Goal: Task Accomplishment & Management: Complete application form

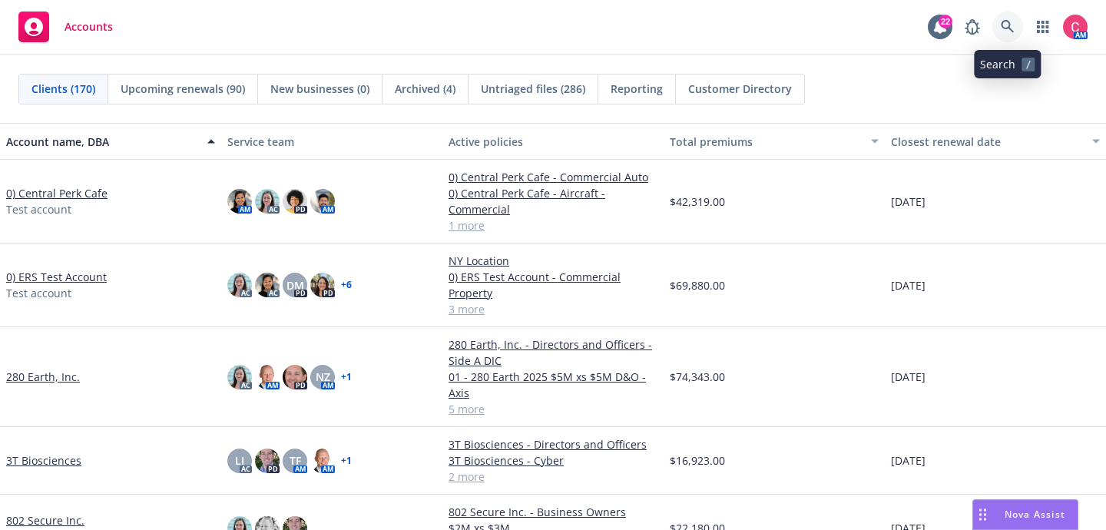
click at [1015, 31] on link at bounding box center [1007, 27] width 31 height 31
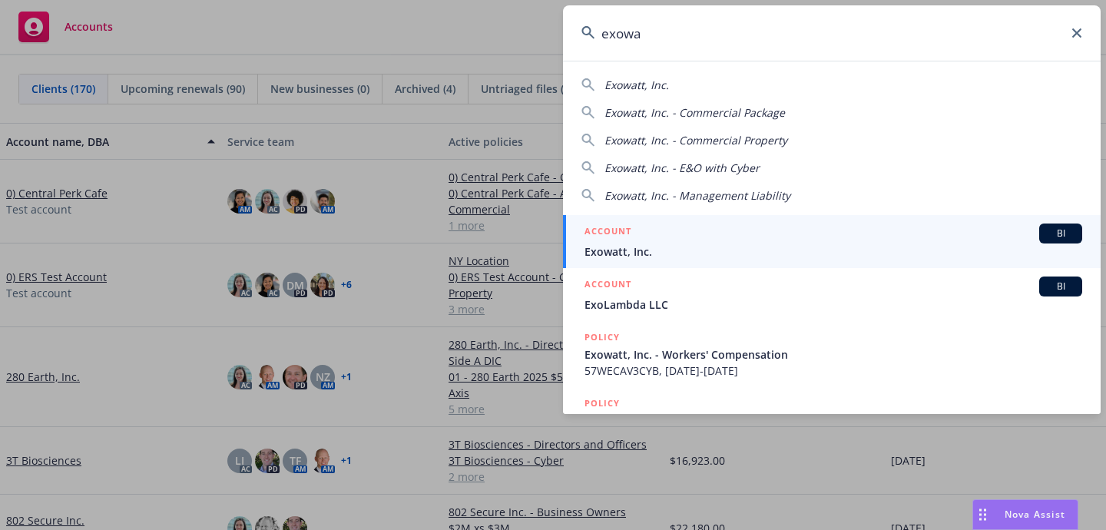
type input "exowa"
click at [836, 246] on span "Exowatt, Inc." at bounding box center [833, 251] width 498 height 16
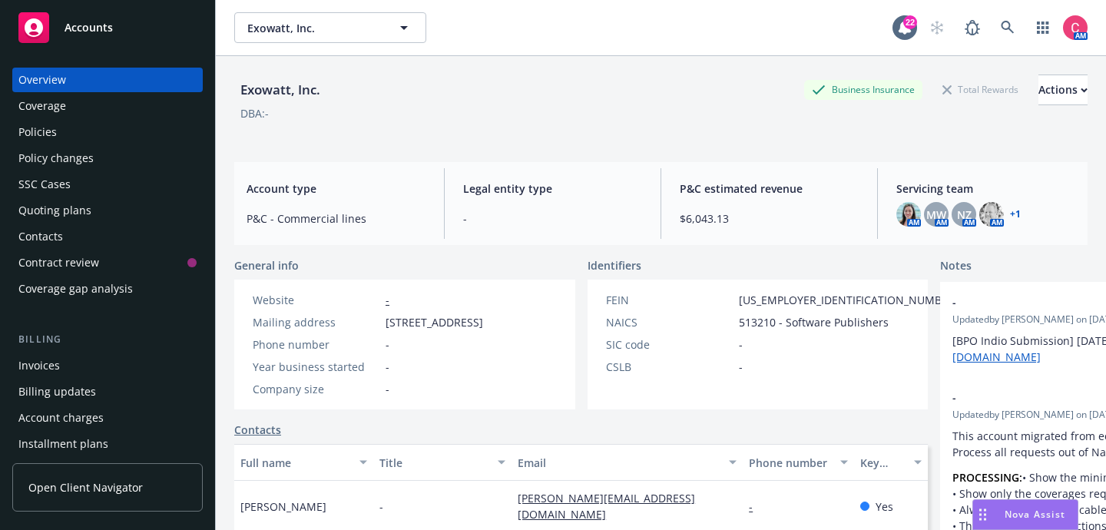
click at [98, 140] on div "Policies" at bounding box center [107, 132] width 178 height 25
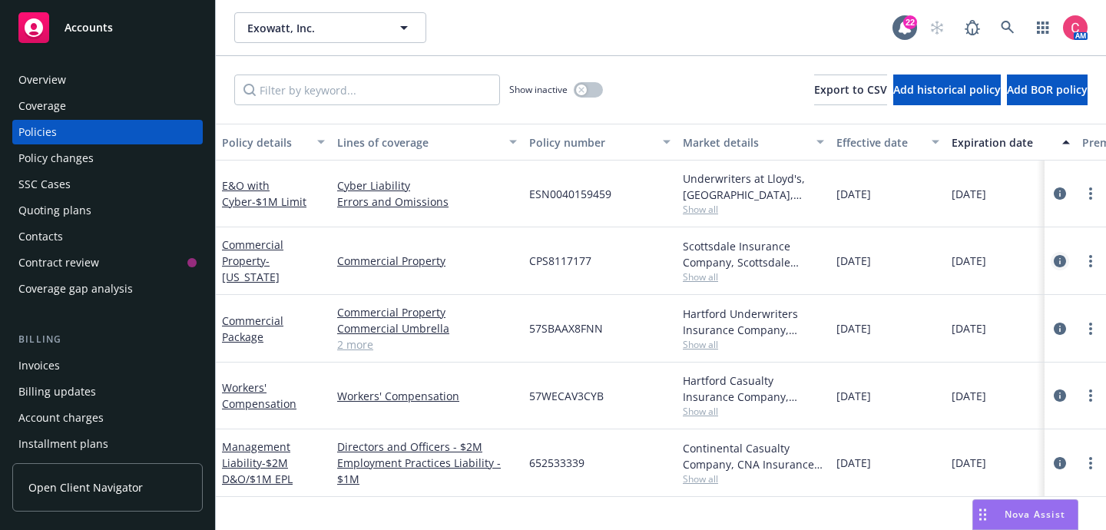
click at [1057, 263] on icon "circleInformation" at bounding box center [1060, 261] width 12 height 12
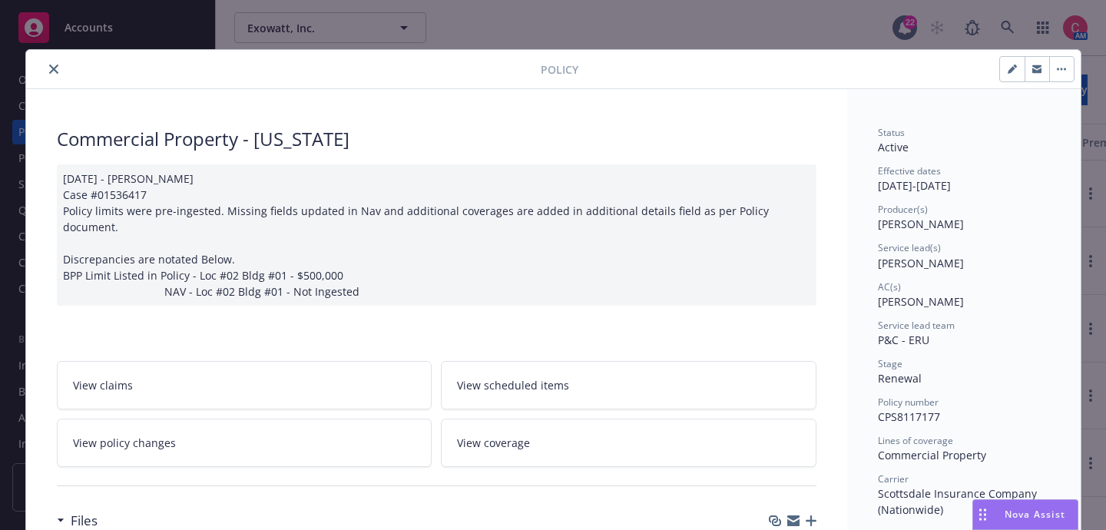
click at [372, 439] on link "View policy changes" at bounding box center [245, 443] width 376 height 48
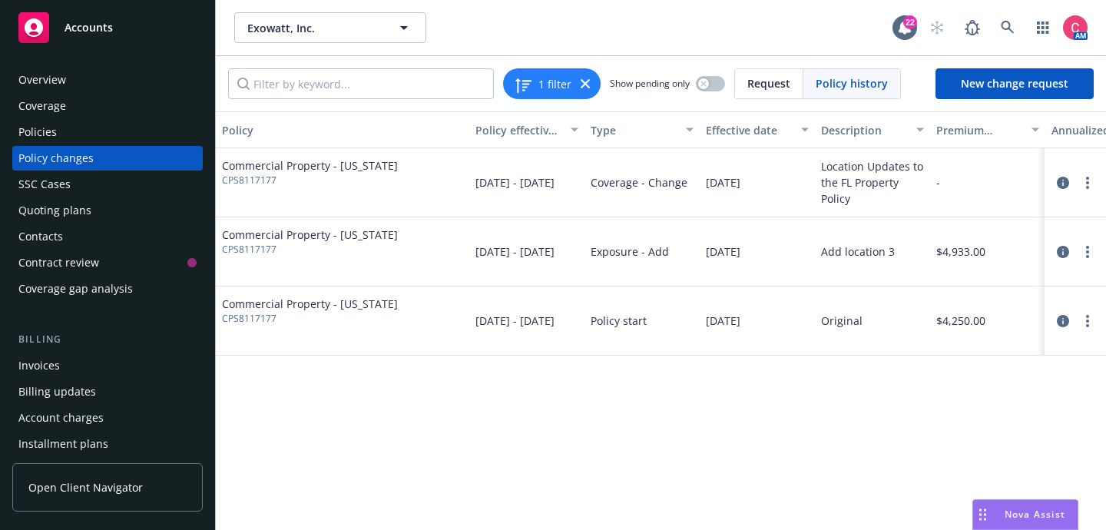
click at [1058, 191] on div at bounding box center [1075, 183] width 49 height 18
click at [1062, 178] on icon "circleInformation" at bounding box center [1063, 183] width 12 height 12
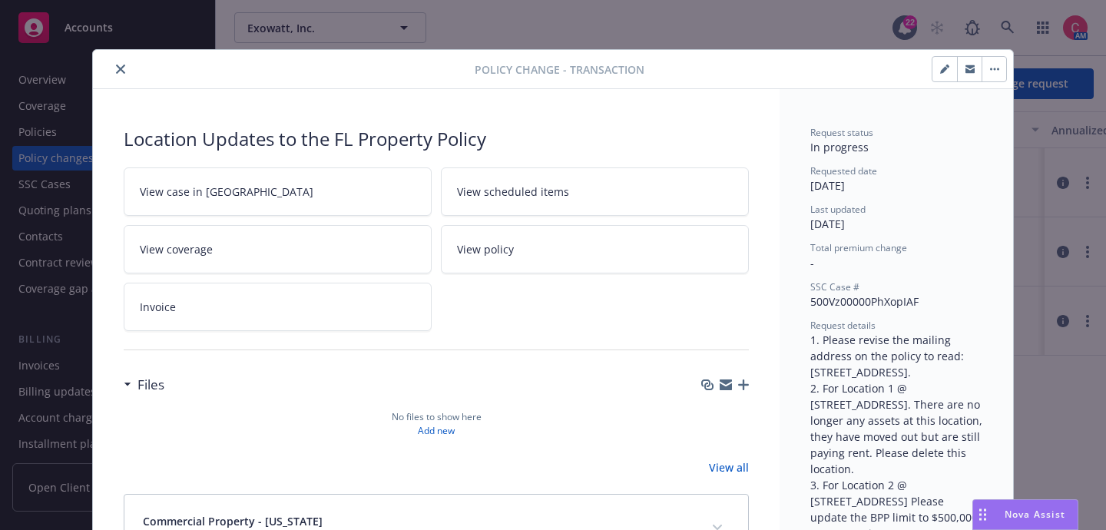
click at [991, 73] on button "button" at bounding box center [993, 69] width 25 height 25
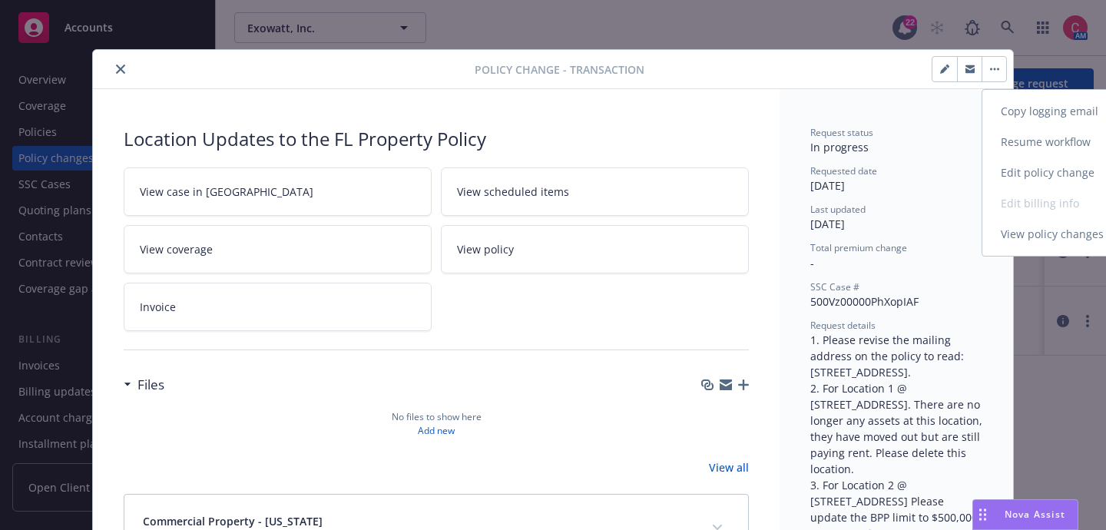
click at [1004, 143] on link "Resume workflow" at bounding box center [1113, 142] width 263 height 31
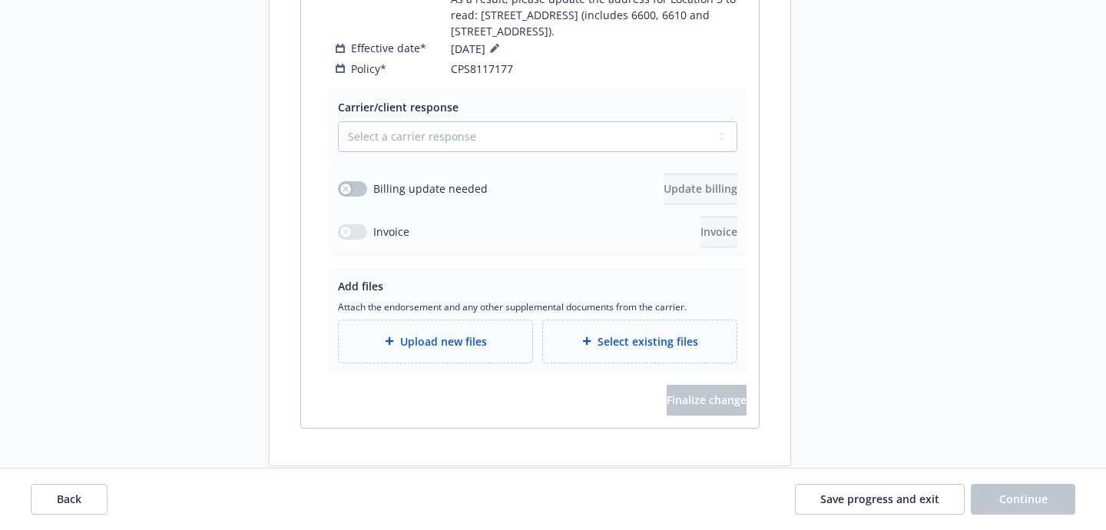
scroll to position [563, 0]
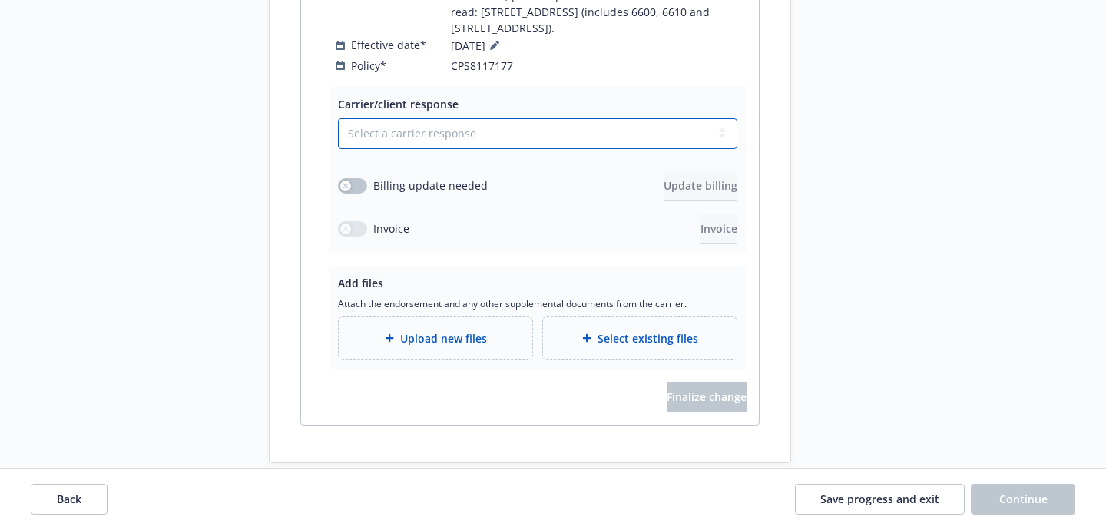
click at [380, 118] on select "Select a carrier response Accepted Accepted with revision No endorsement needed…" at bounding box center [537, 133] width 399 height 31
select select "ACCEPTED"
click at [348, 180] on div "button" at bounding box center [345, 185] width 11 height 11
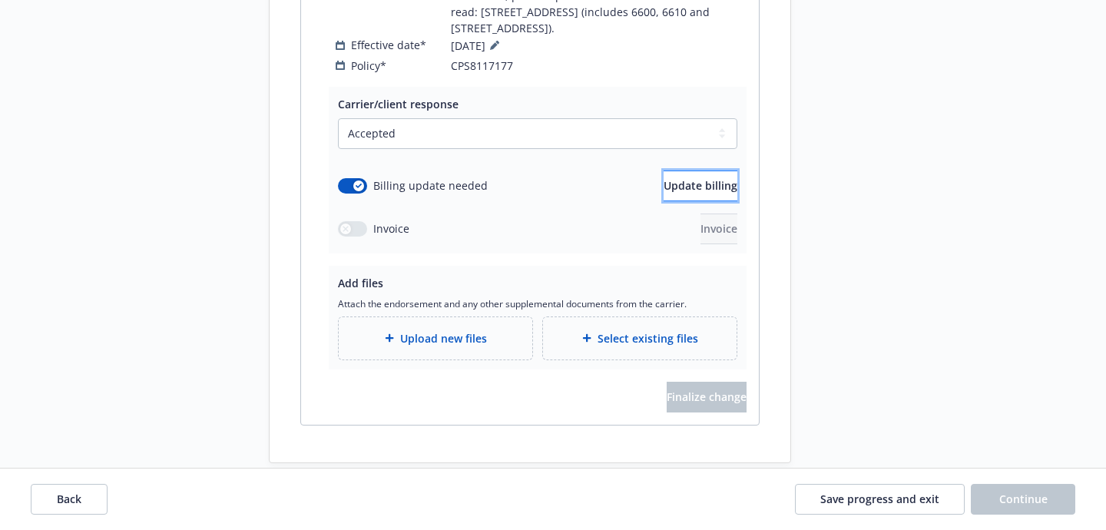
click at [692, 178] on span "Update billing" at bounding box center [701, 185] width 74 height 15
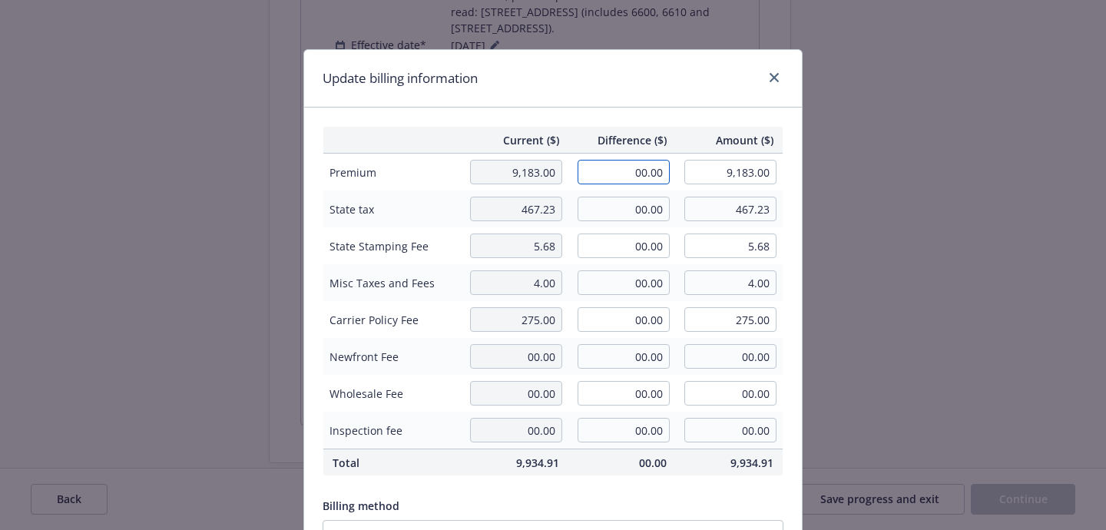
click at [644, 160] on input "00.00" at bounding box center [624, 172] width 92 height 25
paste input "1,305"
type input "1,305.00"
type input "10,488.00"
type input "130.5"
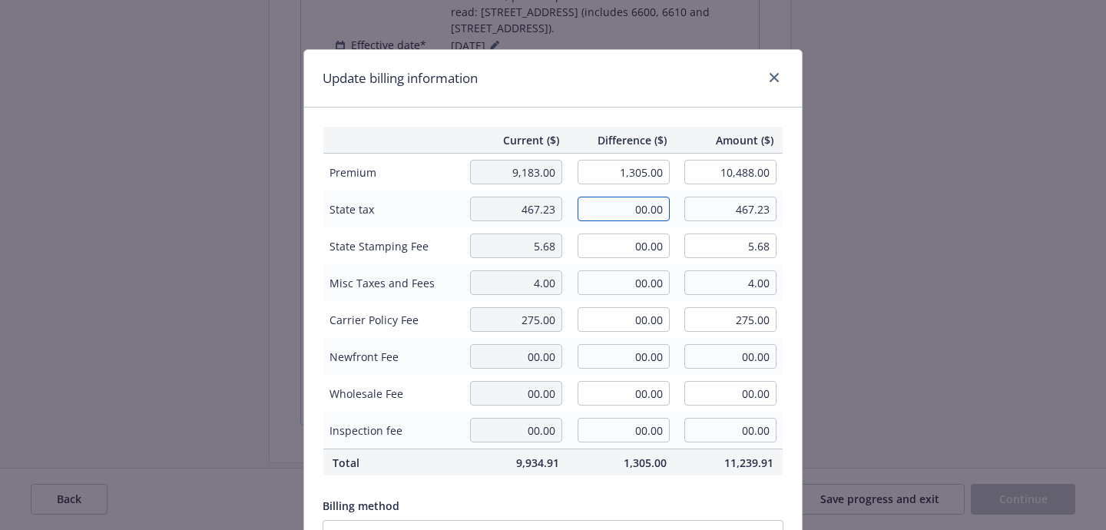
click at [645, 208] on input "00.00" at bounding box center [624, 209] width 92 height 25
paste input "64.47"
type input "64.47"
type input "531.70"
click at [652, 240] on input "00.00" at bounding box center [624, 245] width 92 height 25
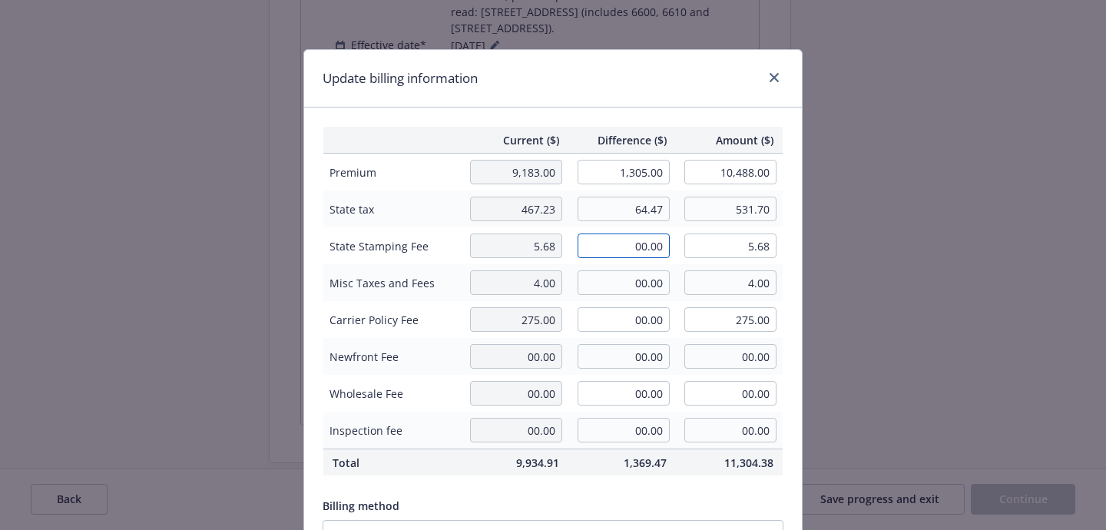
paste input ".78"
type input "0.78"
type input "6.46"
click at [650, 495] on div "Billing method Agency - Pay in full" at bounding box center [553, 521] width 461 height 59
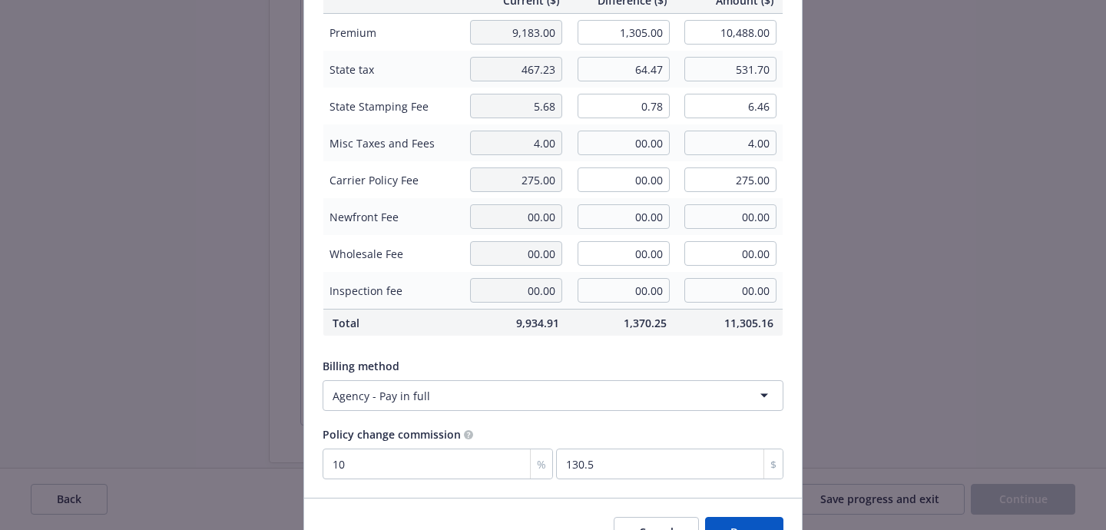
scroll to position [226, 0]
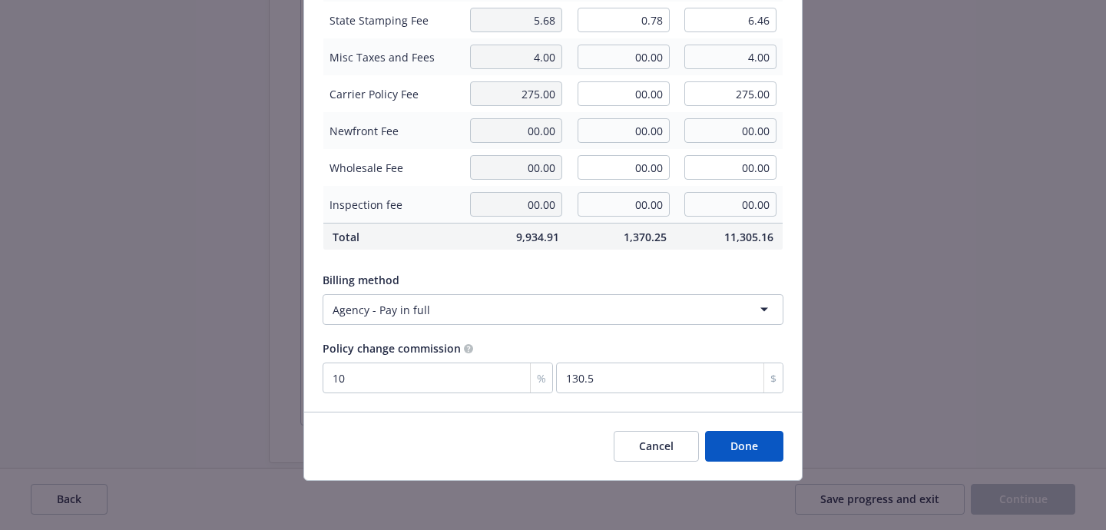
click at [723, 455] on button "Done" at bounding box center [744, 446] width 78 height 31
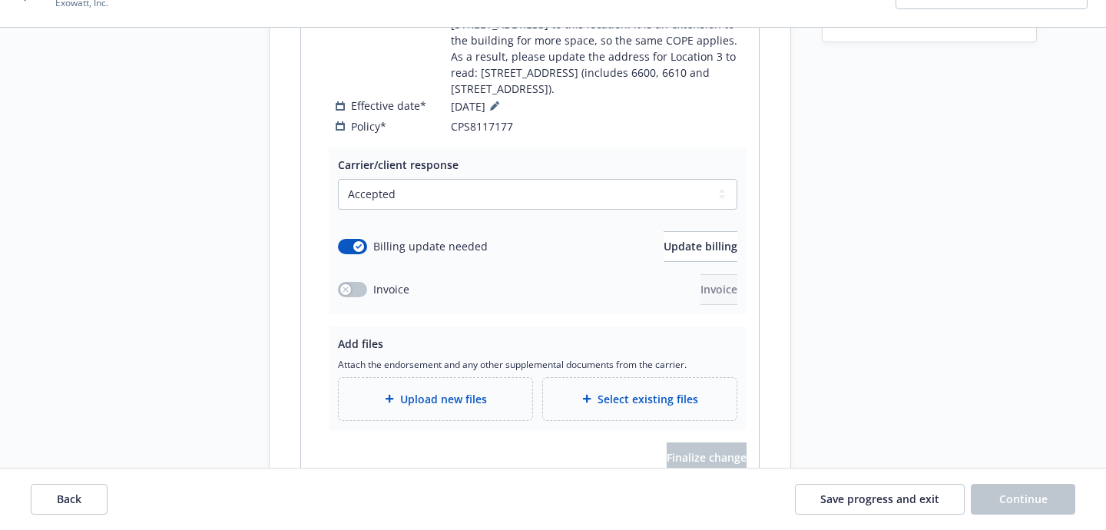
scroll to position [572, 0]
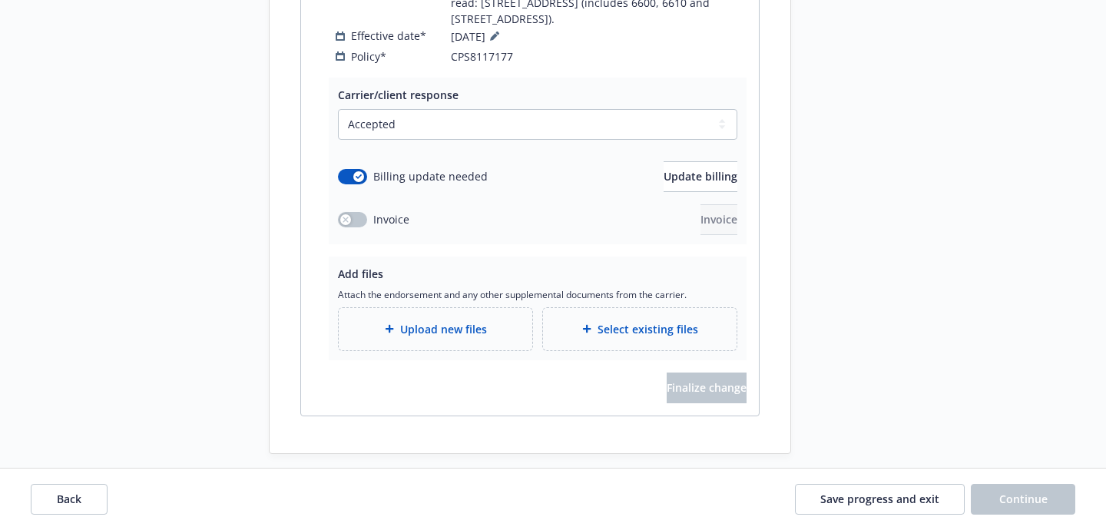
click at [465, 333] on div "Upload new files" at bounding box center [435, 329] width 195 height 44
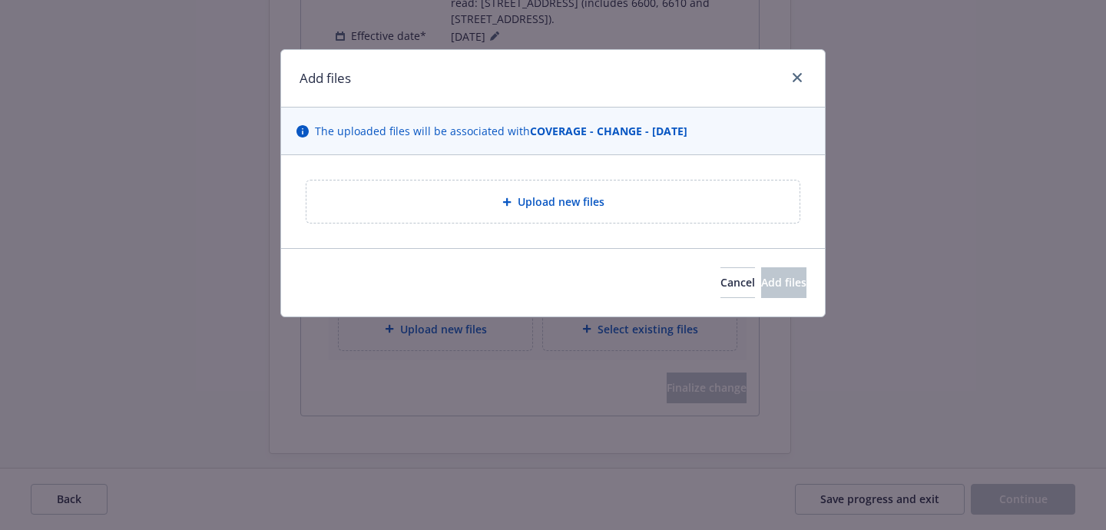
click at [470, 203] on div "Upload new files" at bounding box center [553, 202] width 468 height 18
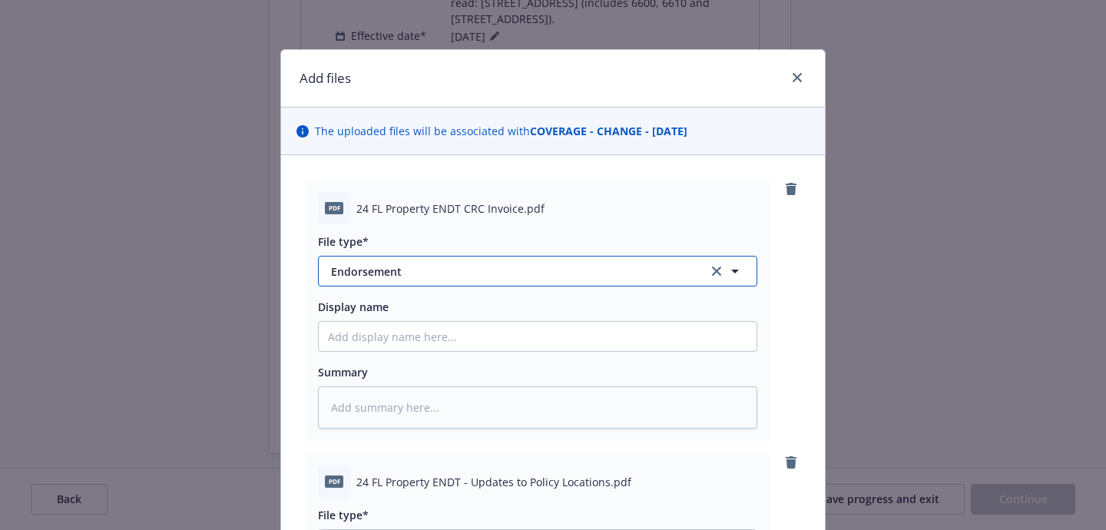
click at [591, 268] on span "Endorsement" at bounding box center [509, 271] width 356 height 16
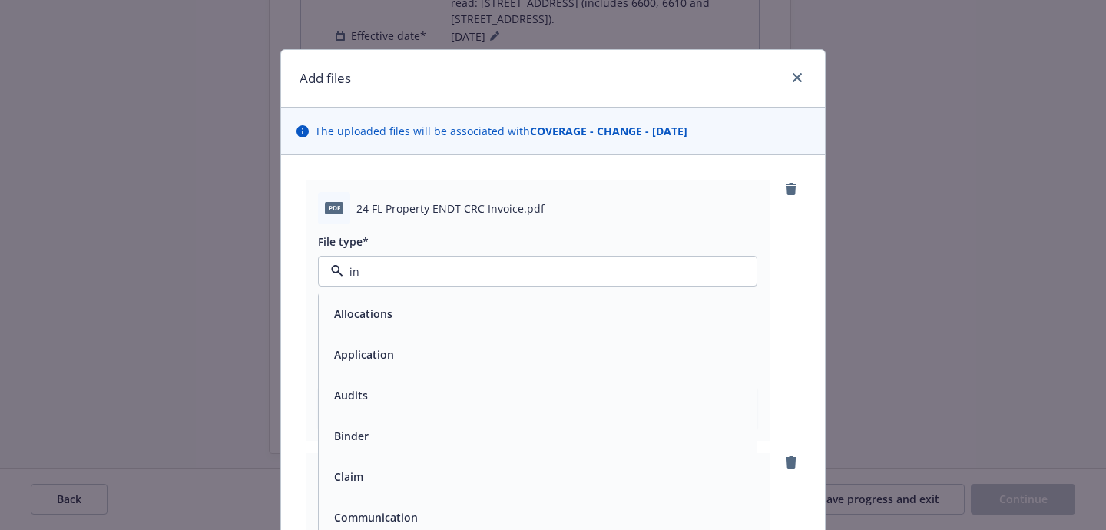
type input "inv"
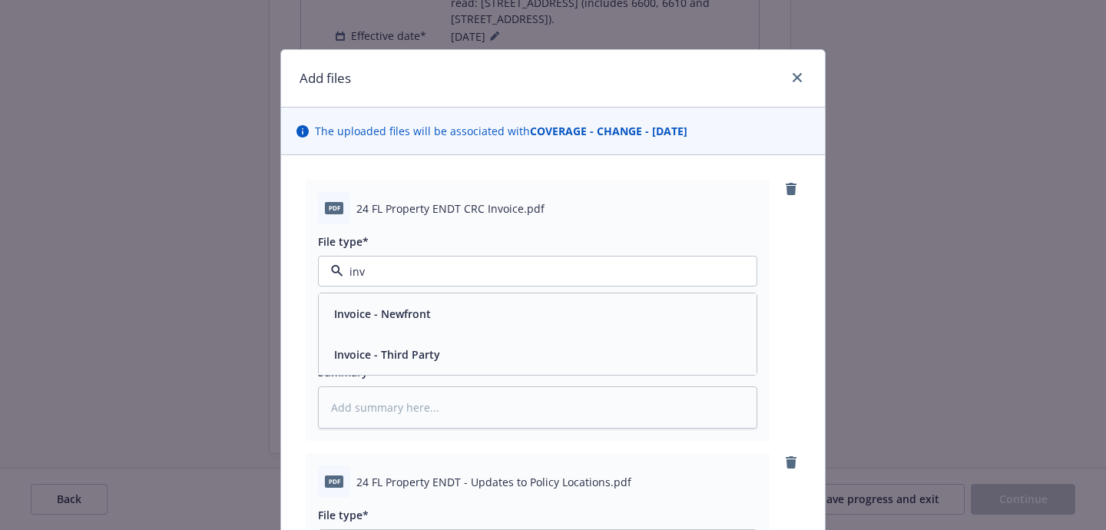
click at [581, 357] on div "Invoice - Third Party" at bounding box center [537, 354] width 419 height 22
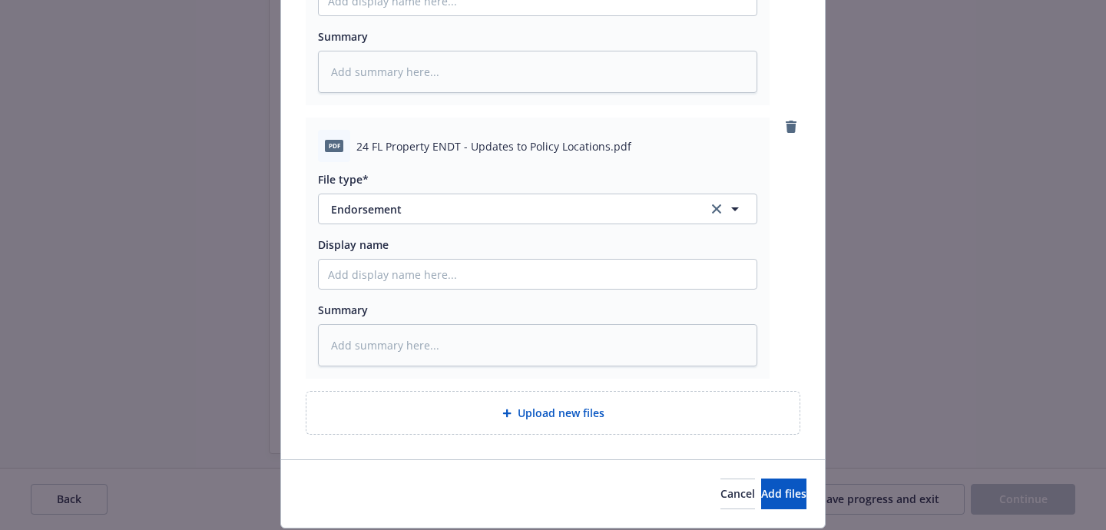
scroll to position [383, 0]
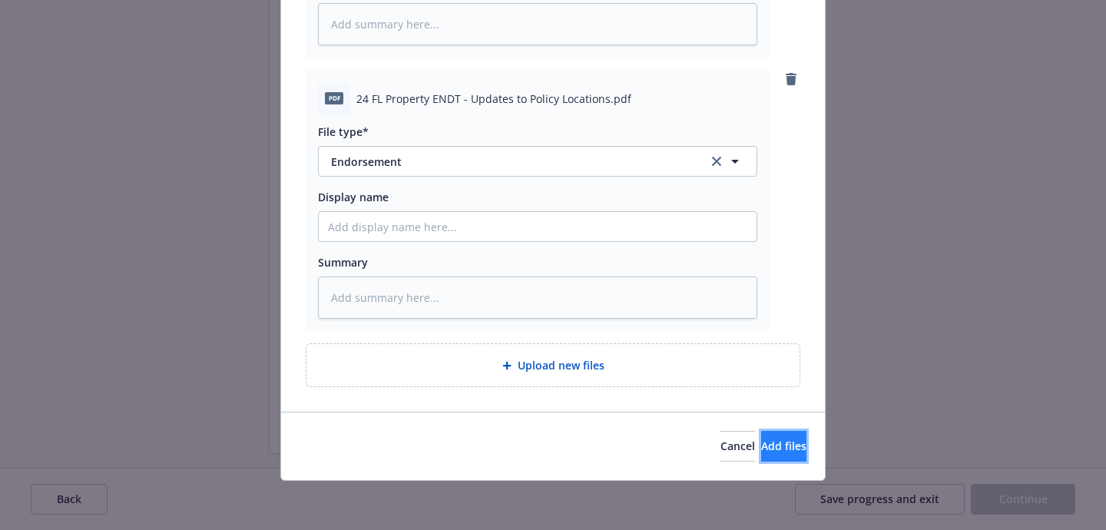
click at [761, 435] on button "Add files" at bounding box center [783, 446] width 45 height 31
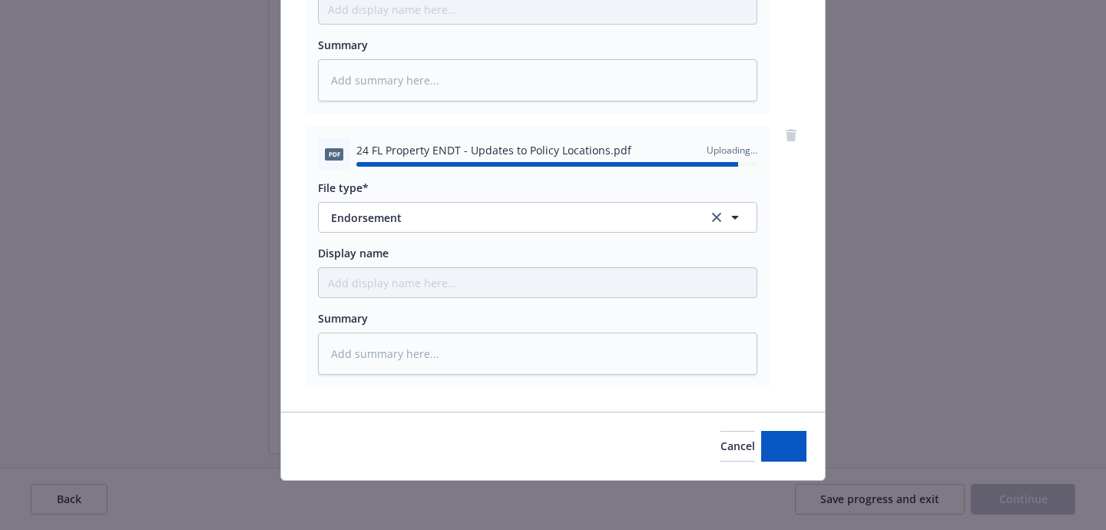
type textarea "x"
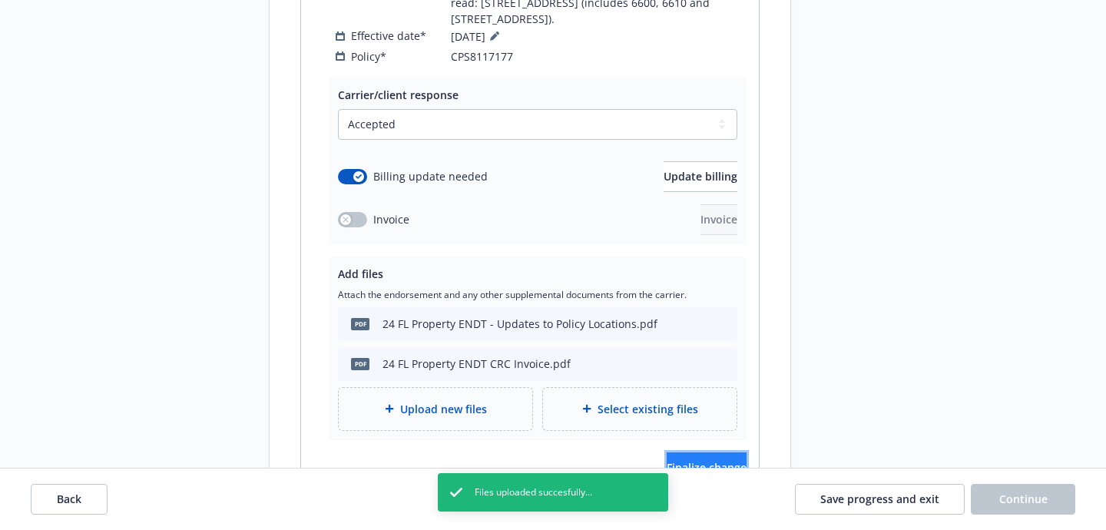
click at [718, 460] on span "Finalize change" at bounding box center [707, 467] width 80 height 15
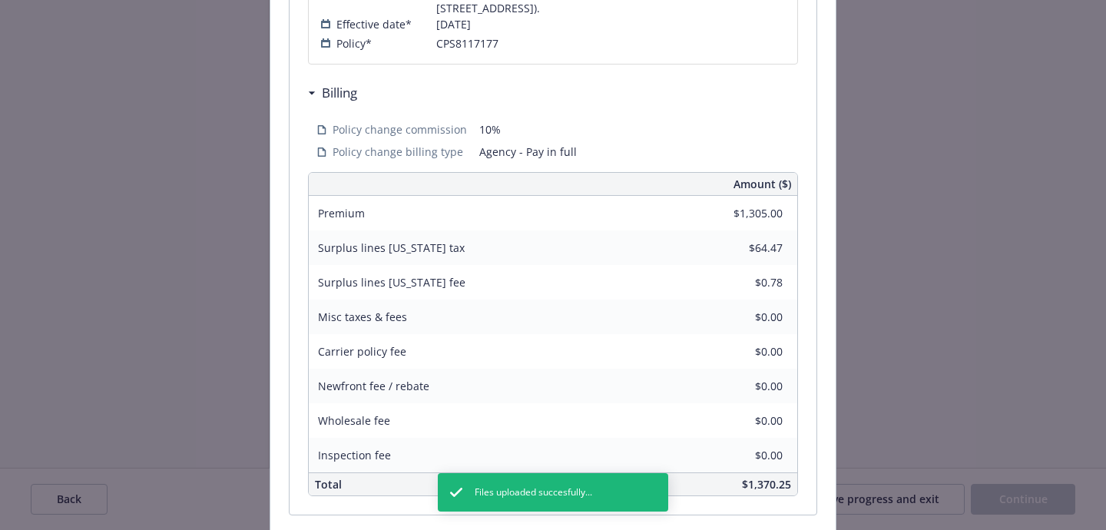
scroll to position [734, 0]
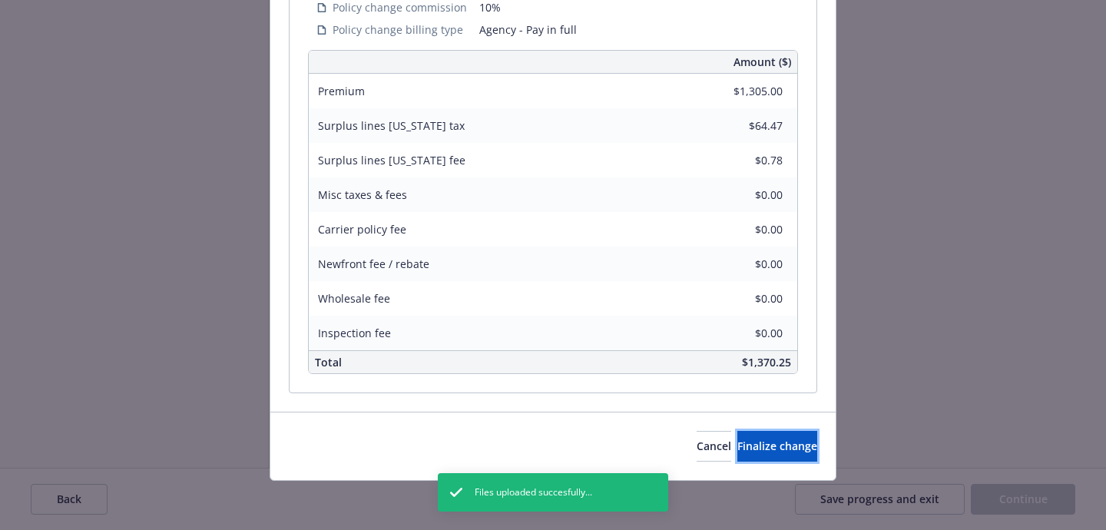
click at [737, 448] on span "Finalize change" at bounding box center [777, 446] width 80 height 15
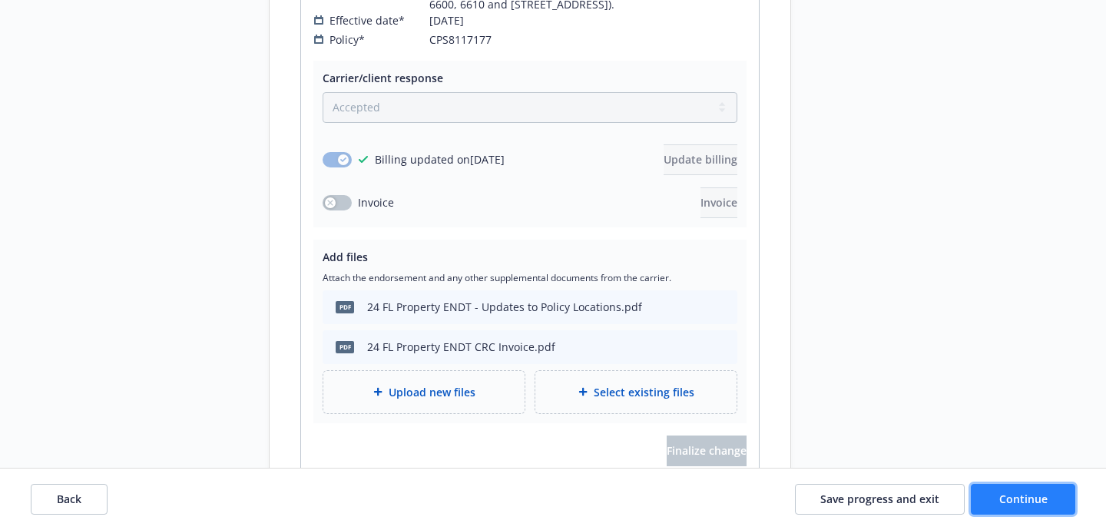
click at [1003, 501] on span "Continue" at bounding box center [1023, 499] width 48 height 15
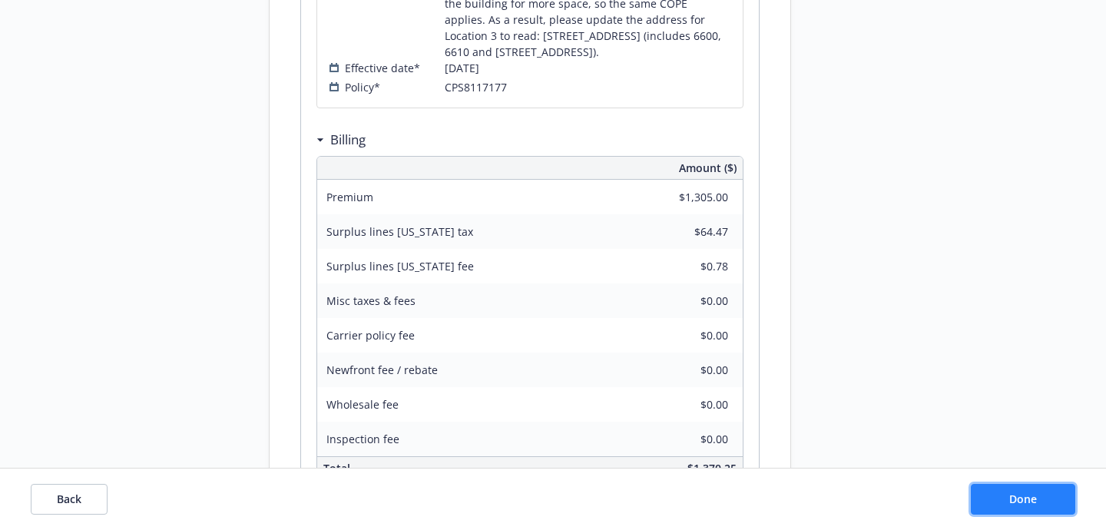
click at [1003, 501] on button "Done" at bounding box center [1023, 499] width 104 height 31
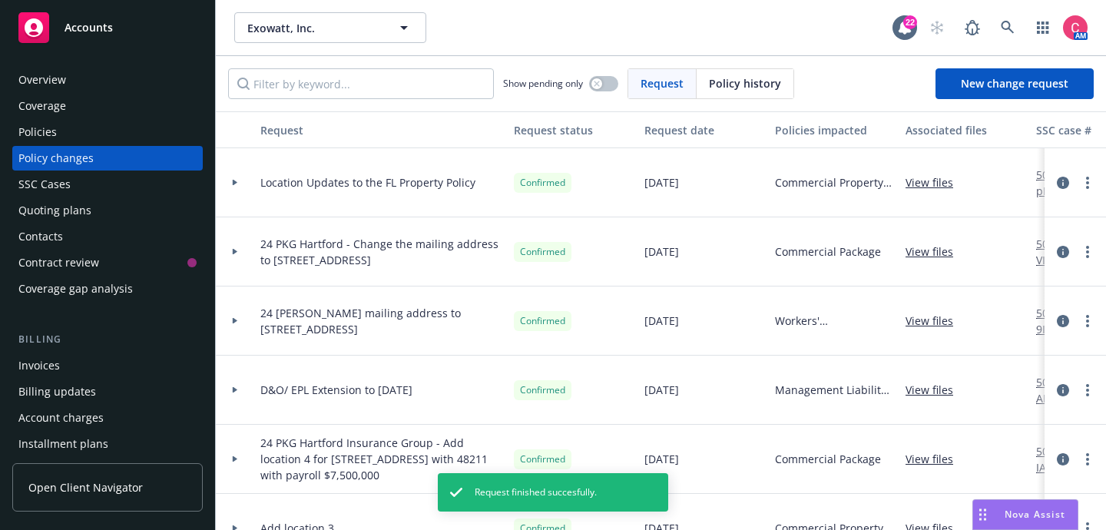
click at [70, 137] on div "Policies" at bounding box center [107, 132] width 178 height 25
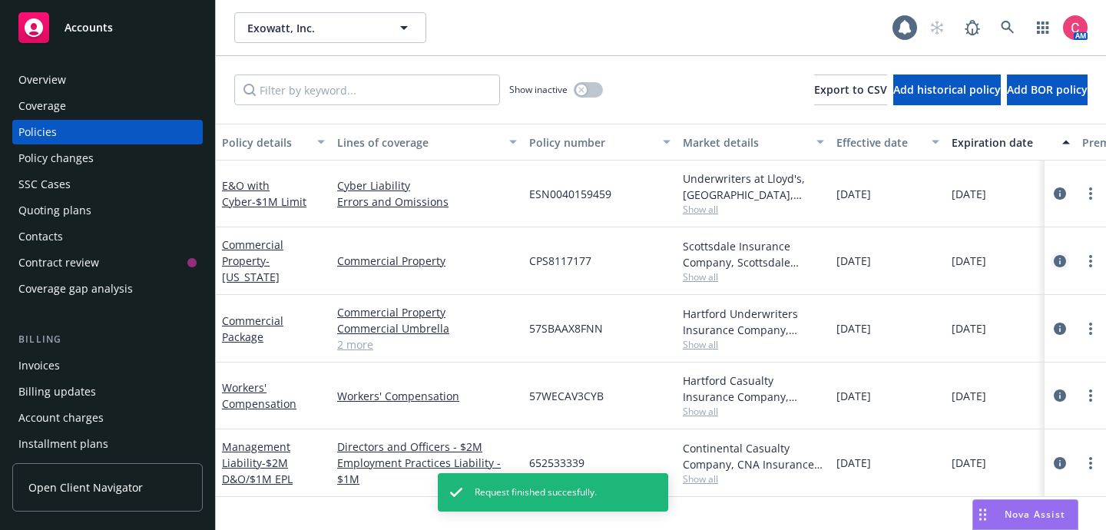
click at [1058, 260] on icon "circleInformation" at bounding box center [1060, 261] width 12 height 12
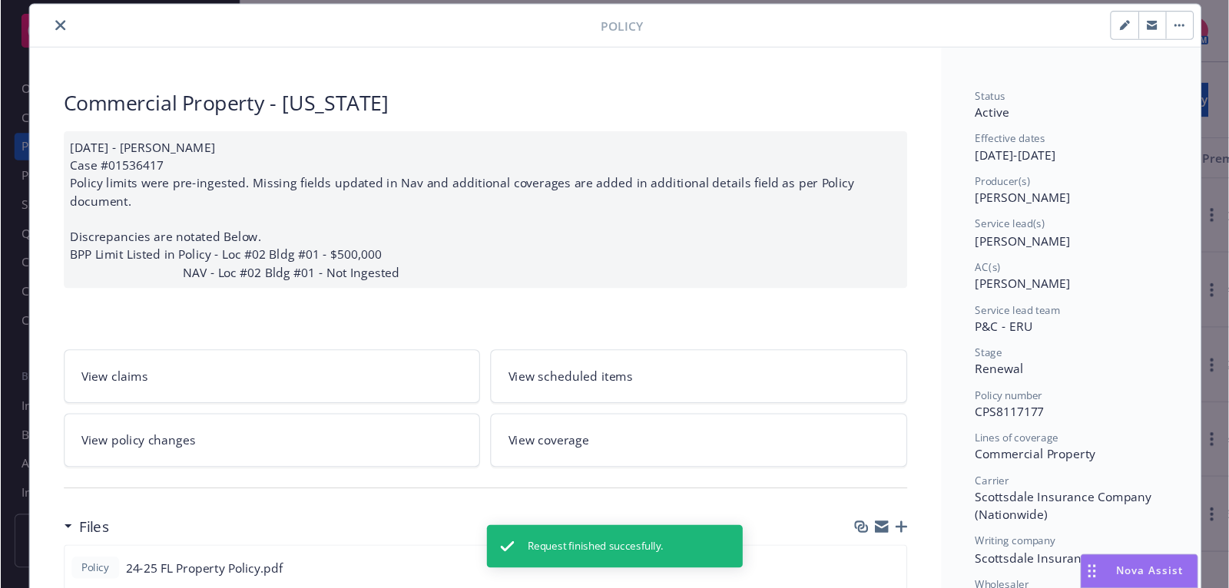
scroll to position [46, 0]
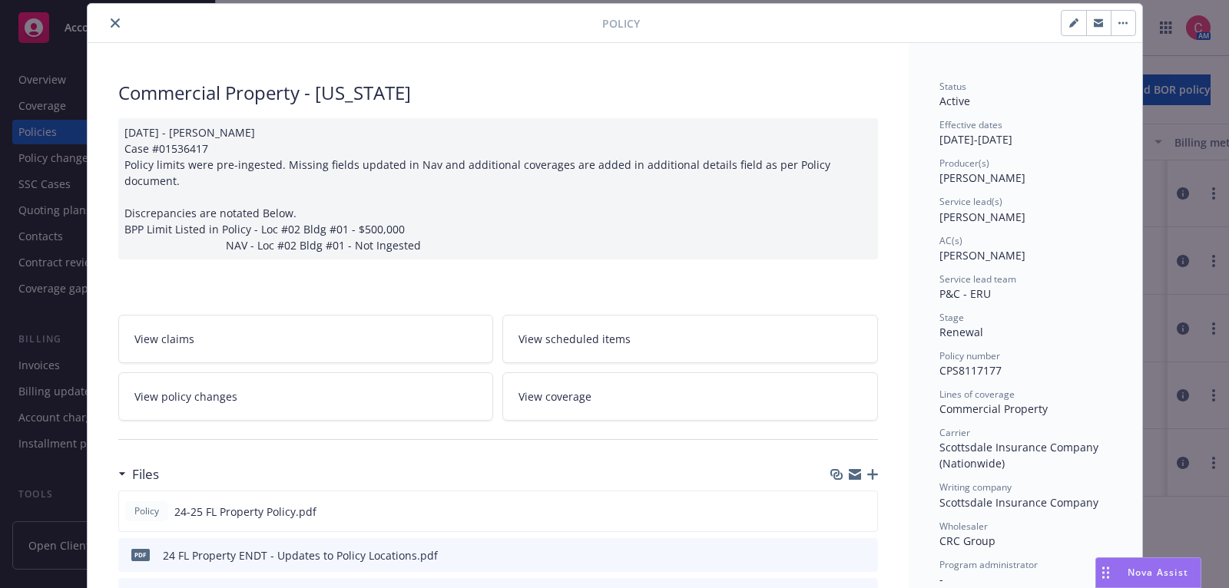
click at [553, 315] on link "View scheduled items" at bounding box center [690, 339] width 376 height 48
click at [276, 372] on link "View policy changes" at bounding box center [306, 396] width 376 height 48
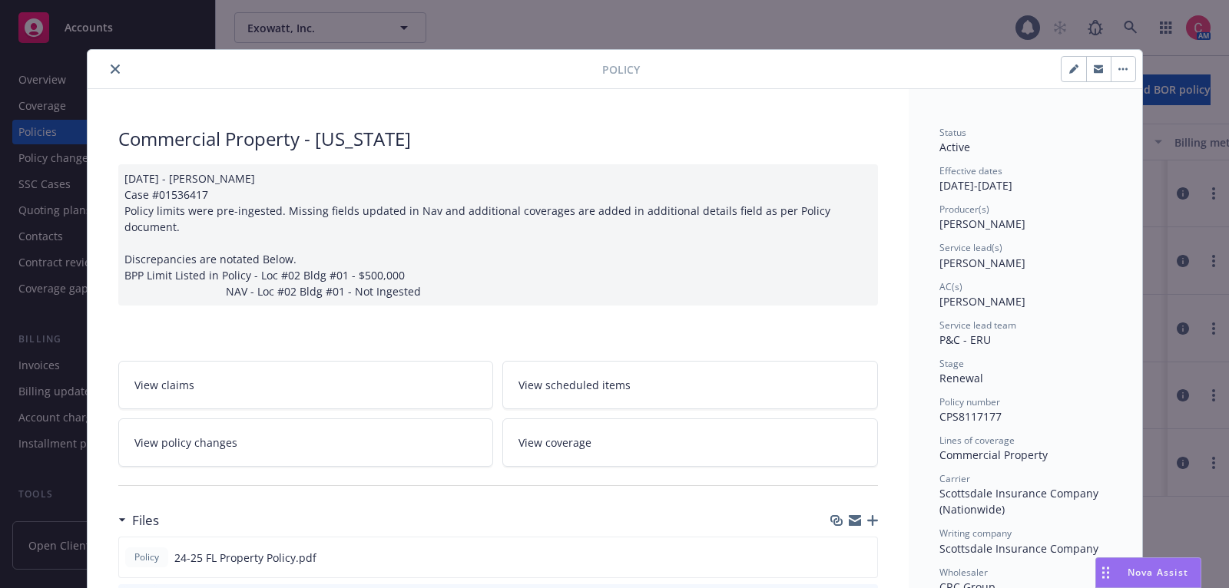
scroll to position [45, 0]
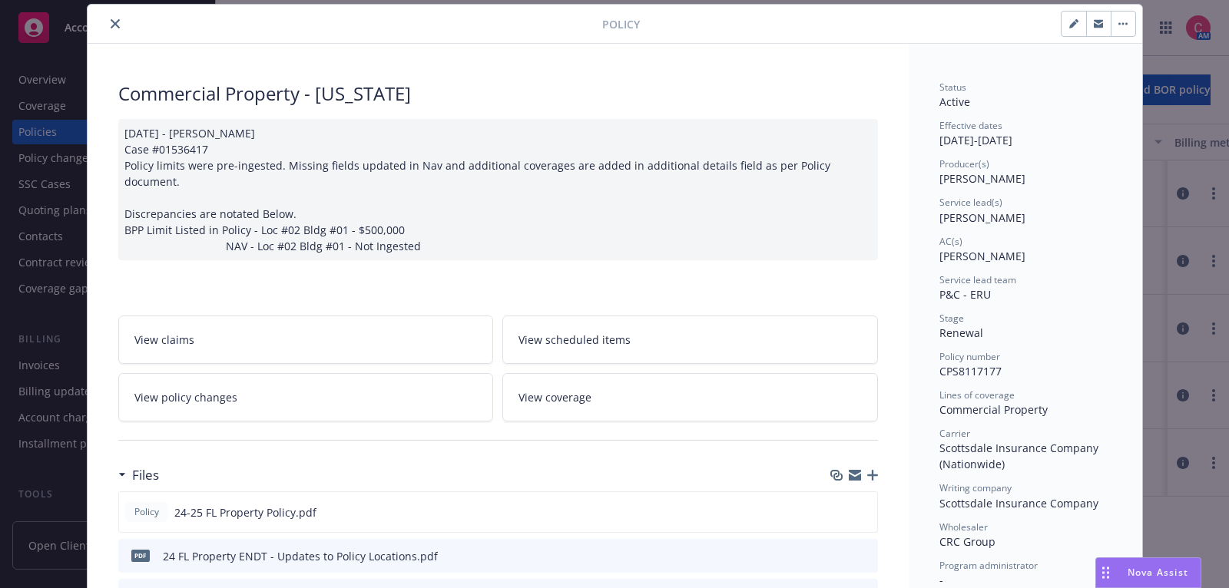
click at [584, 336] on link "View scheduled items" at bounding box center [690, 340] width 376 height 48
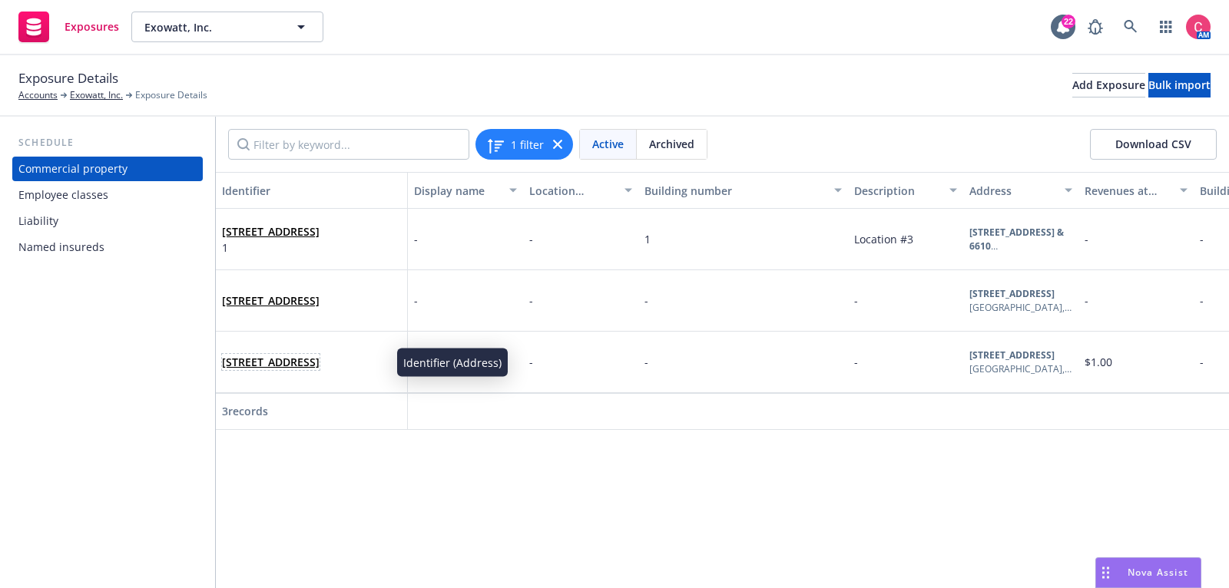
click at [288, 355] on link "525 NW 29th St. Miami, FL 33127" at bounding box center [271, 362] width 98 height 15
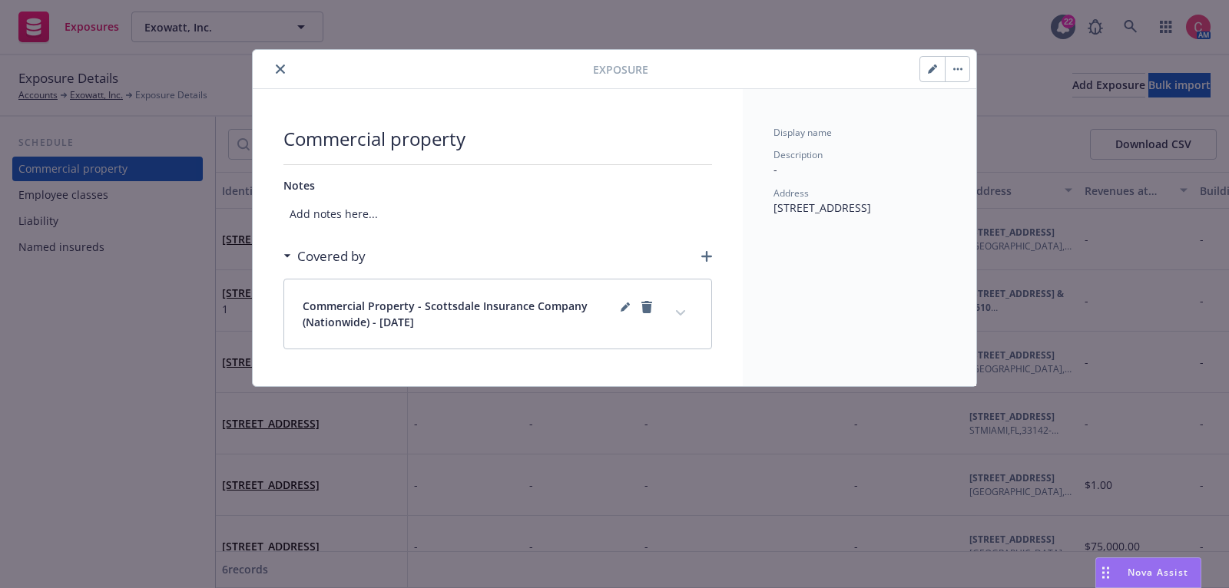
click at [961, 75] on button "button" at bounding box center [957, 69] width 25 height 25
click at [978, 118] on link "Archive" at bounding box center [990, 110] width 88 height 31
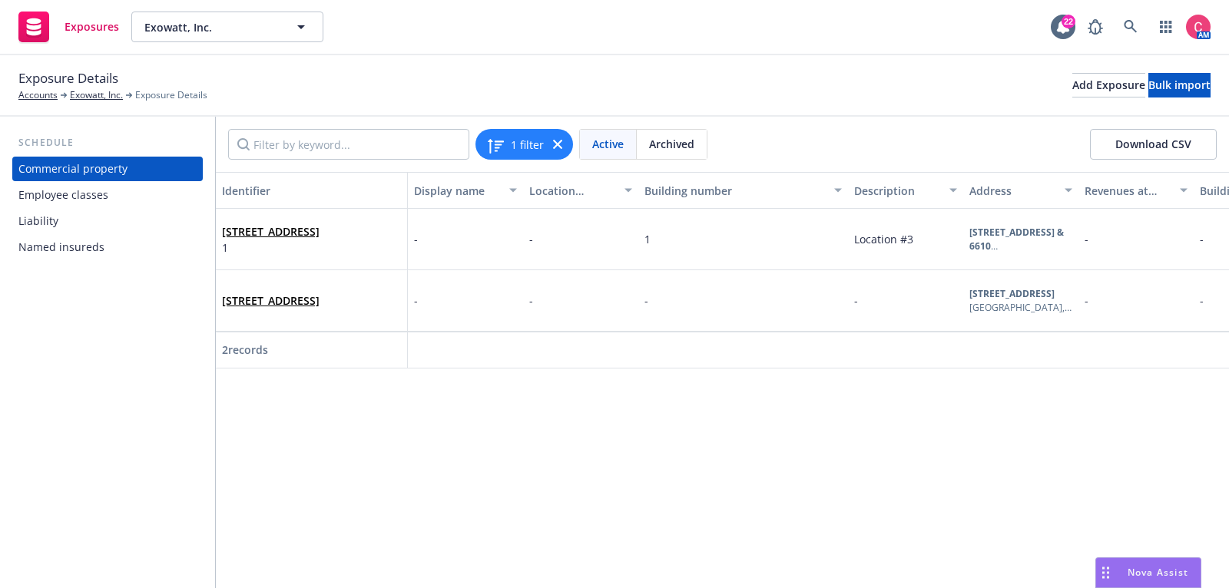
click at [330, 283] on div "[STREET_ADDRESS]" at bounding box center [311, 301] width 179 height 42
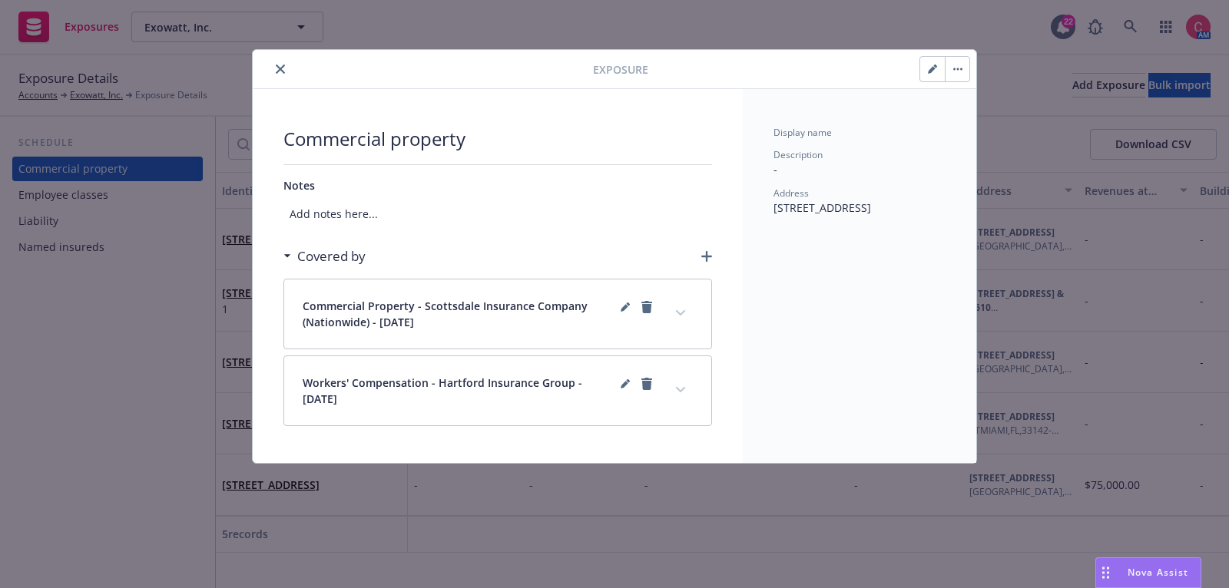
click at [931, 72] on icon "button" at bounding box center [932, 69] width 9 height 9
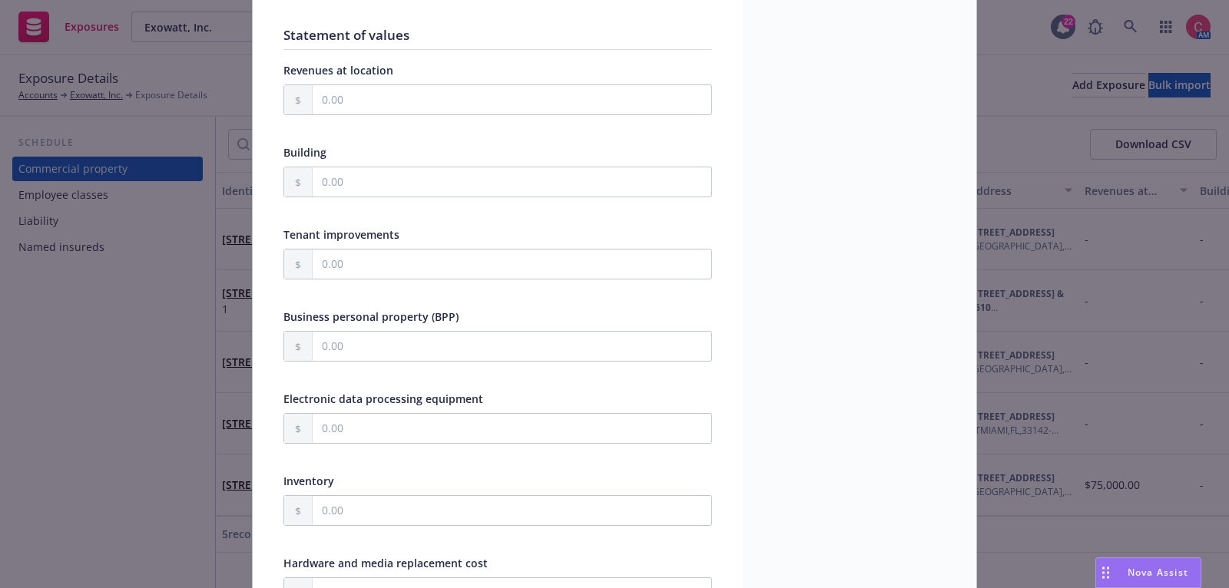
scroll to position [367, 0]
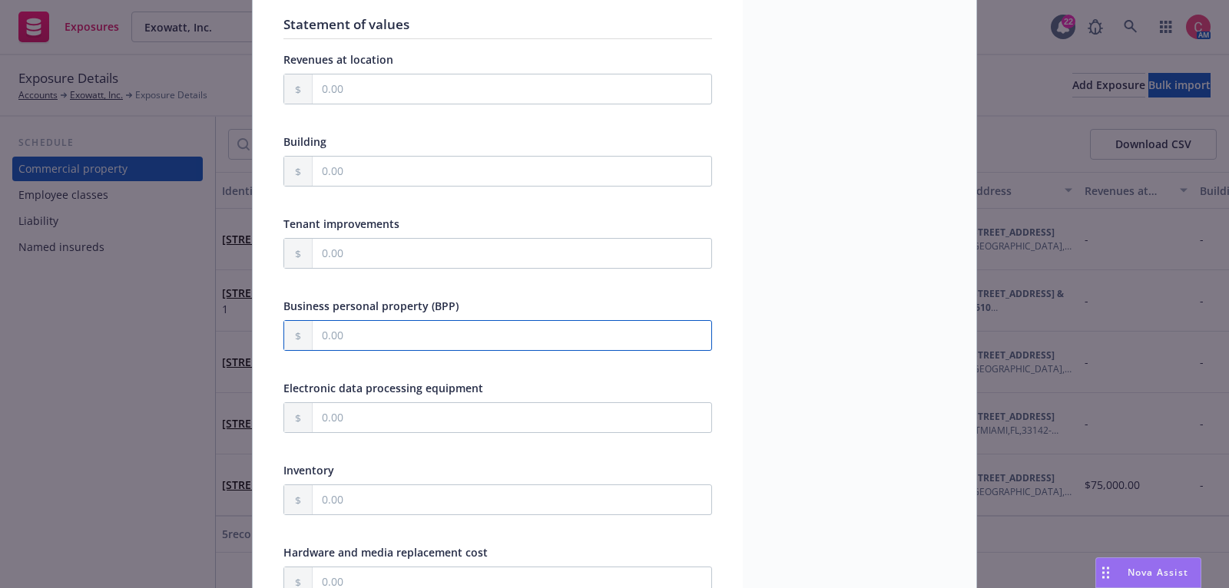
click at [598, 328] on input "text" at bounding box center [512, 335] width 399 height 29
type input "500,000.00"
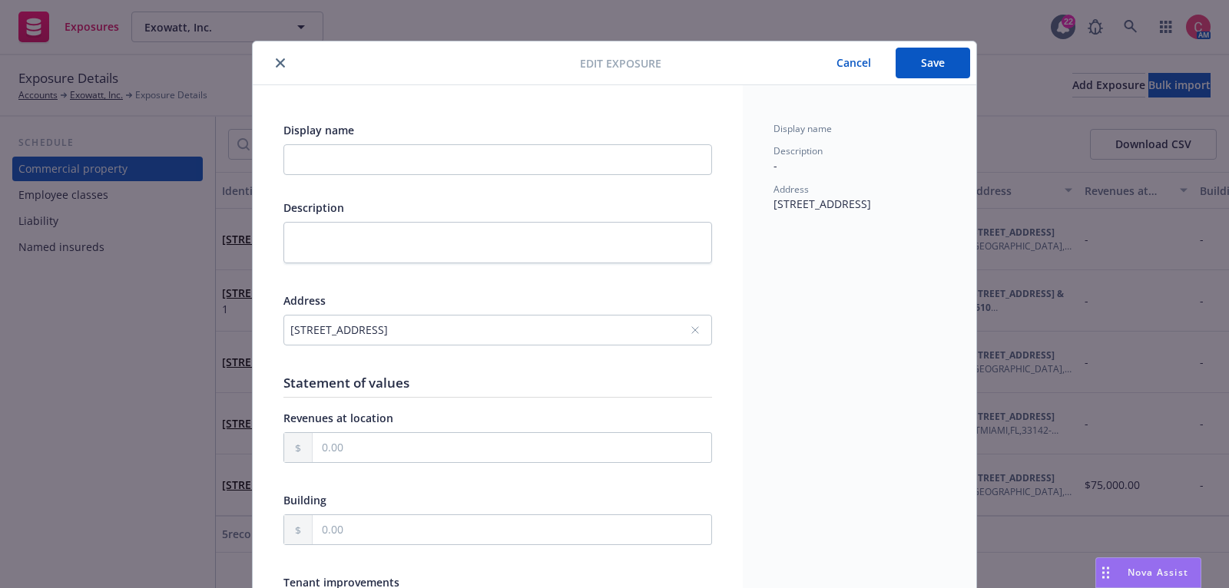
scroll to position [2, 0]
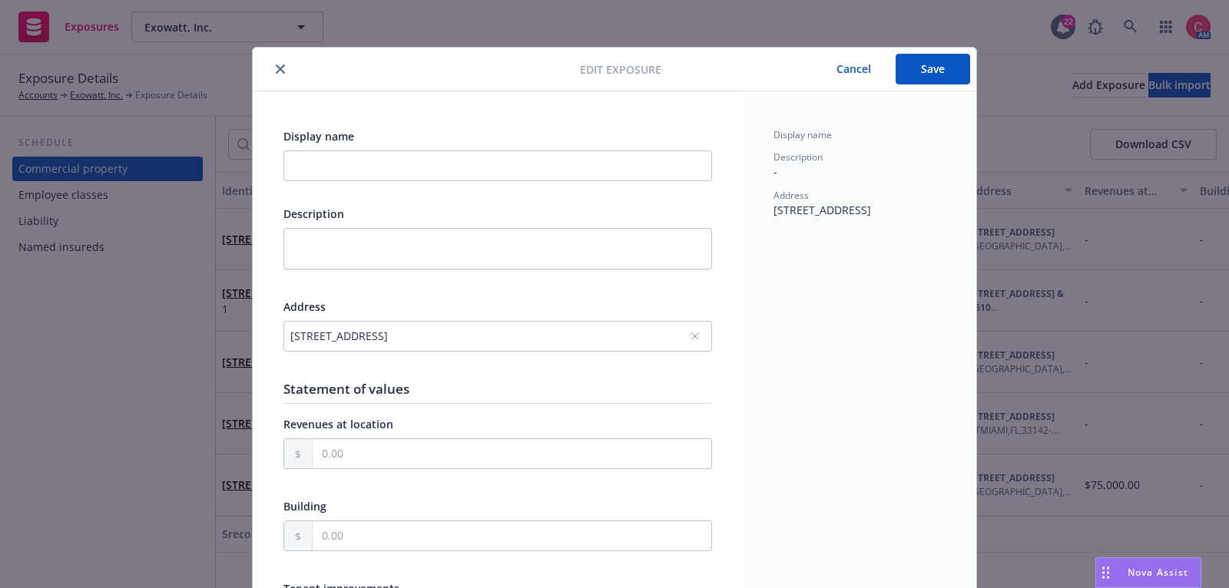
click at [962, 64] on button "Save" at bounding box center [932, 69] width 74 height 31
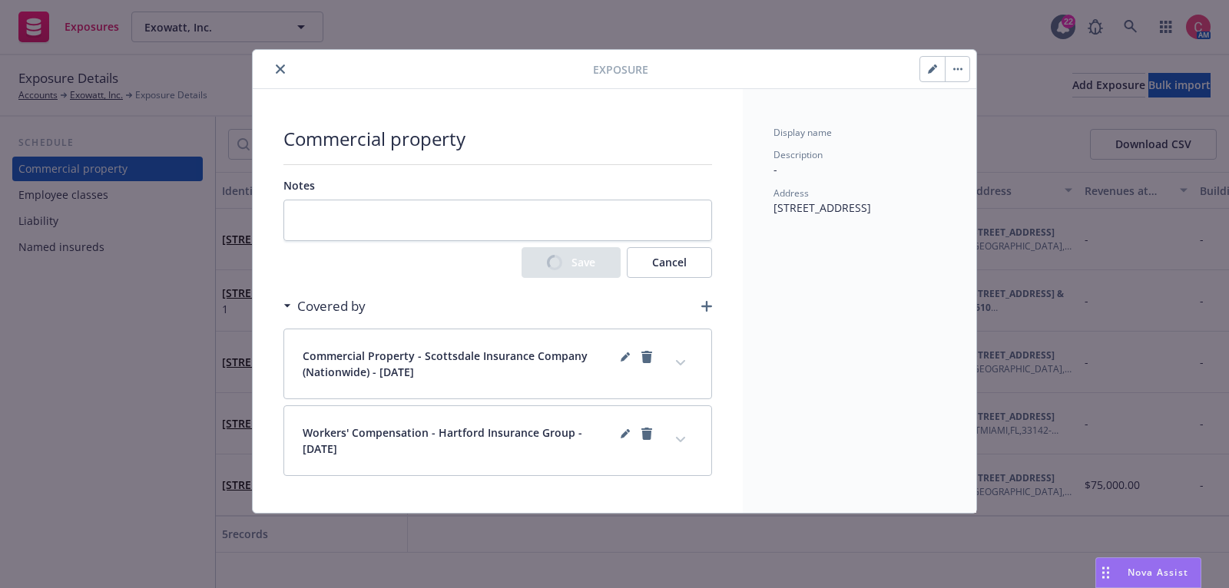
scroll to position [0, 0]
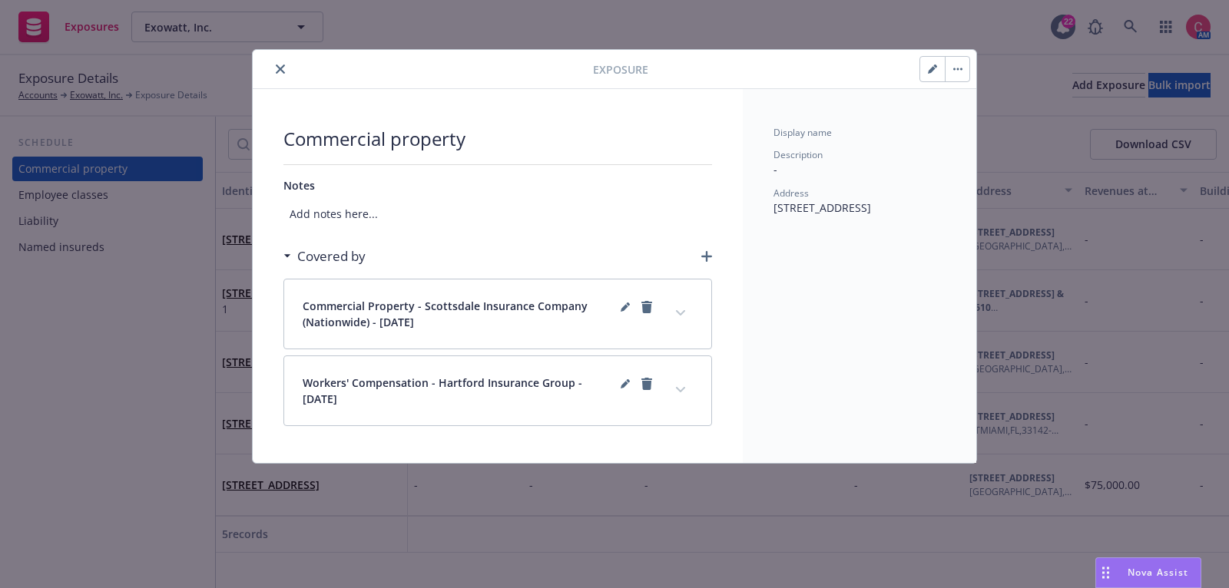
click at [282, 68] on icon "close" at bounding box center [280, 69] width 9 height 9
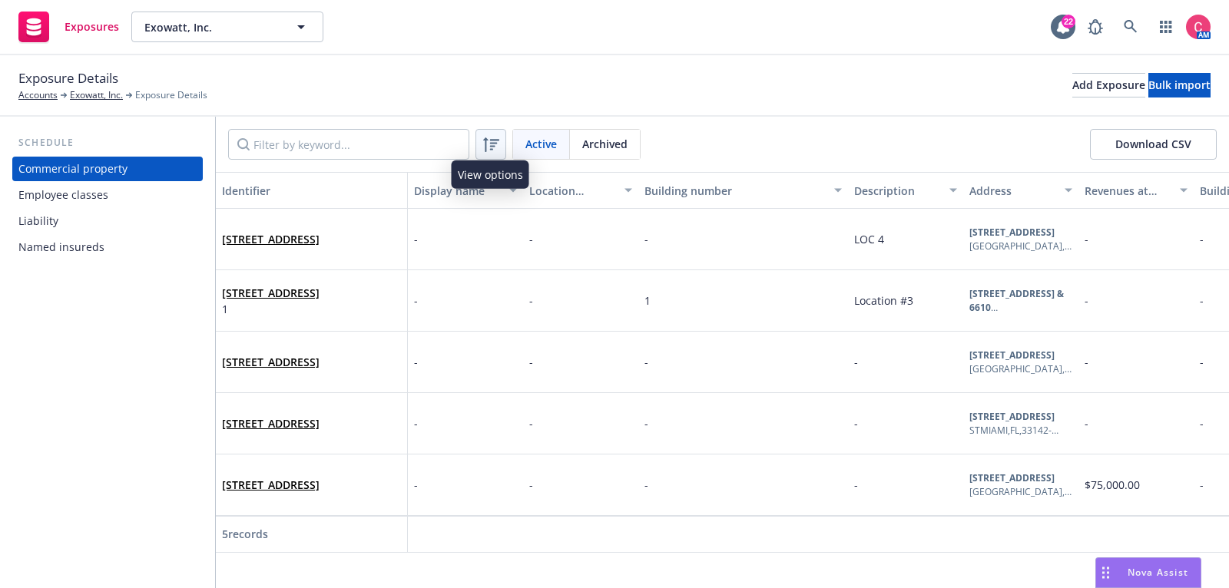
click at [498, 142] on icon at bounding box center [491, 144] width 18 height 18
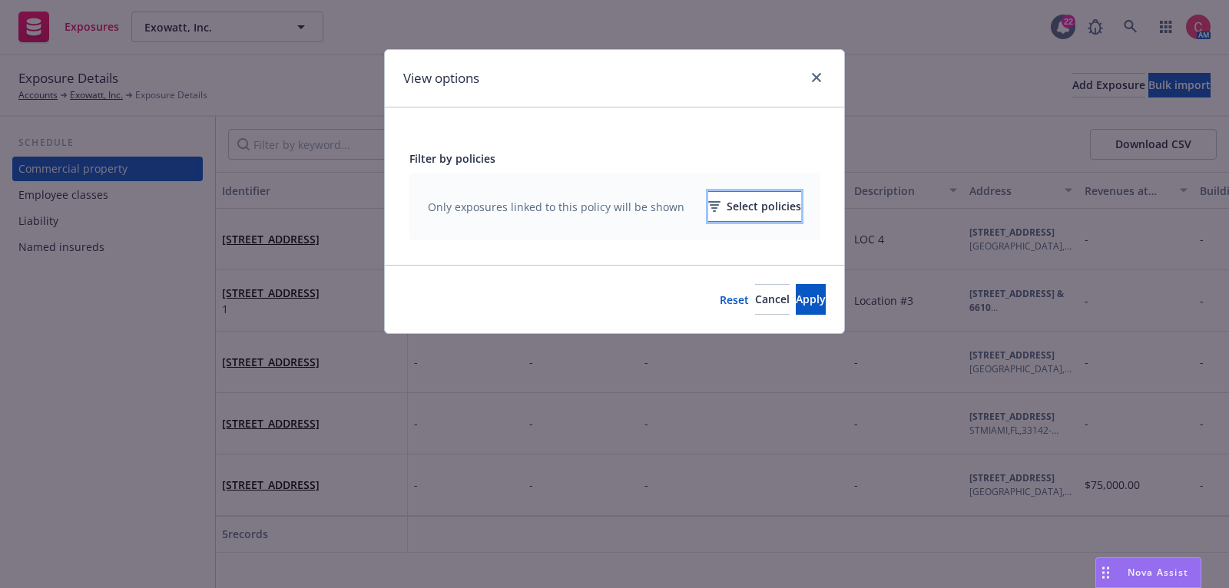
click at [730, 218] on div "Select policies" at bounding box center [754, 206] width 93 height 29
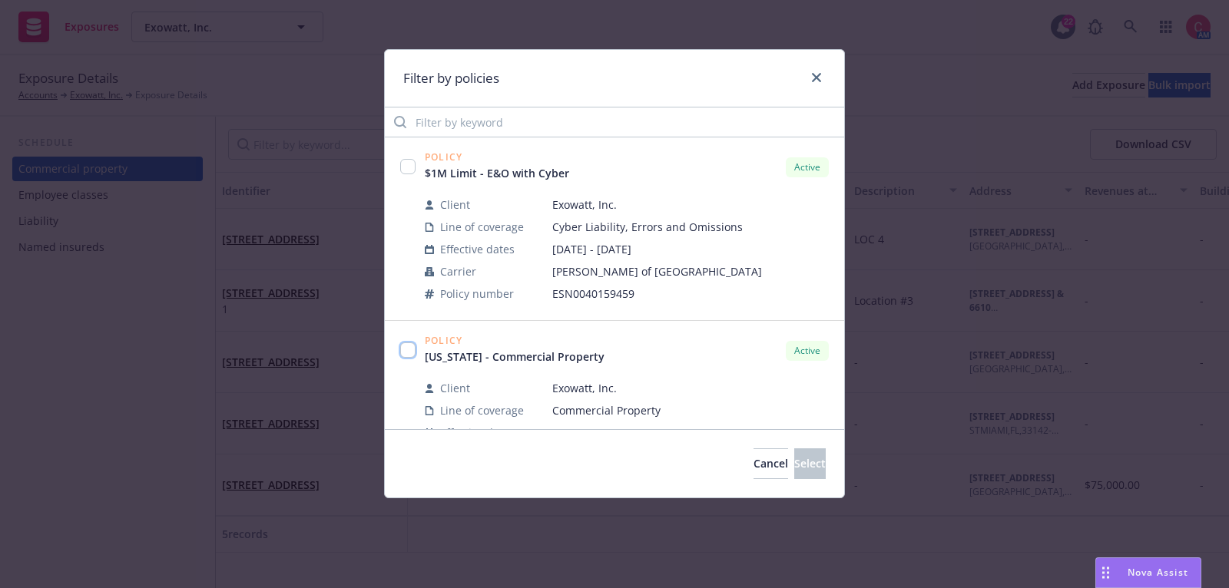
click at [403, 348] on input "checkbox" at bounding box center [407, 350] width 15 height 15
checkbox input "true"
click at [816, 465] on button "Select" at bounding box center [809, 464] width 31 height 31
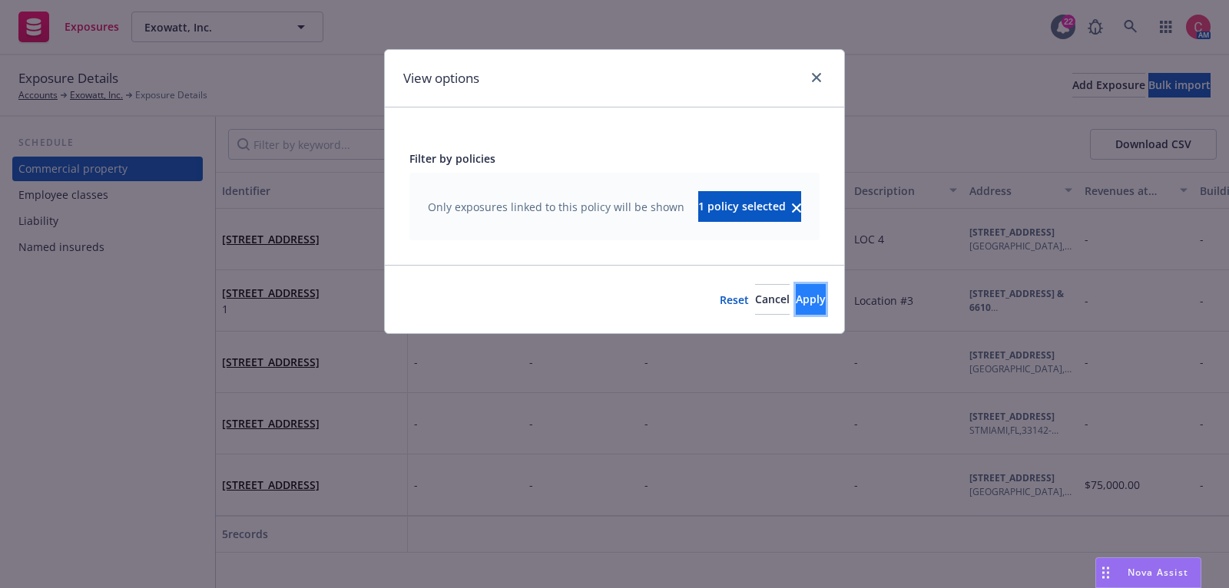
click at [806, 313] on button "Apply" at bounding box center [811, 299] width 30 height 31
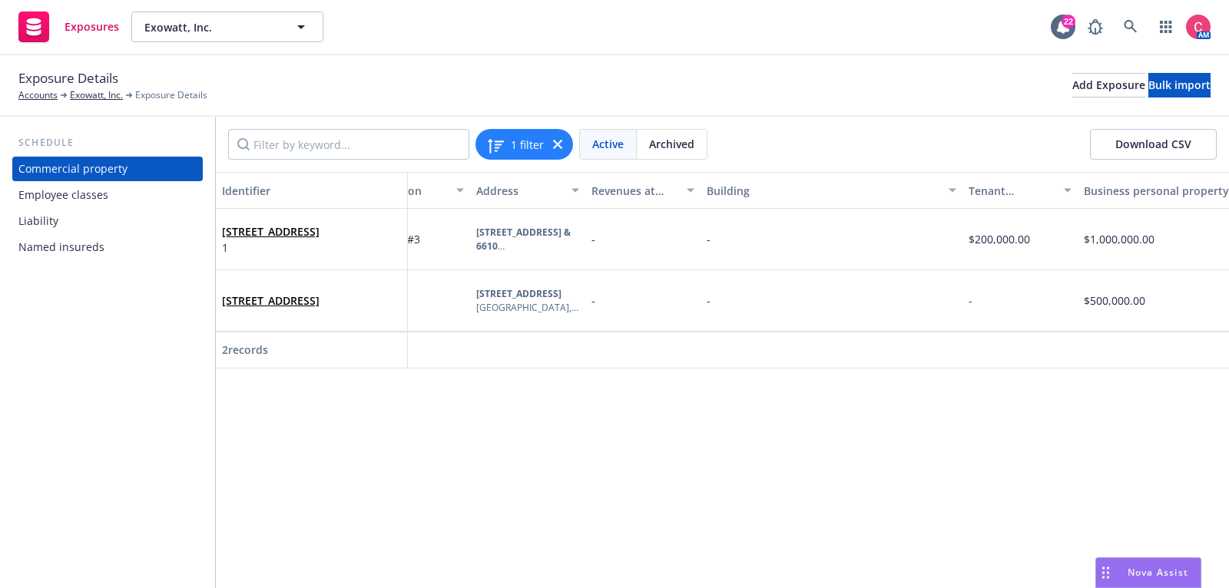
scroll to position [0, 532]
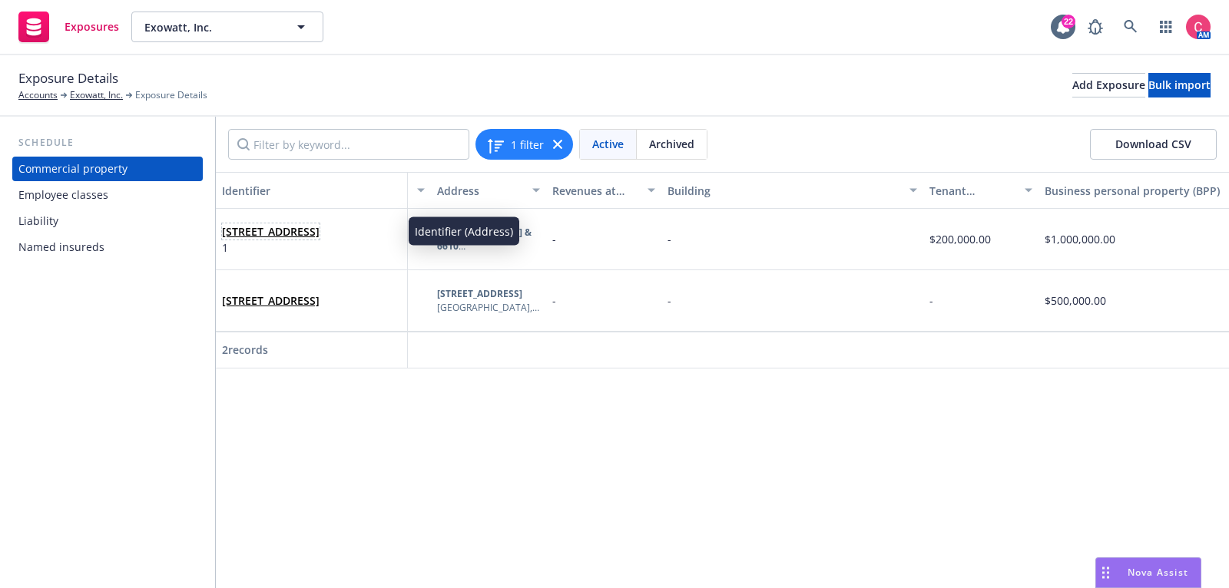
click at [319, 230] on span "[STREET_ADDRESS]" at bounding box center [271, 231] width 98 height 16
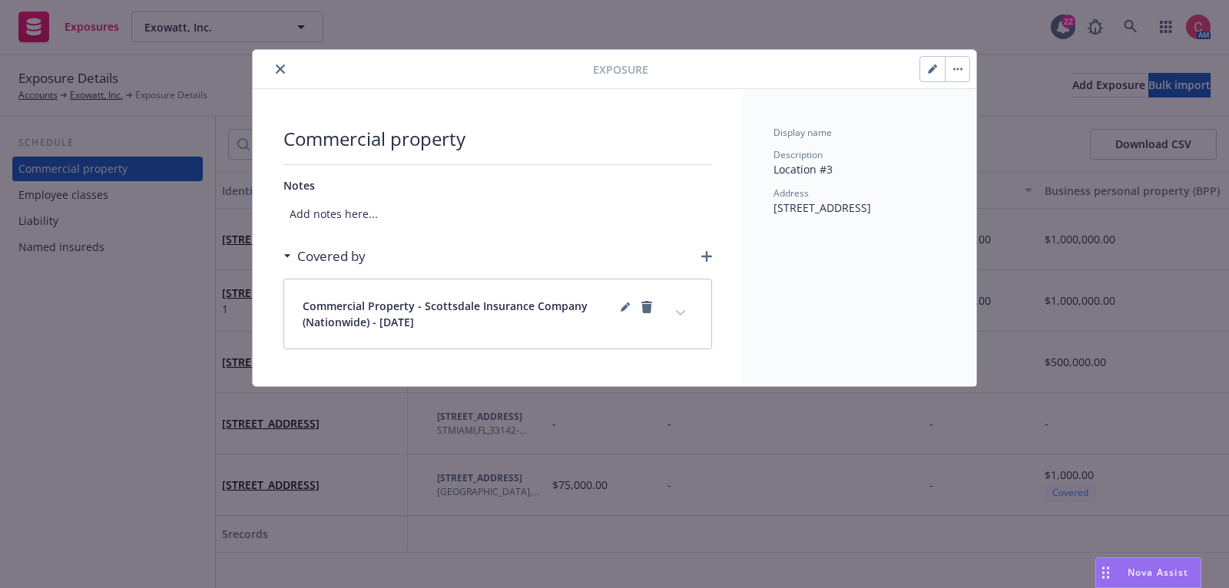
click at [932, 63] on button "button" at bounding box center [932, 69] width 25 height 25
type textarea "x"
select select "AMOUNT"
select select "NO"
select select "JOISTED_MASONRY"
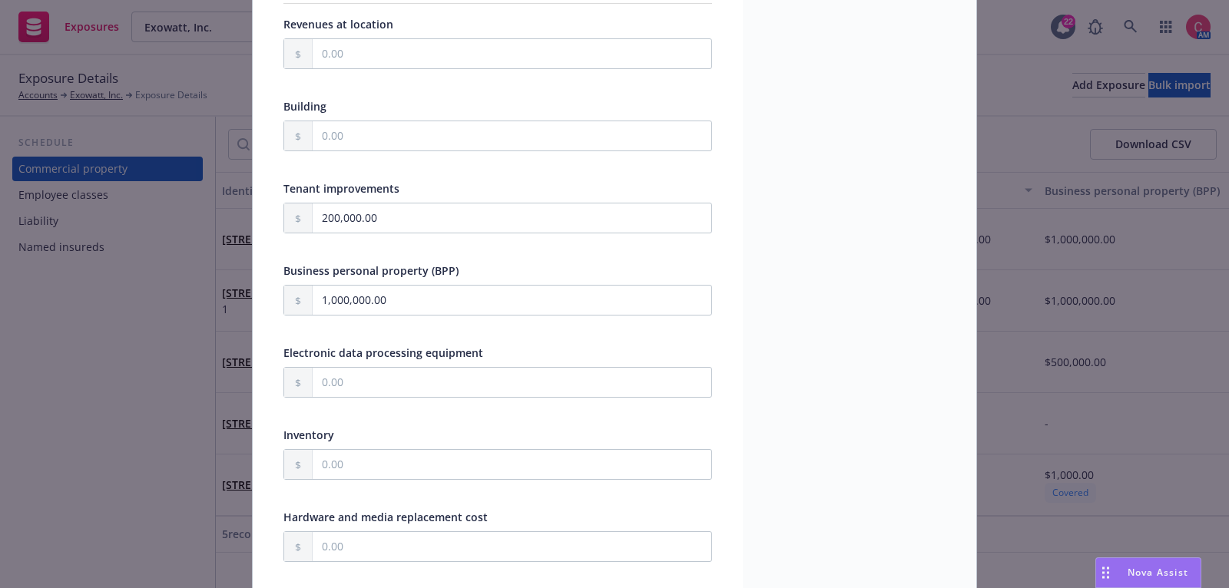
scroll to position [455, 0]
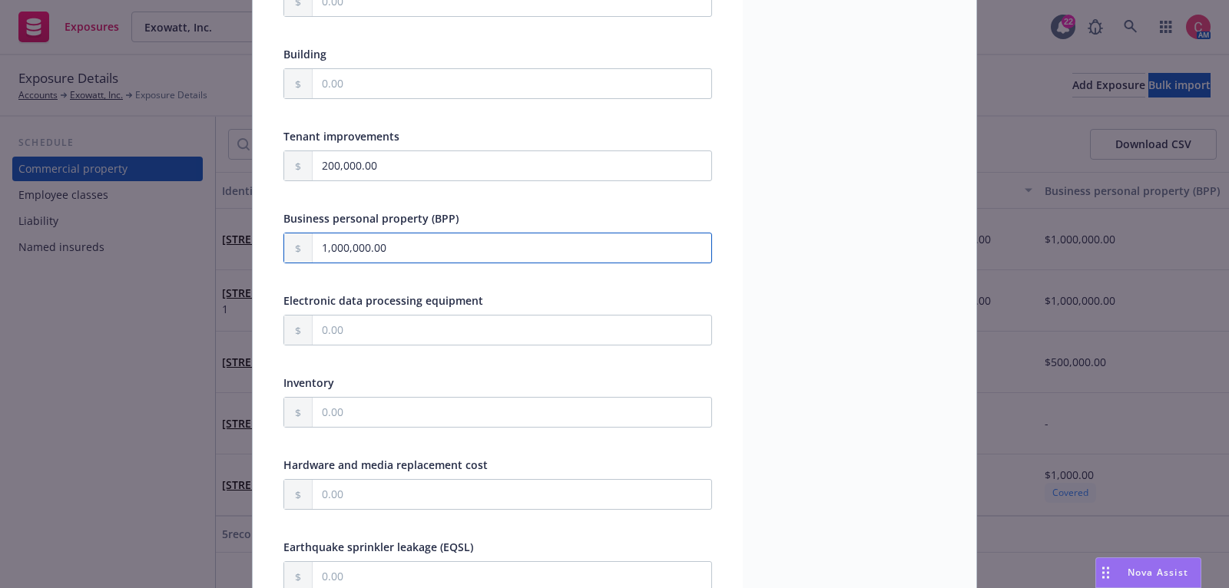
click at [528, 242] on input "1,000,000.00" at bounding box center [512, 247] width 399 height 29
type textarea "x"
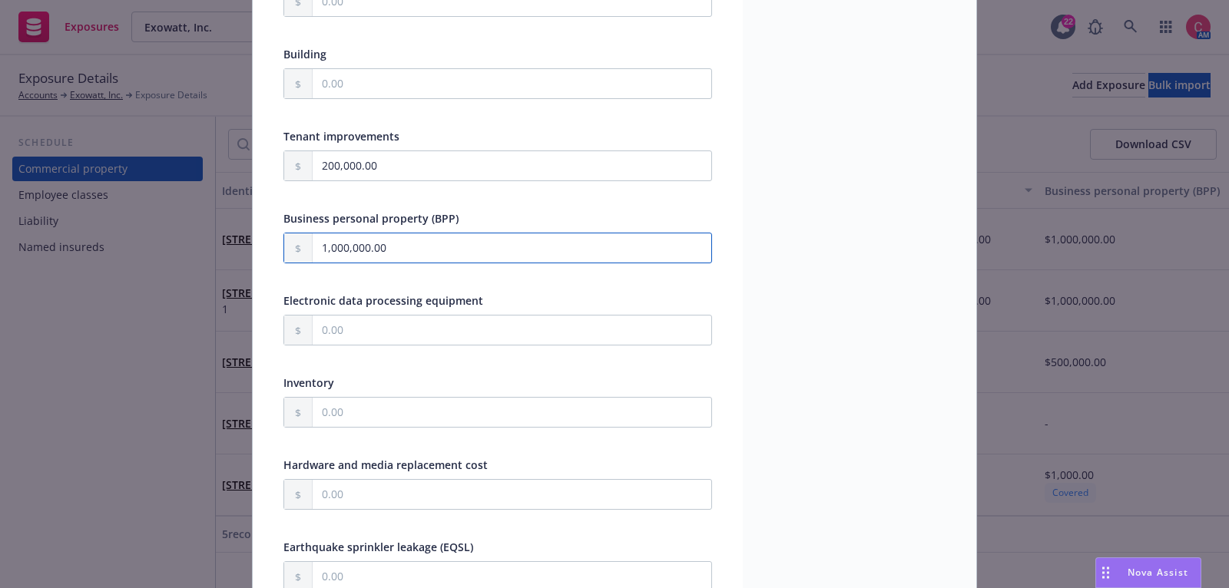
type input "2.00"
type textarea "x"
type input "20.00"
type textarea "x"
type input "200.00"
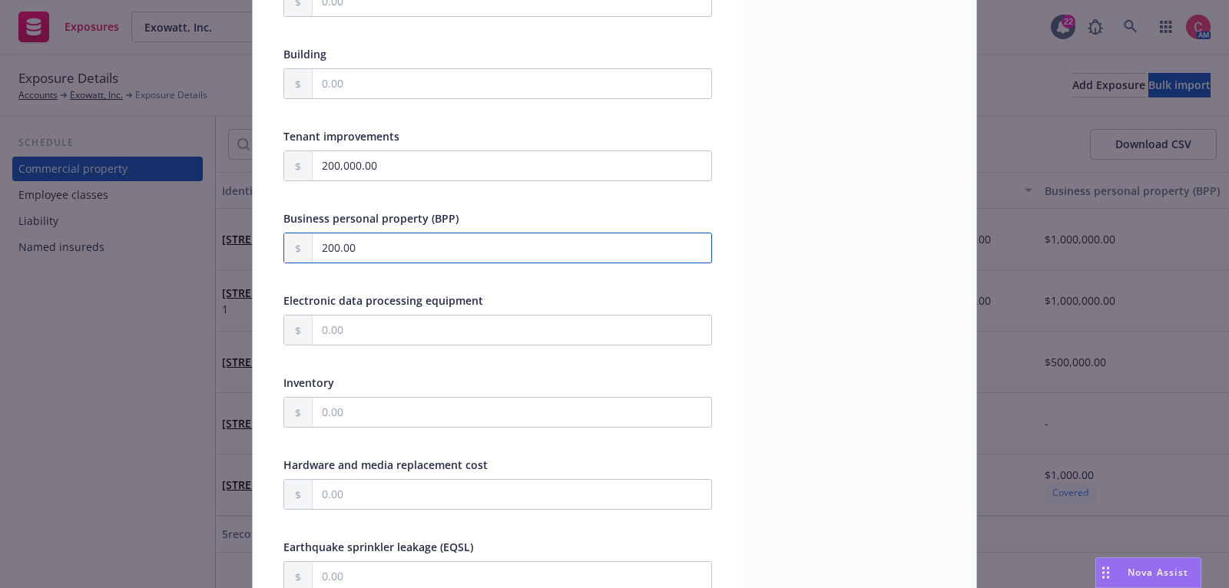
type textarea "x"
type input "2,000.00"
type textarea "x"
type input "20,000.00"
type textarea "x"
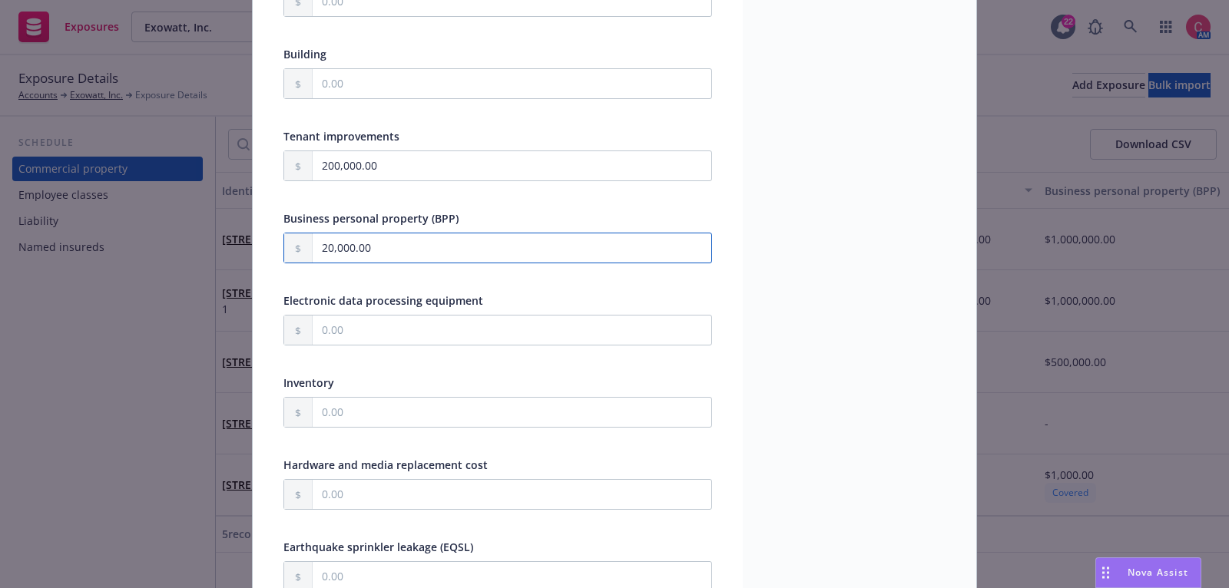
type input "200,000.00"
type textarea "x"
type input "2,000,000.00"
type textarea "x"
type input "2,000,000.00"
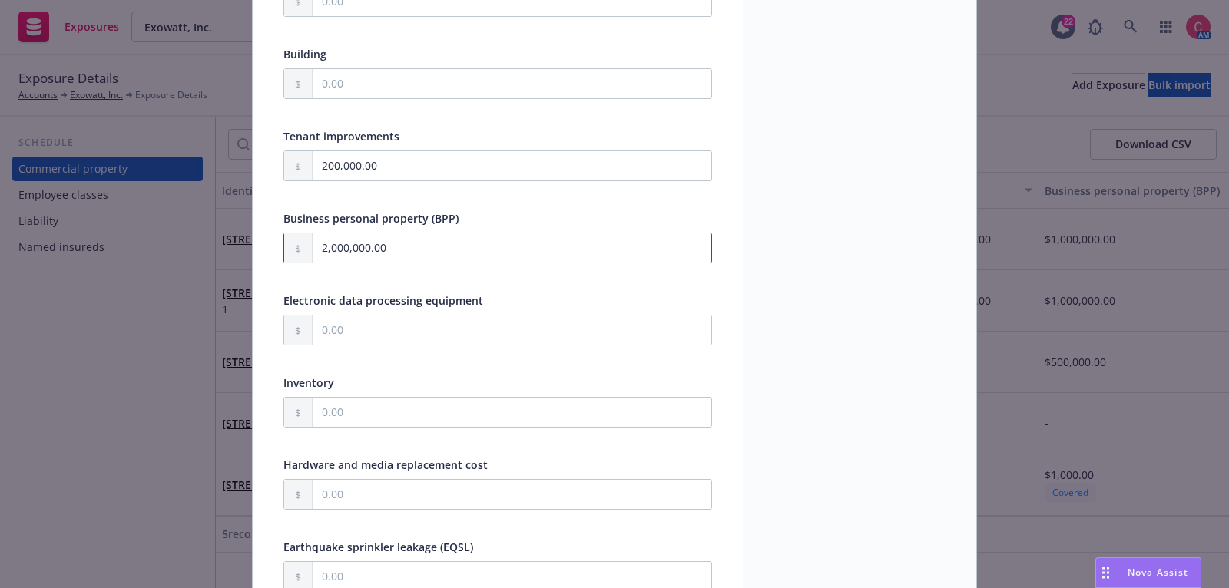
type textarea "x"
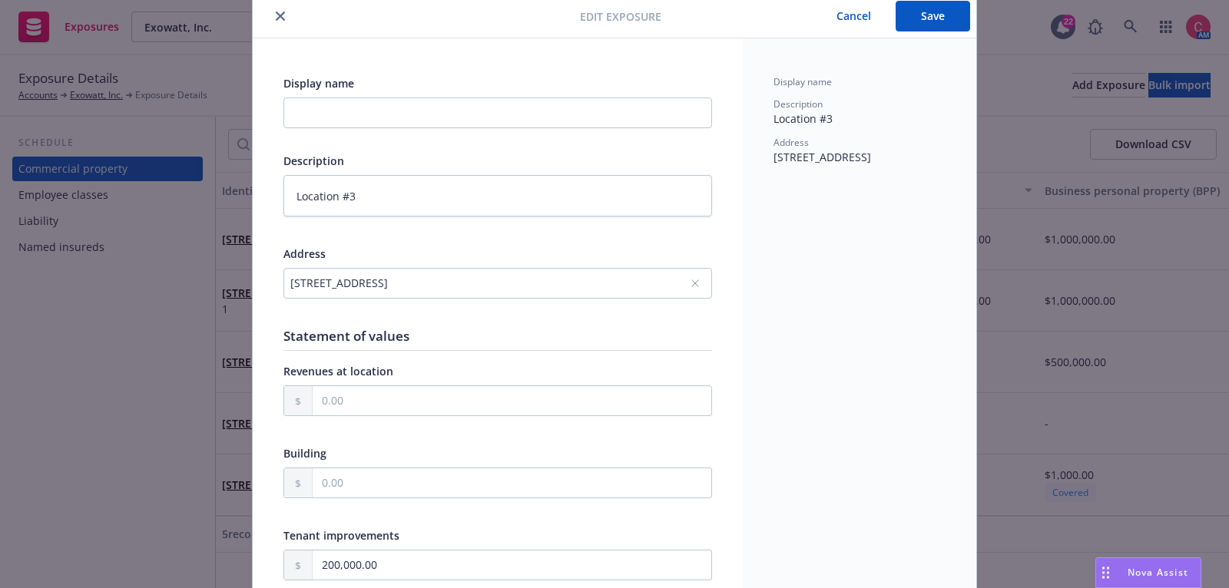
scroll to position [0, 0]
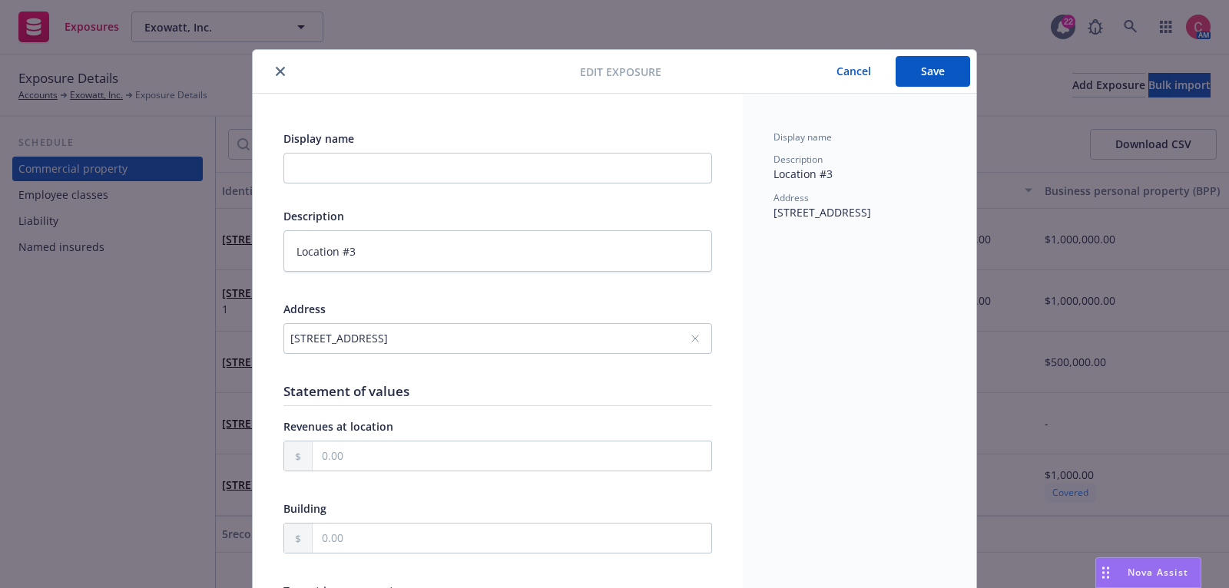
click at [915, 83] on button "Save" at bounding box center [932, 71] width 74 height 31
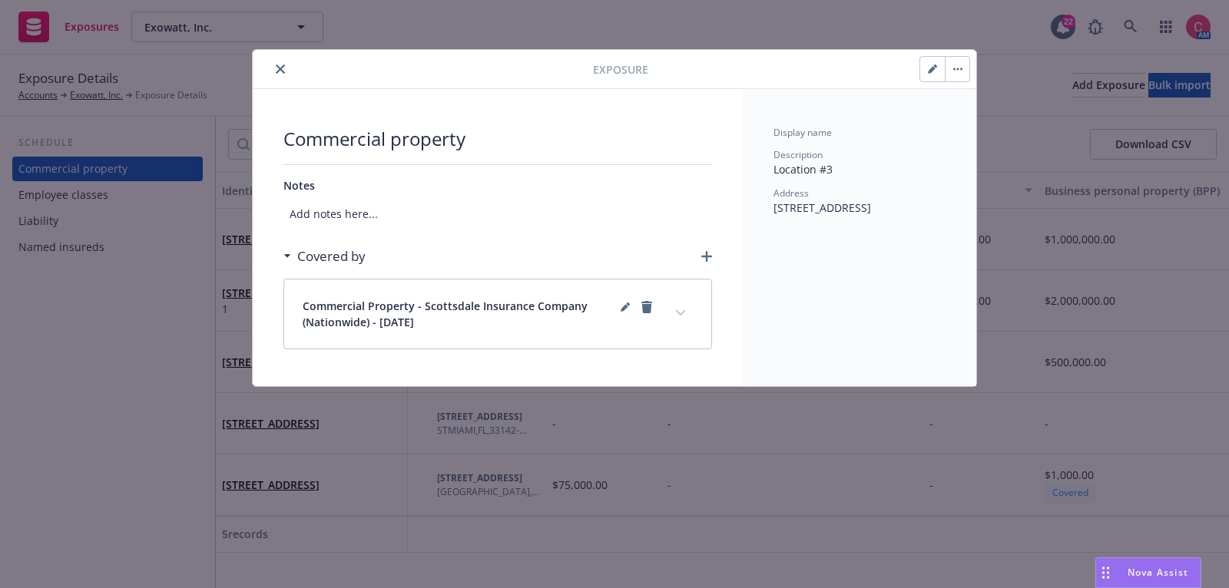
click at [278, 65] on icon "close" at bounding box center [280, 69] width 9 height 9
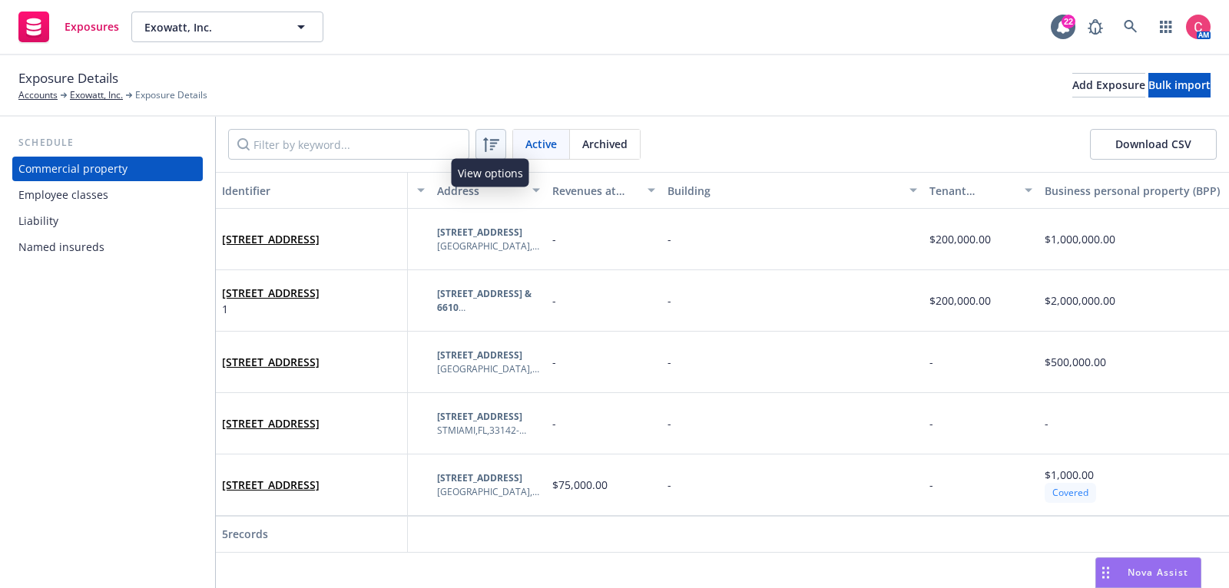
click at [487, 148] on icon at bounding box center [491, 144] width 18 height 18
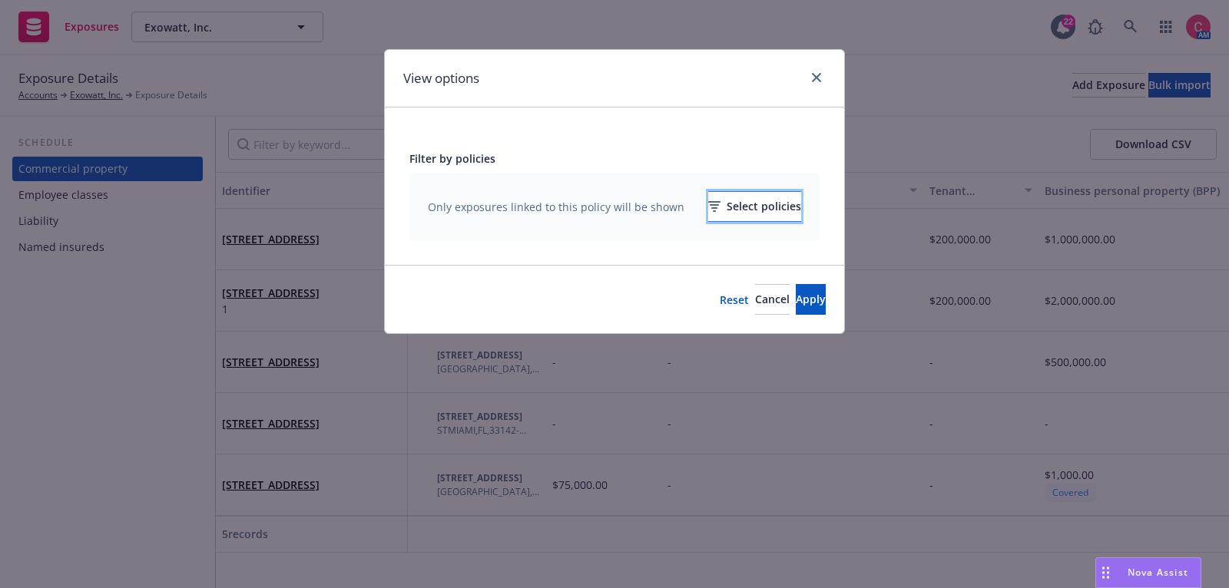
click at [740, 217] on div "Select policies" at bounding box center [754, 206] width 93 height 29
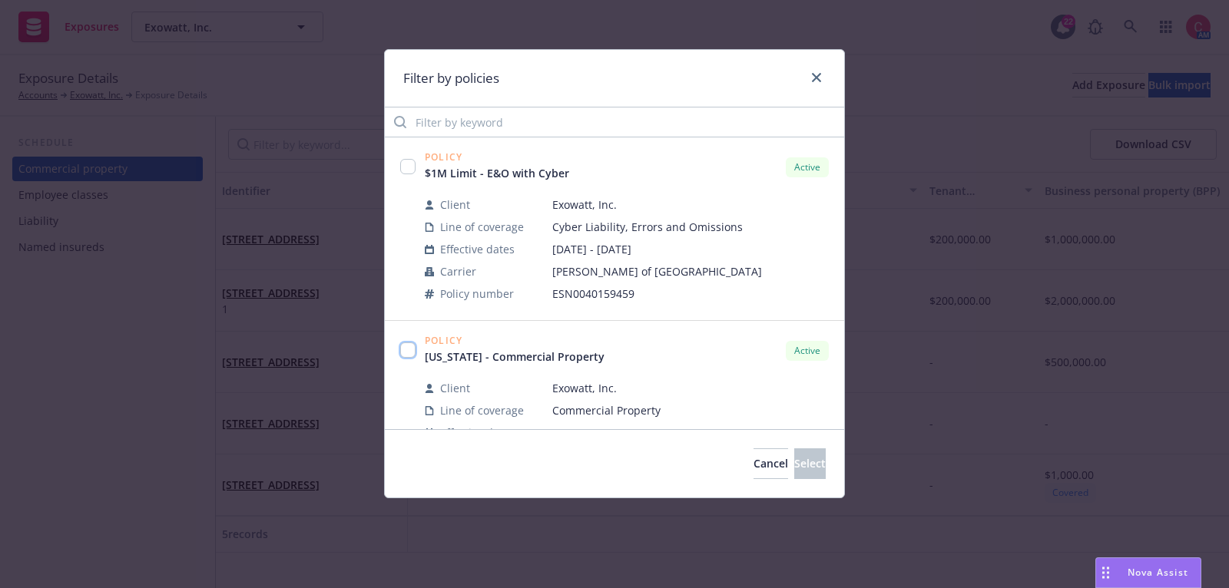
click at [411, 343] on input "checkbox" at bounding box center [407, 350] width 15 height 15
checkbox input "true"
click at [809, 452] on button "Select" at bounding box center [809, 464] width 31 height 31
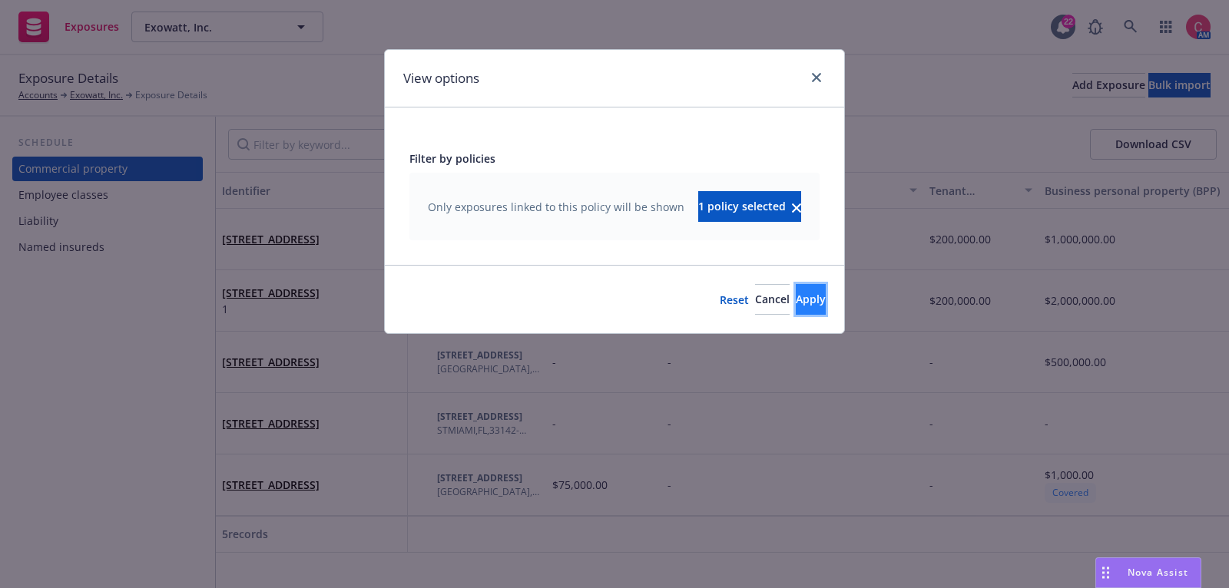
click at [803, 296] on button "Apply" at bounding box center [811, 299] width 30 height 31
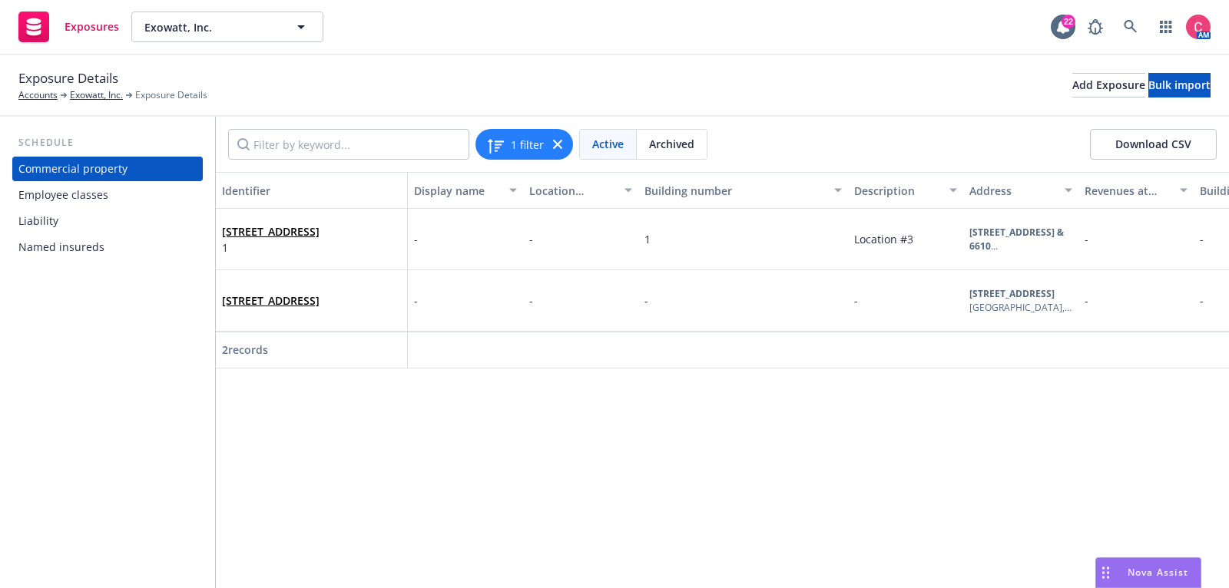
scroll to position [0, 532]
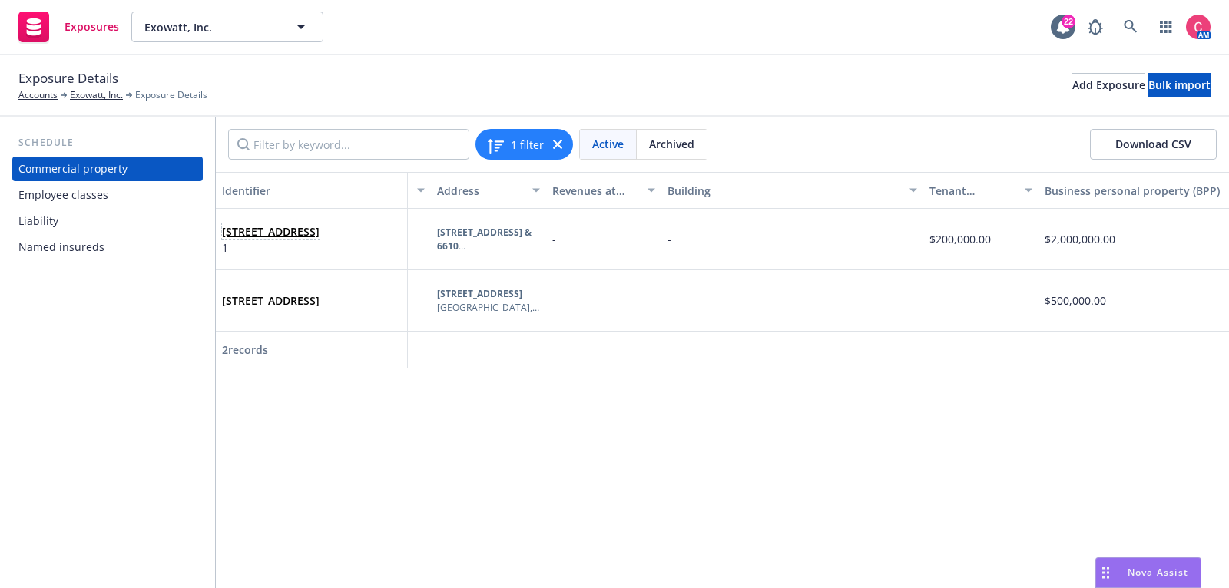
click at [319, 229] on link "6550 NE 4th CT 6550, 6600 & 6610, Miami, FL, 33138, USA" at bounding box center [271, 231] width 98 height 15
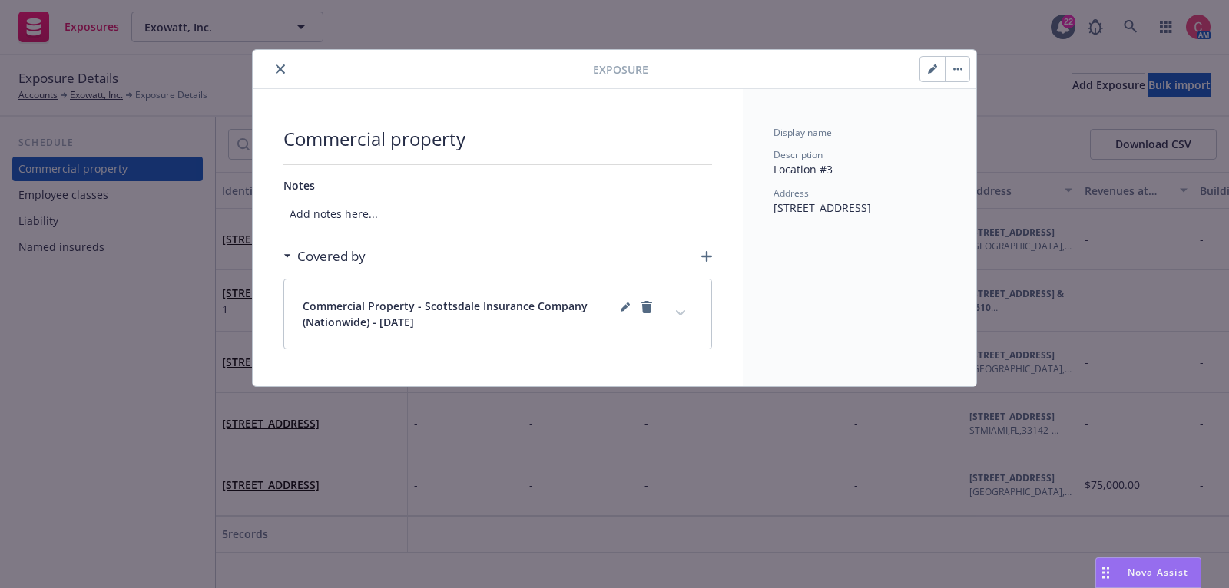
click at [935, 68] on icon "button" at bounding box center [932, 69] width 9 height 9
type textarea "x"
select select "AMOUNT"
select select "NO"
select select "JOISTED_MASONRY"
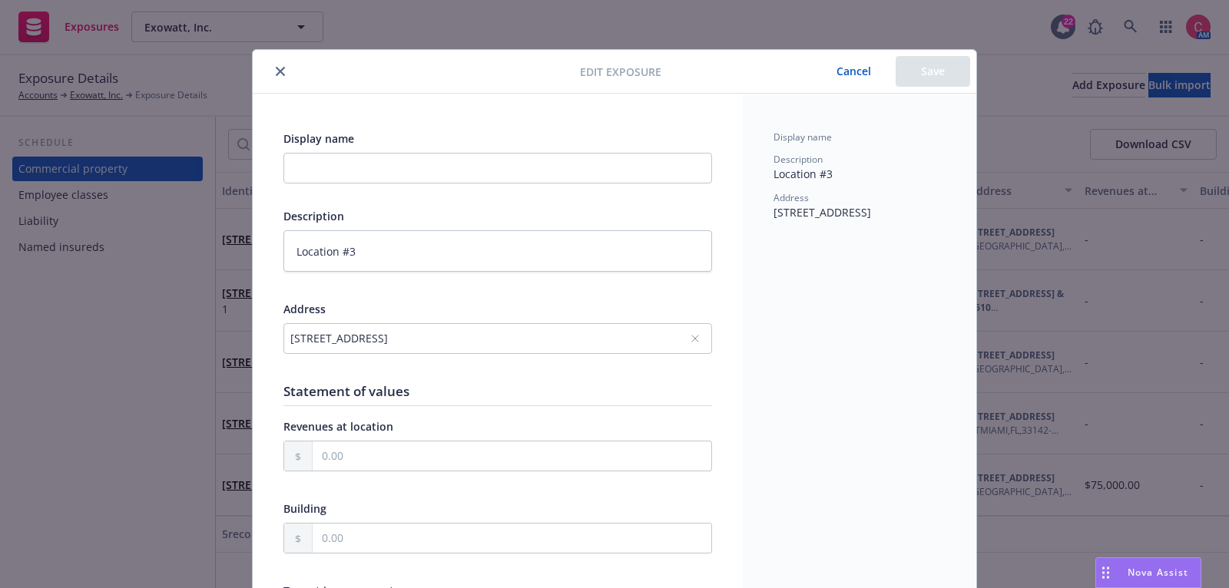
click at [437, 335] on div "[STREET_ADDRESS]" at bounding box center [489, 338] width 399 height 16
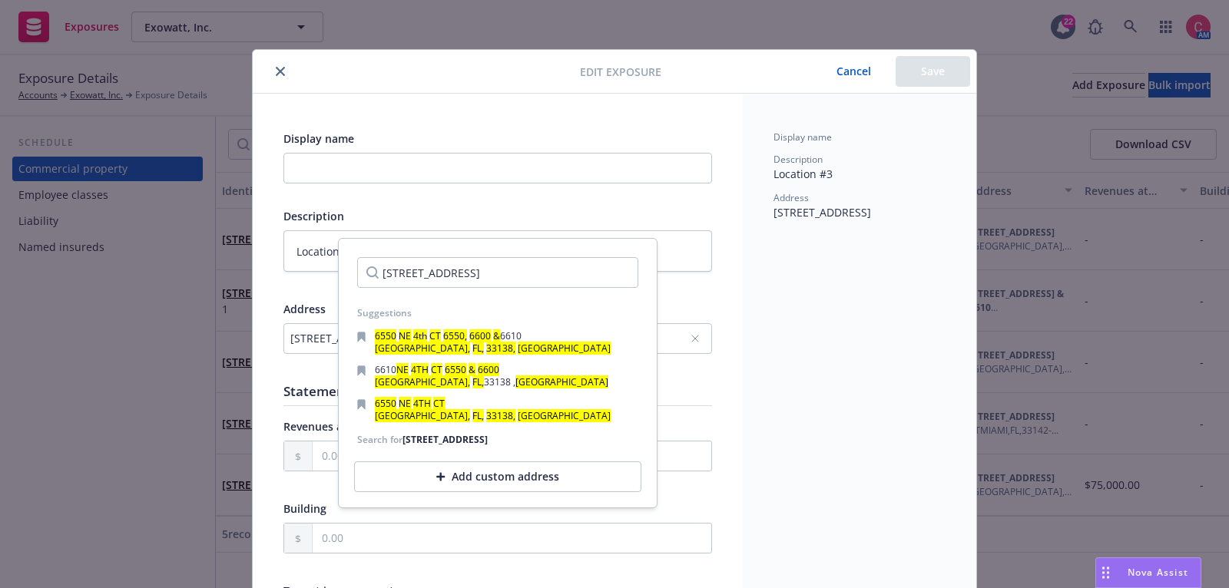
click at [531, 268] on input "[STREET_ADDRESS]" at bounding box center [497, 272] width 281 height 31
click at [550, 269] on input "6550 NE 4th CT 6550, 6600, 6610, Miami, FL, 33138, USA" at bounding box center [497, 272] width 281 height 31
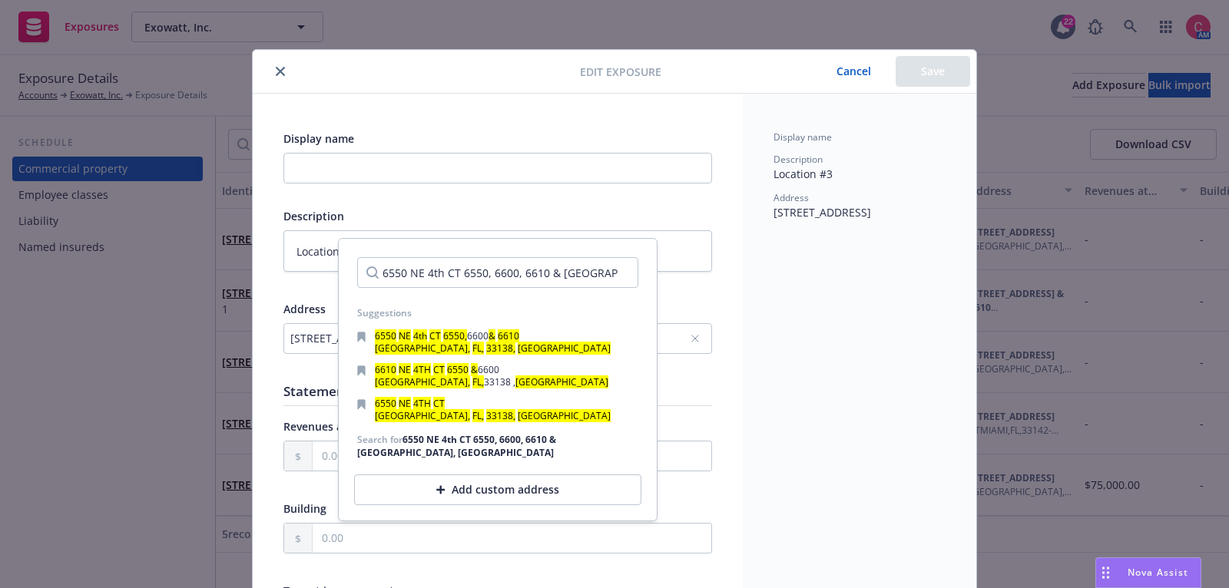
type input "6550 NE 4th CT 6550, 6600, 6610 & 6464, Miami, FL, 33138, USA"
click at [466, 492] on div "Add custom address" at bounding box center [497, 490] width 287 height 31
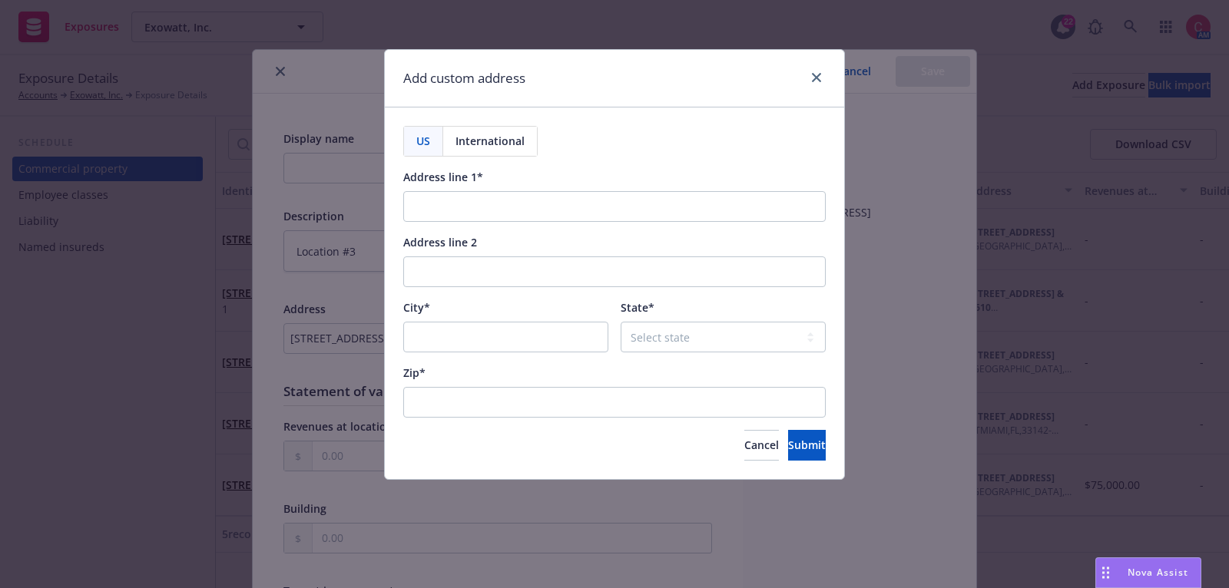
type textarea "x"
click at [744, 438] on span "Cancel" at bounding box center [761, 445] width 35 height 15
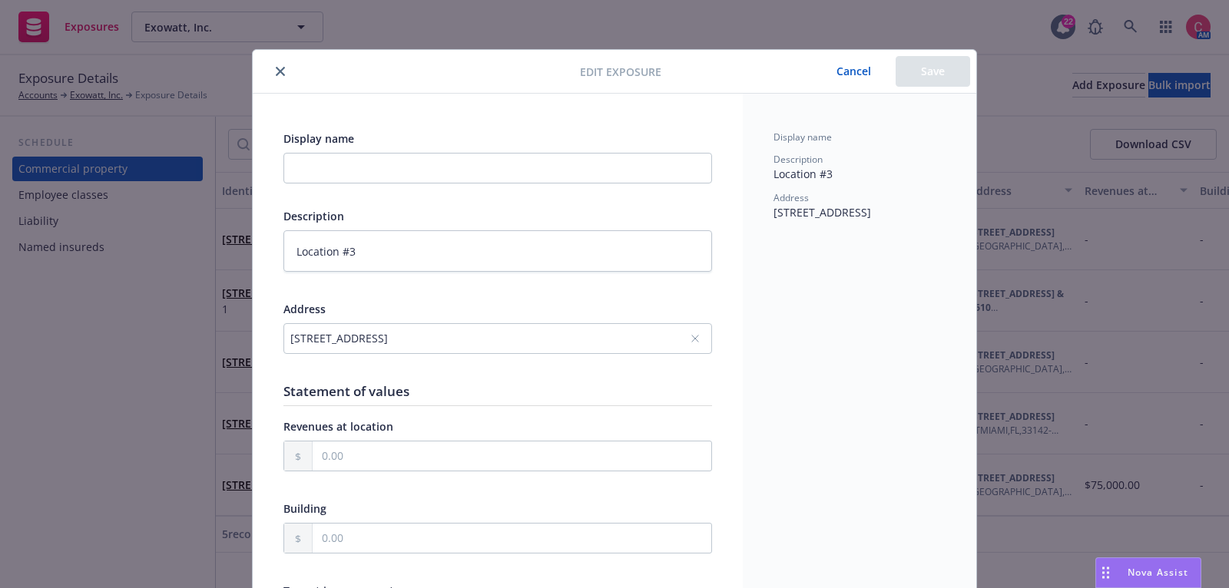
click at [292, 339] on div "[STREET_ADDRESS]" at bounding box center [489, 338] width 399 height 16
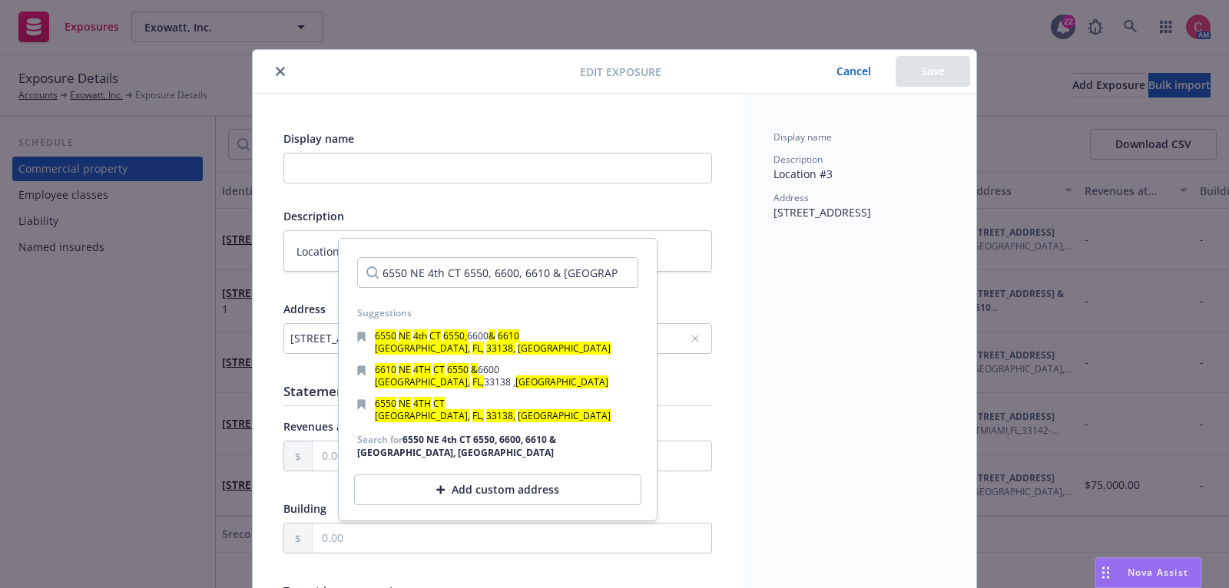
click at [452, 490] on div "Add custom address" at bounding box center [497, 490] width 287 height 31
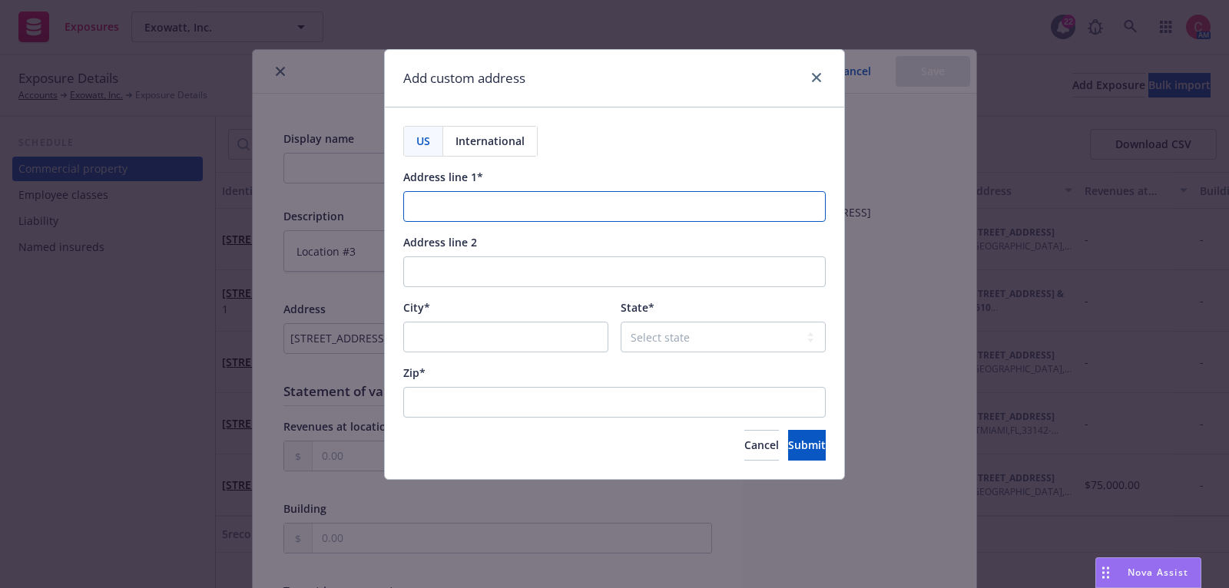
click at [515, 214] on input "Address line 1*" at bounding box center [614, 206] width 422 height 31
paste input "6550 NE 4th CT 6550, 6600, 6610 & 6464, Miami, FL, 33138, USA"
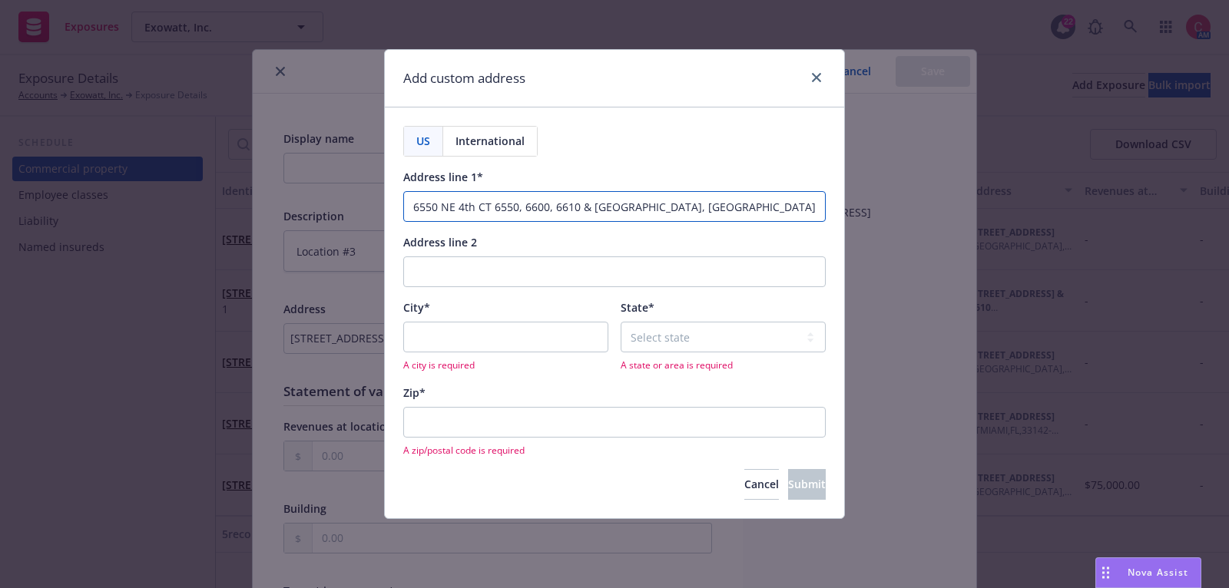
type input "6550 NE 4th CT 6550, 6600, 6610 & 6464, Miami, FL, 33138, USA"
click at [508, 333] on input "City*" at bounding box center [505, 337] width 205 height 31
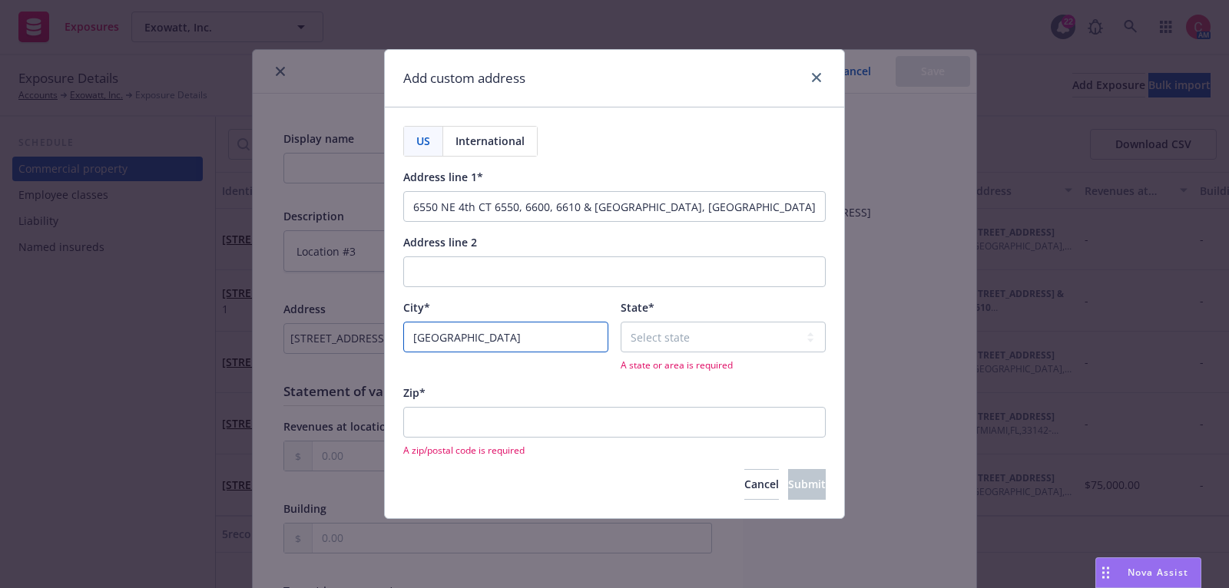
type input "[GEOGRAPHIC_DATA]"
click at [638, 334] on select "Select state Alabama Alaska American Samoa Arizona Arkansas Baker Island Califo…" at bounding box center [723, 337] width 205 height 31
select select "FL"
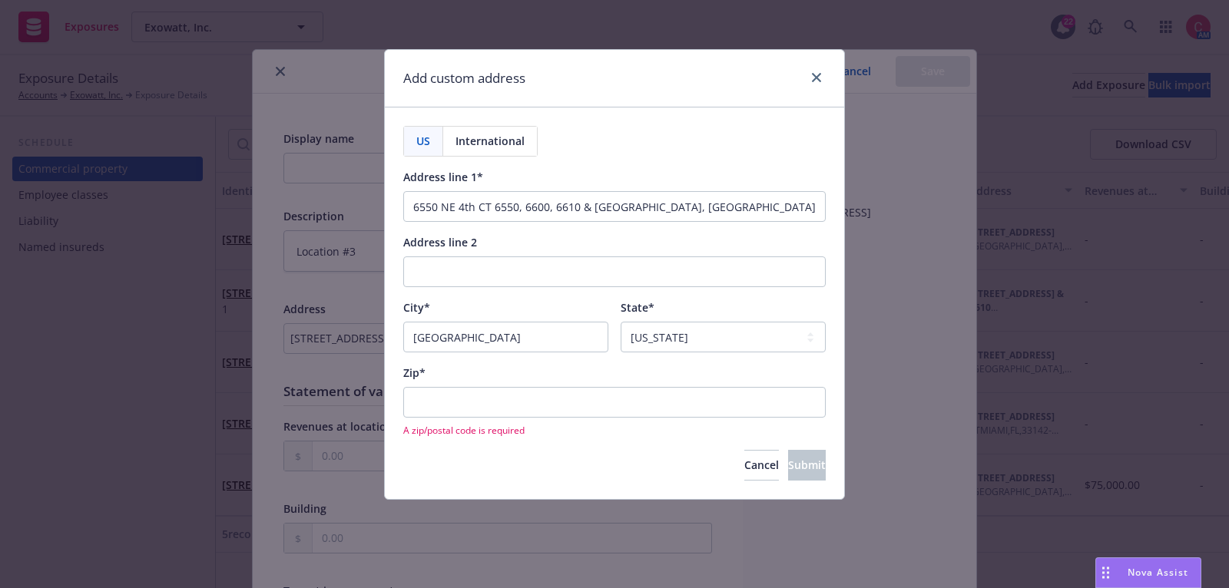
click at [617, 417] on div "A zip/postal code is required" at bounding box center [614, 412] width 422 height 50
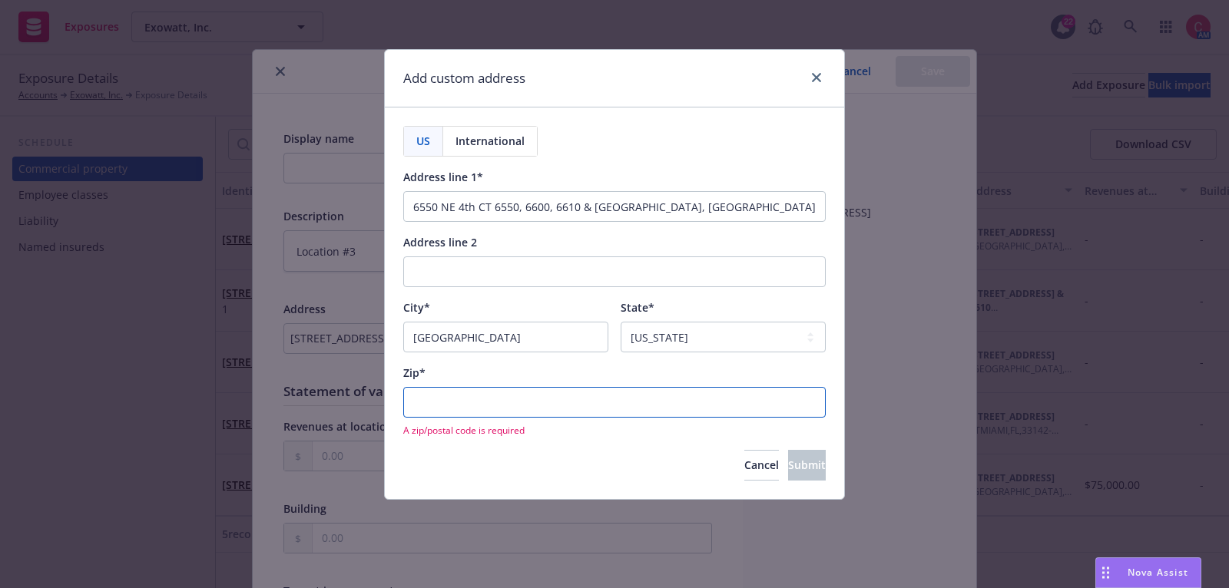
click at [617, 408] on input "Zip*" at bounding box center [614, 402] width 422 height 31
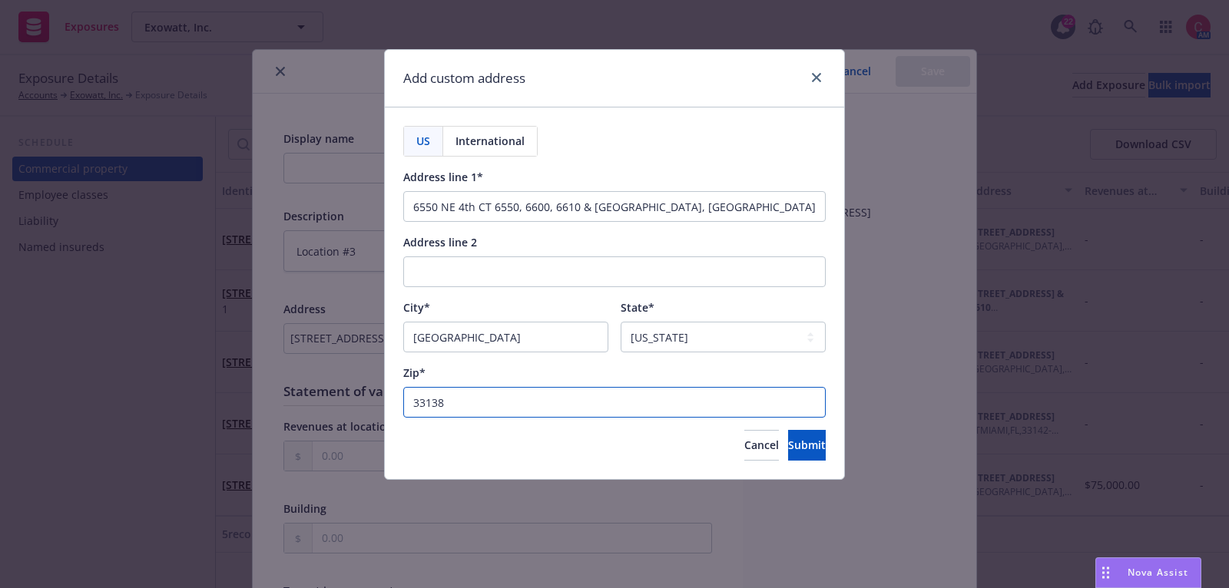
type input "33138"
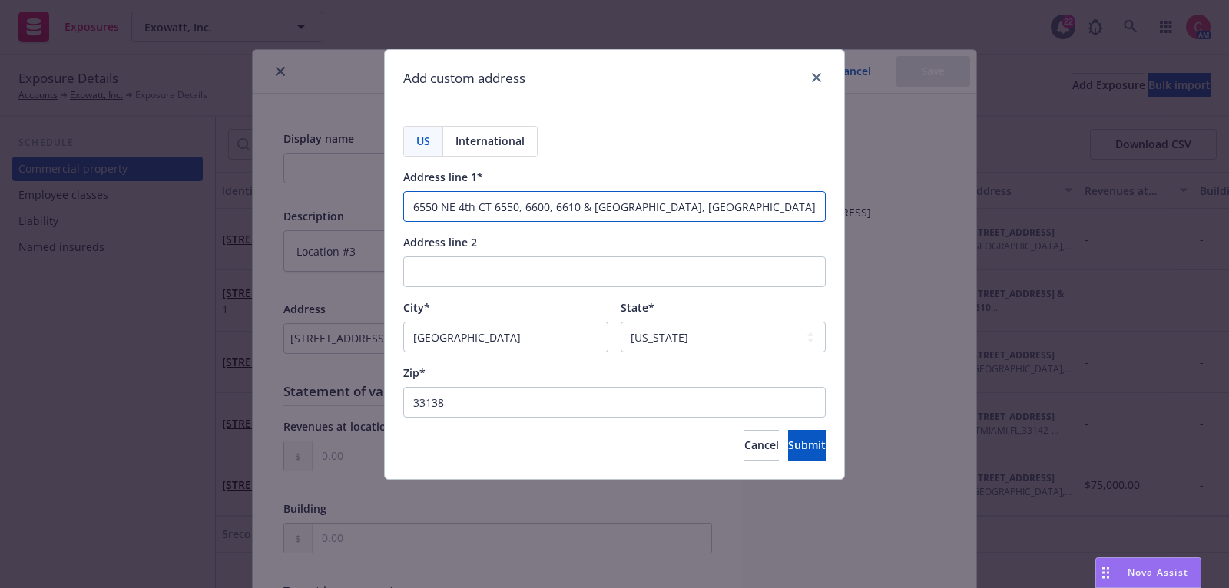
drag, startPoint x: 614, startPoint y: 211, endPoint x: 743, endPoint y: 216, distance: 129.1
click at [743, 216] on input "6550 NE 4th CT 6550, 6600, 6610 & 6464, Miami, FL, 33138, USA" at bounding box center [614, 206] width 422 height 31
type input "6550 NE 4th CT 6550, 6600, 6610 & 6464"
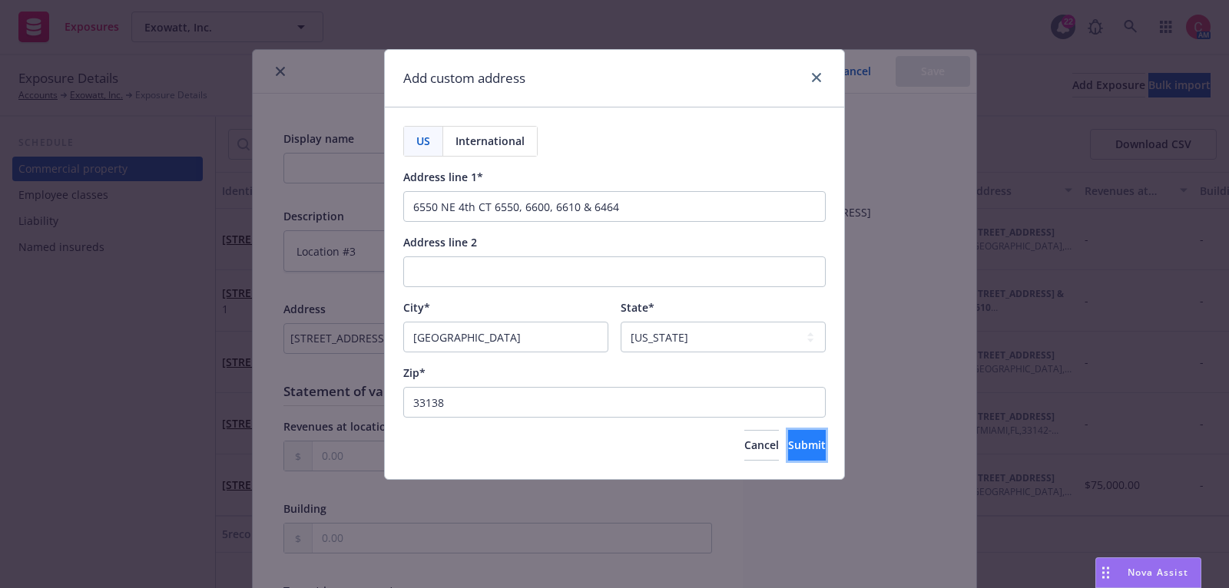
click at [789, 438] on span "Submit" at bounding box center [807, 445] width 38 height 15
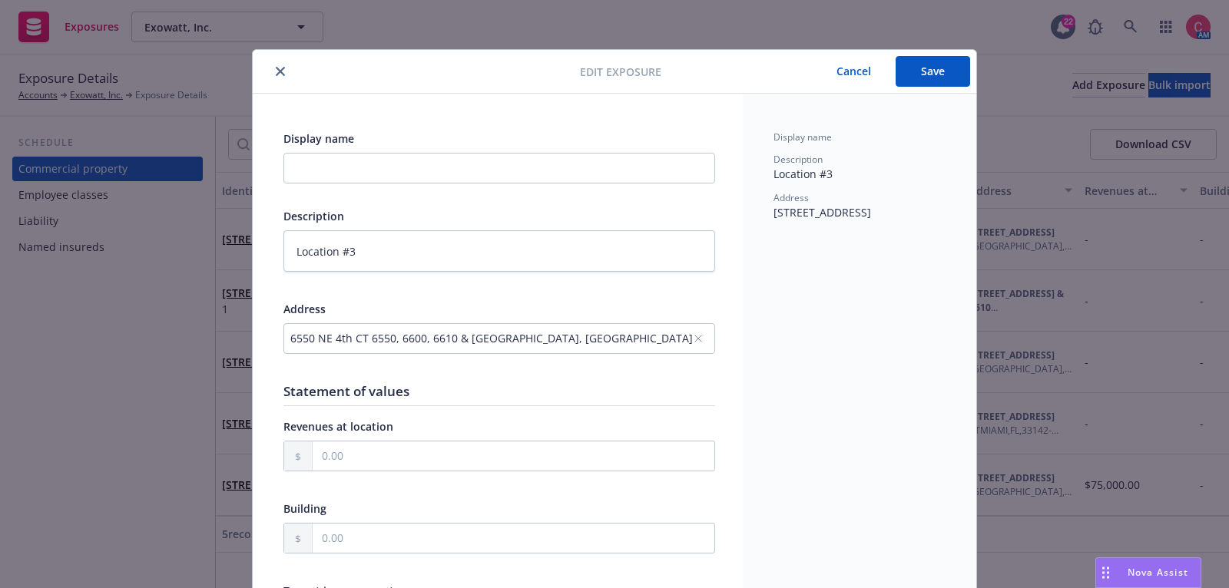
type textarea "x"
click at [545, 325] on div "6550 NE 4th CT 6550, 6600, 6610 & 6464, Miami, FL, 33138, USA, Miami, FL, 33138…" at bounding box center [499, 338] width 432 height 31
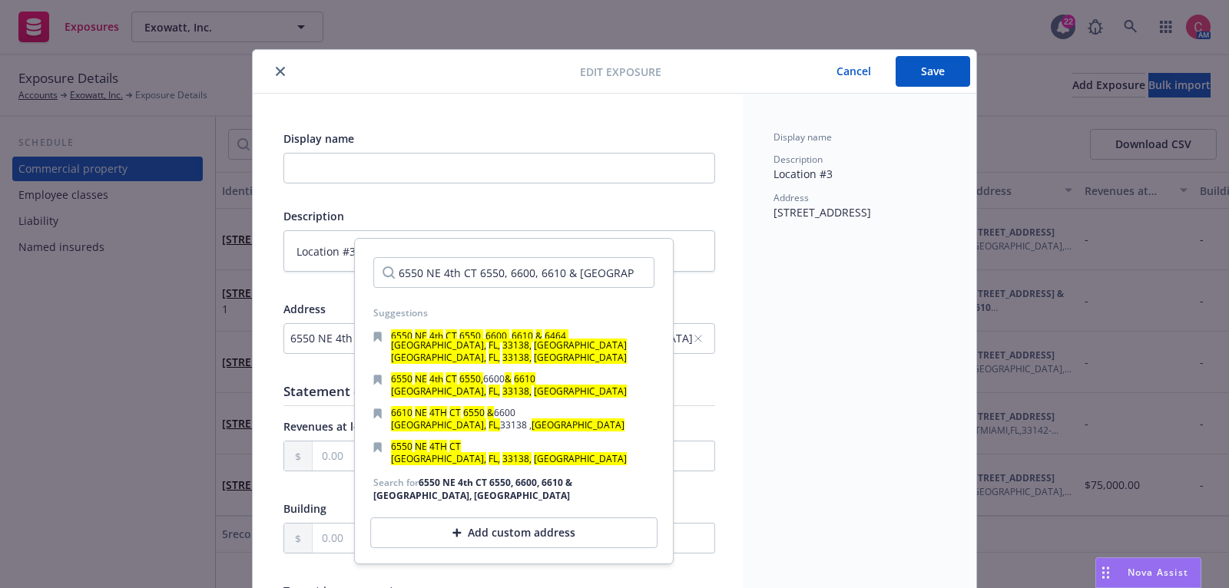
click at [642, 267] on input "6550 NE 4th CT 6550, 6600, 6610 & 6464, Miami, FL, 33138, USA" at bounding box center [513, 272] width 281 height 31
click at [644, 277] on input "6550 NE 4th CT 6550, 6600, 6610 & 6464, Miami, FL, 33138, USA" at bounding box center [513, 272] width 281 height 31
click at [642, 273] on input "6550 NE 4th CT 6550, 6600, 6610 & 6464, Miami, FL, 33138, USA" at bounding box center [513, 272] width 281 height 31
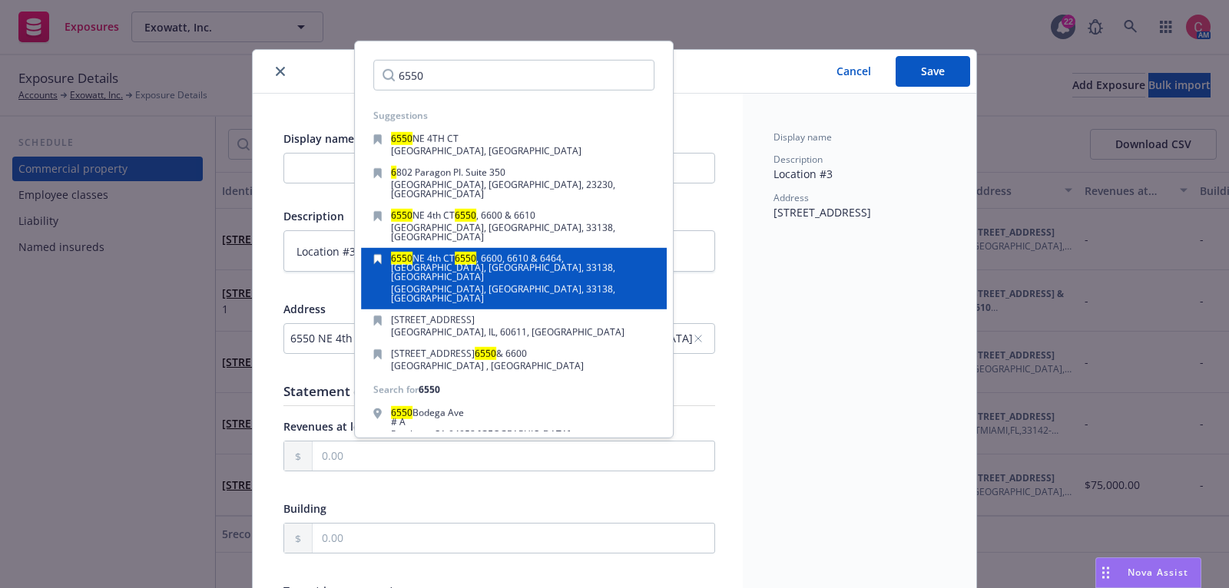
type input "6550"
click at [645, 254] on div "6550 NE 4th CT 6550 , 6600, 6610 & 6464, Miami, FL, 33138, USA" at bounding box center [522, 269] width 263 height 31
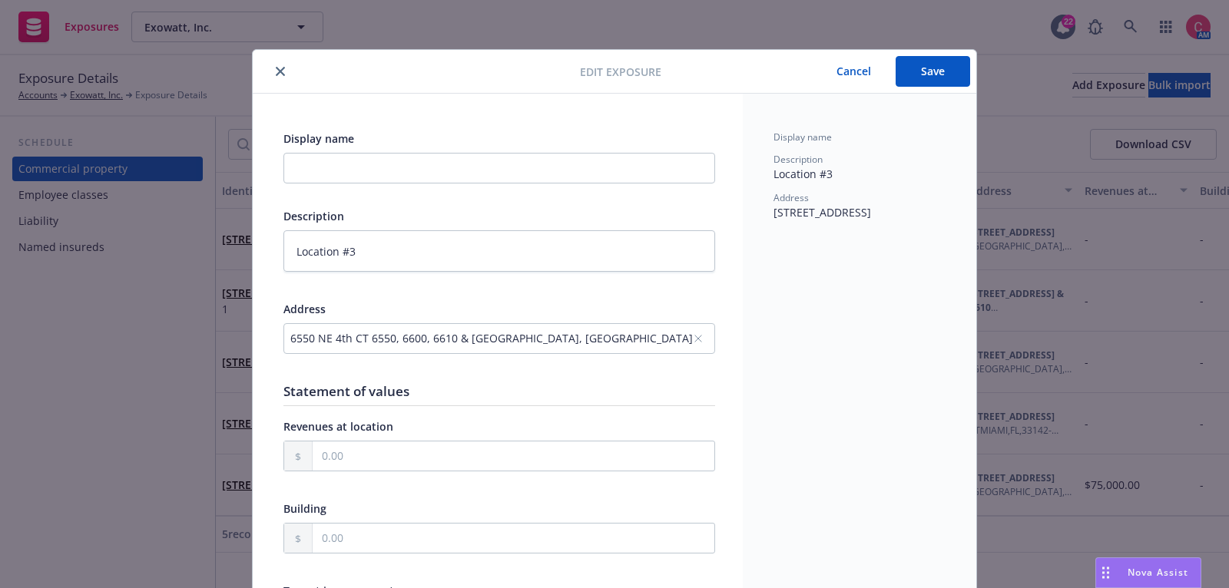
click at [613, 349] on div "6550 NE 4th CT 6550, 6600, 6610 & 6464, Miami, FL, 33138, USA, Miami, FL, 33138…" at bounding box center [499, 338] width 432 height 31
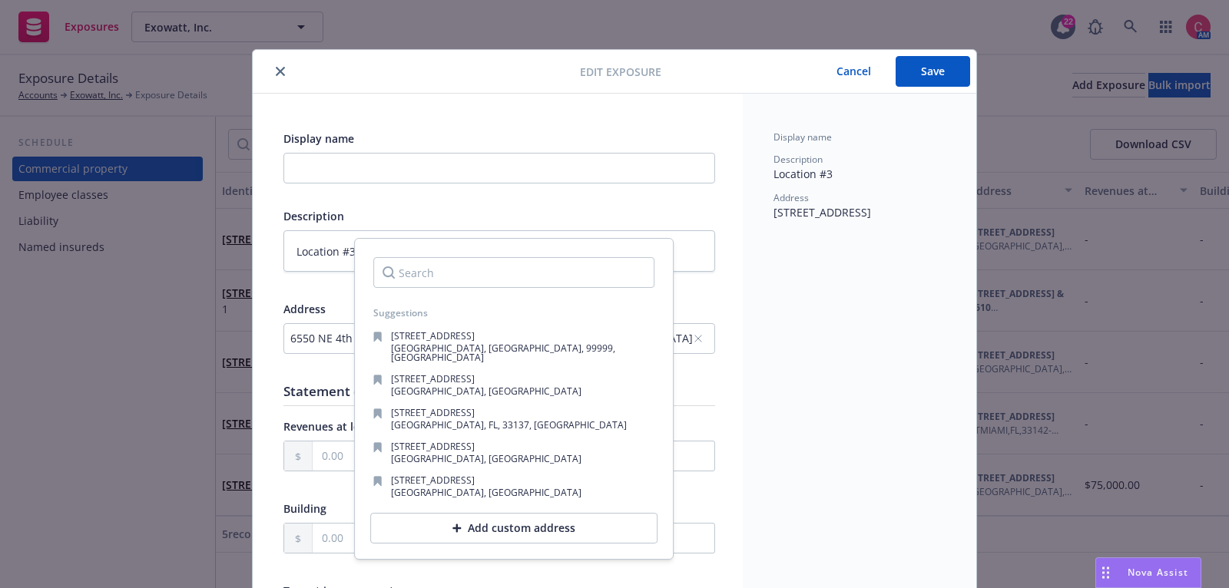
click at [551, 514] on div "Add custom address" at bounding box center [513, 528] width 287 height 31
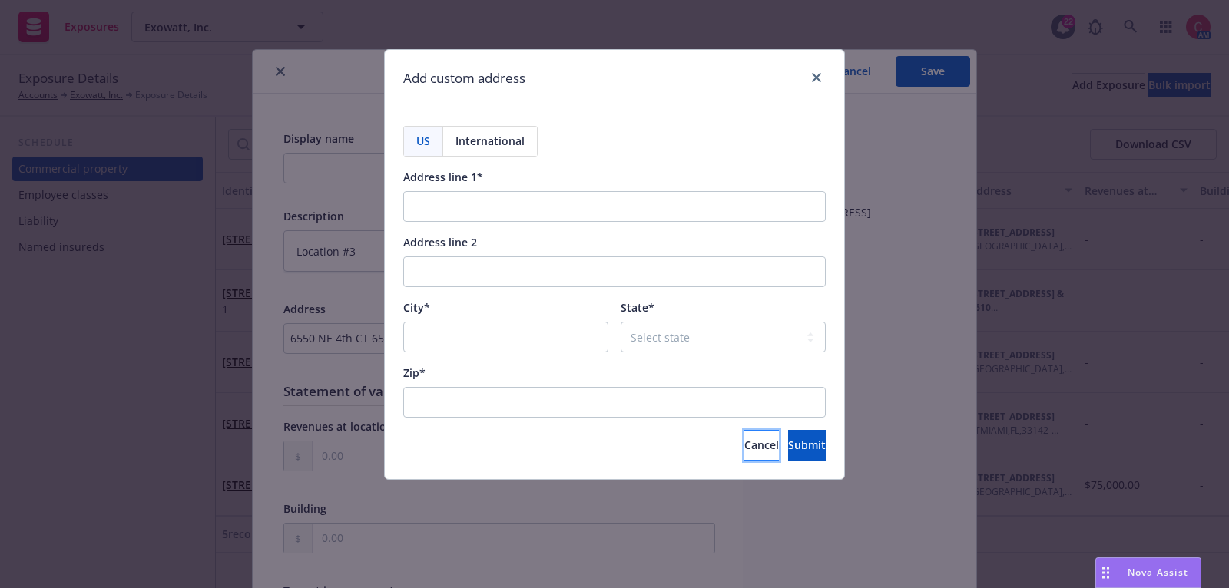
click at [744, 438] on button "Cancel" at bounding box center [761, 445] width 35 height 31
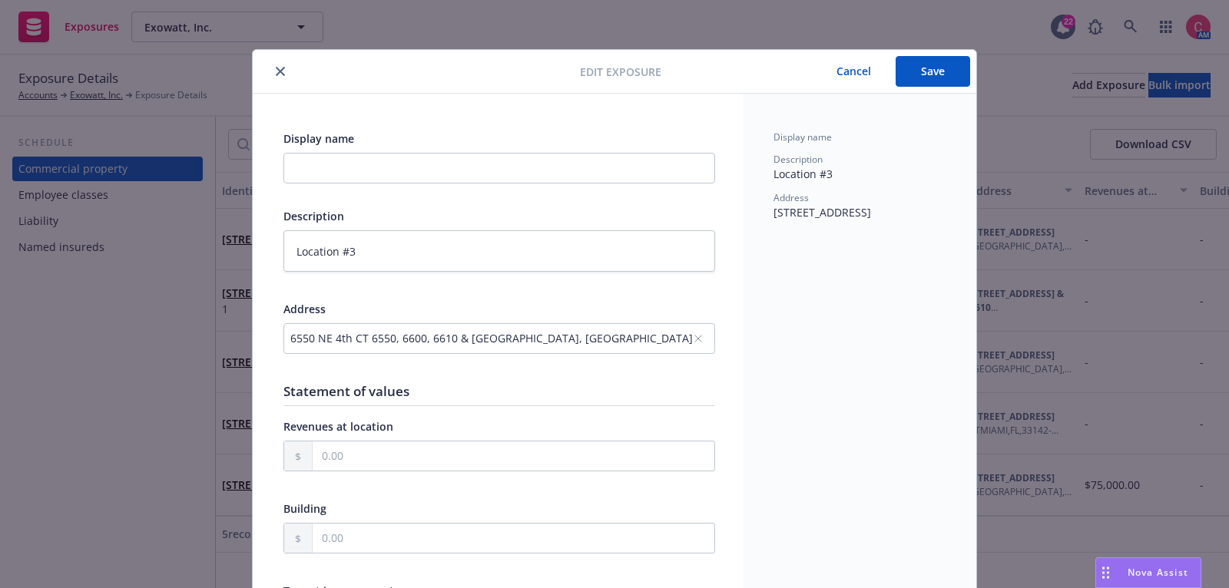
click at [864, 75] on button "Cancel" at bounding box center [854, 71] width 84 height 31
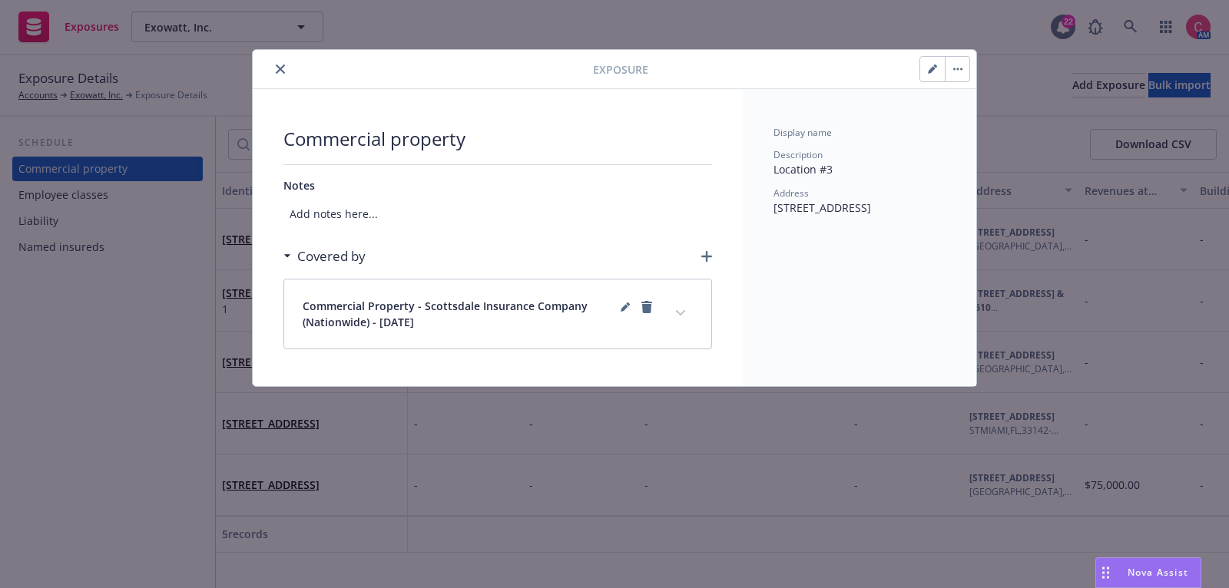
click at [285, 68] on button "close" at bounding box center [280, 69] width 18 height 18
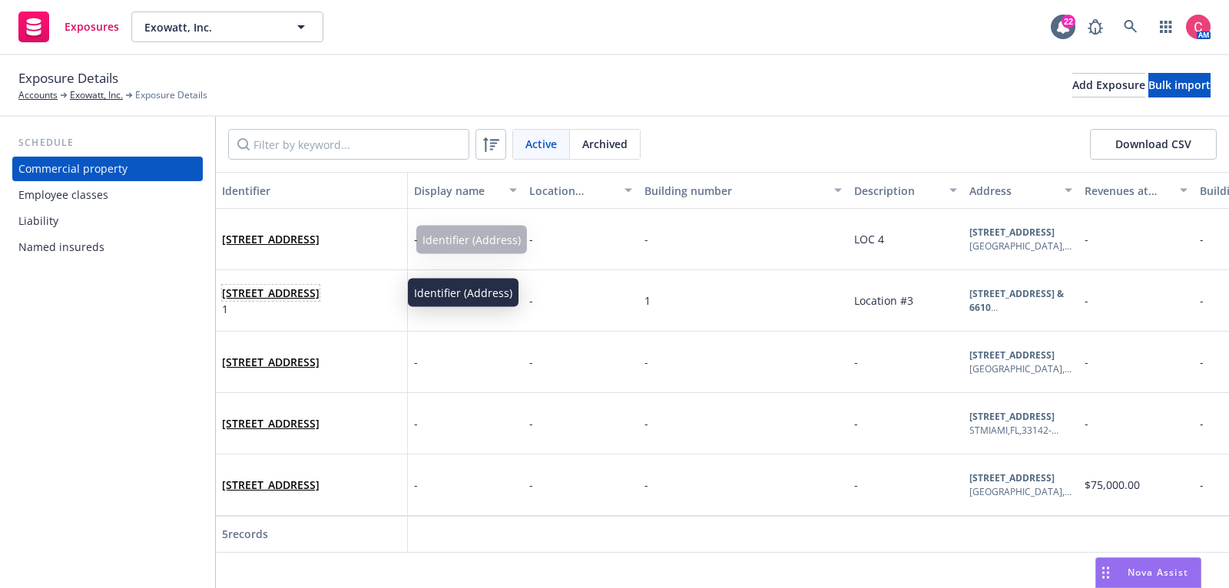
click at [256, 286] on link "[STREET_ADDRESS]" at bounding box center [271, 293] width 98 height 15
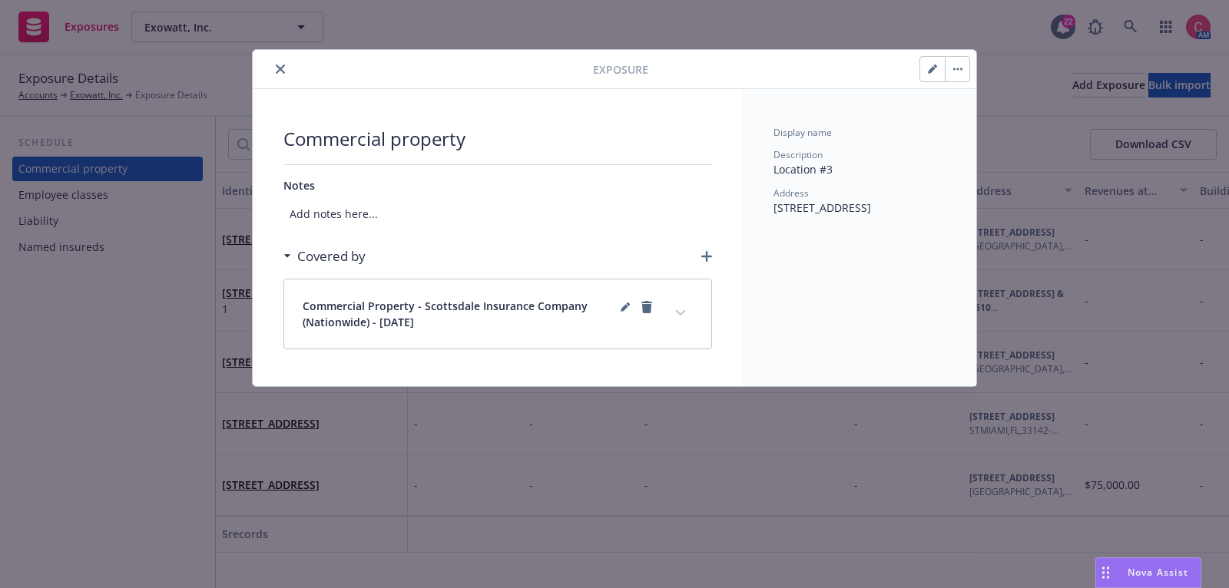
click at [934, 76] on button "button" at bounding box center [932, 69] width 25 height 25
type textarea "x"
select select "AMOUNT"
select select "NO"
select select "JOISTED_MASONRY"
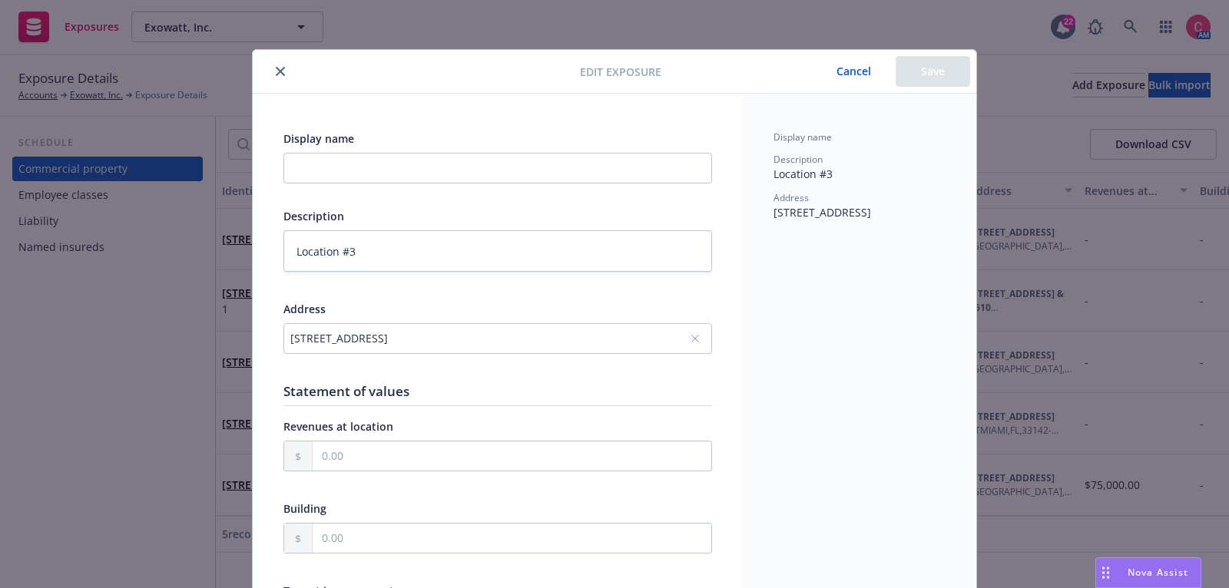
click at [674, 350] on div "[STREET_ADDRESS]" at bounding box center [497, 338] width 429 height 31
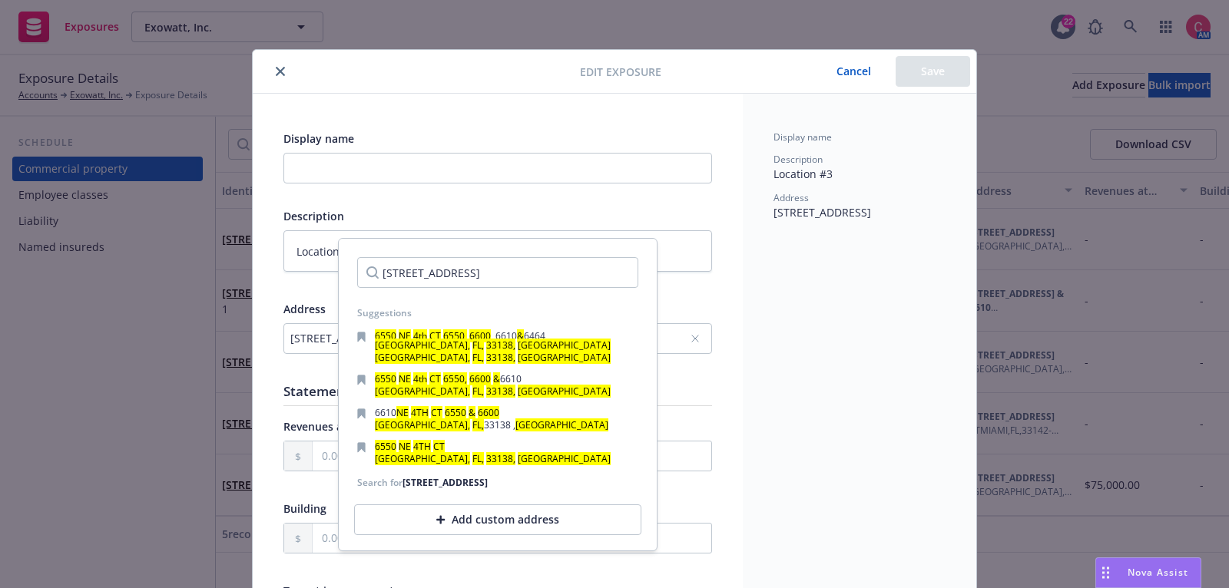
click at [522, 530] on div "Add custom address" at bounding box center [497, 520] width 287 height 31
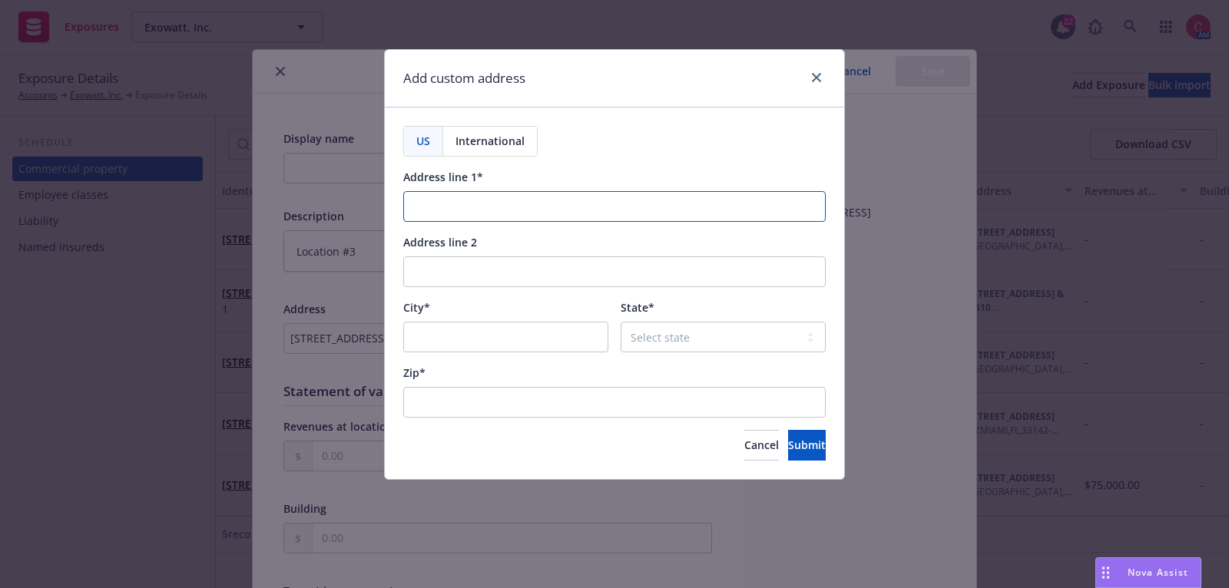
click at [597, 214] on input "Address line 1*" at bounding box center [614, 206] width 422 height 31
paste input "[STREET_ADDRESS]"
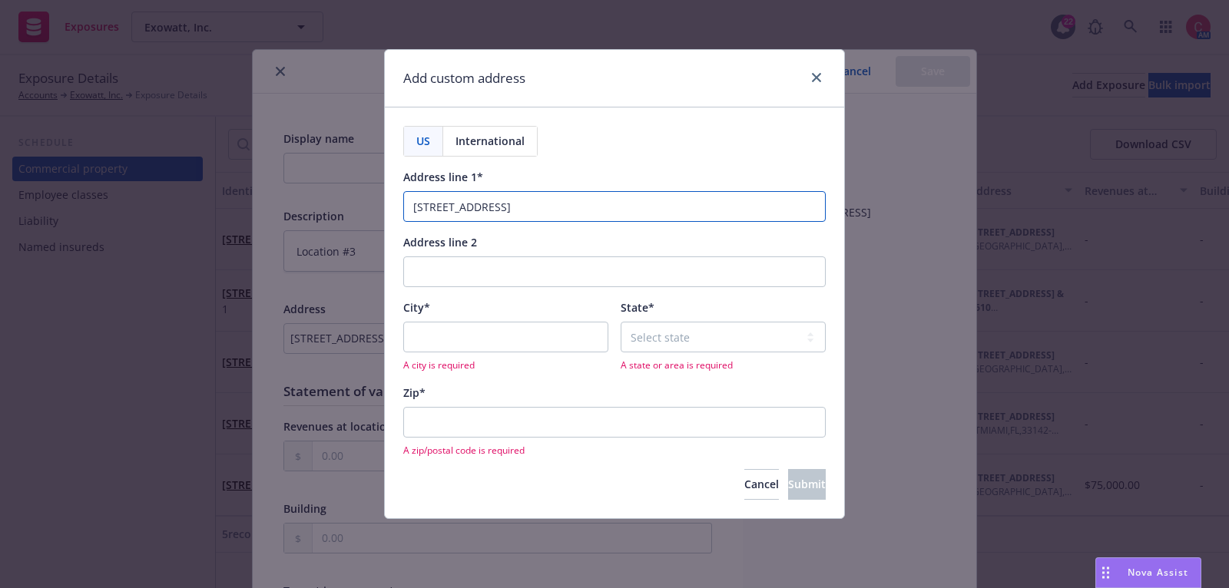
click at [561, 209] on input "[STREET_ADDRESS]" at bounding box center [614, 206] width 422 height 31
click at [578, 210] on input "6550 NE 4th CT 6550, 6600, 6610, Miami, FL, 33138, USA" at bounding box center [614, 206] width 422 height 31
type input "6550 NE 4th CT 6550, 6600, 6610 & Miami, FL, 33138, USA"
type textarea "x"
drag, startPoint x: 616, startPoint y: 210, endPoint x: 746, endPoint y: 217, distance: 130.7
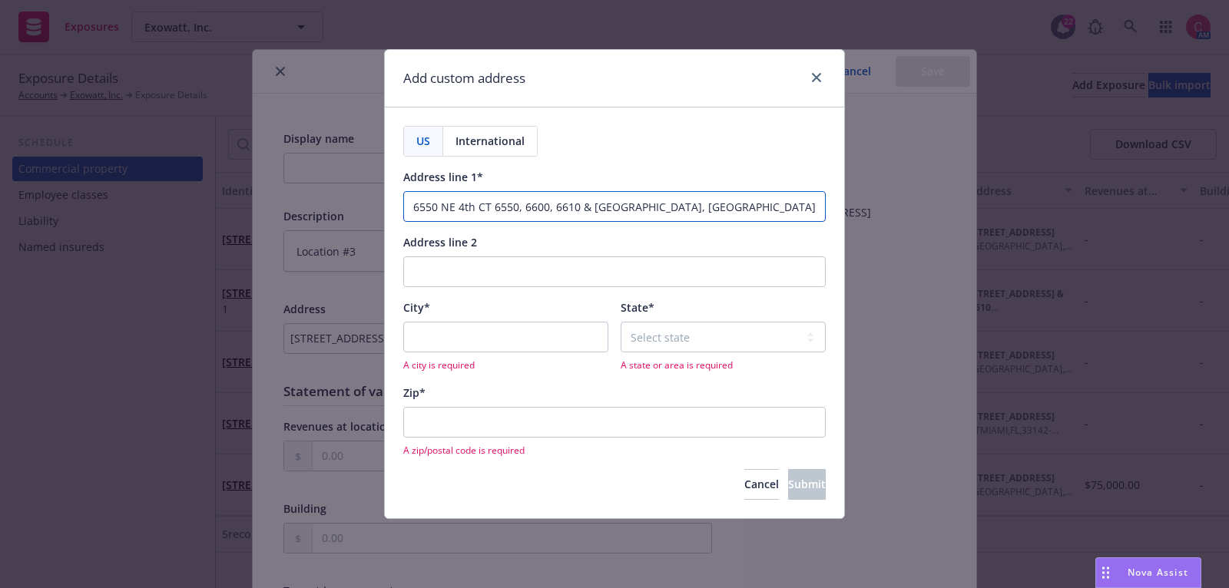
click at [746, 217] on input "6550 NE 4th CT 6550, 6600, 6610 & 6464 Miami, FL, 33138, USA" at bounding box center [614, 206] width 422 height 31
click at [697, 202] on input "6550 NE 4th CT 6550, 6600, 6610 & 6464 Miami, FL, 33138, USA" at bounding box center [614, 206] width 422 height 31
drag, startPoint x: 617, startPoint y: 206, endPoint x: 725, endPoint y: 207, distance: 108.3
click at [725, 207] on input "6550 NE 4th CT 6550, 6600, 6610 & 6464 Miami, FL, 33138, USA" at bounding box center [614, 206] width 422 height 31
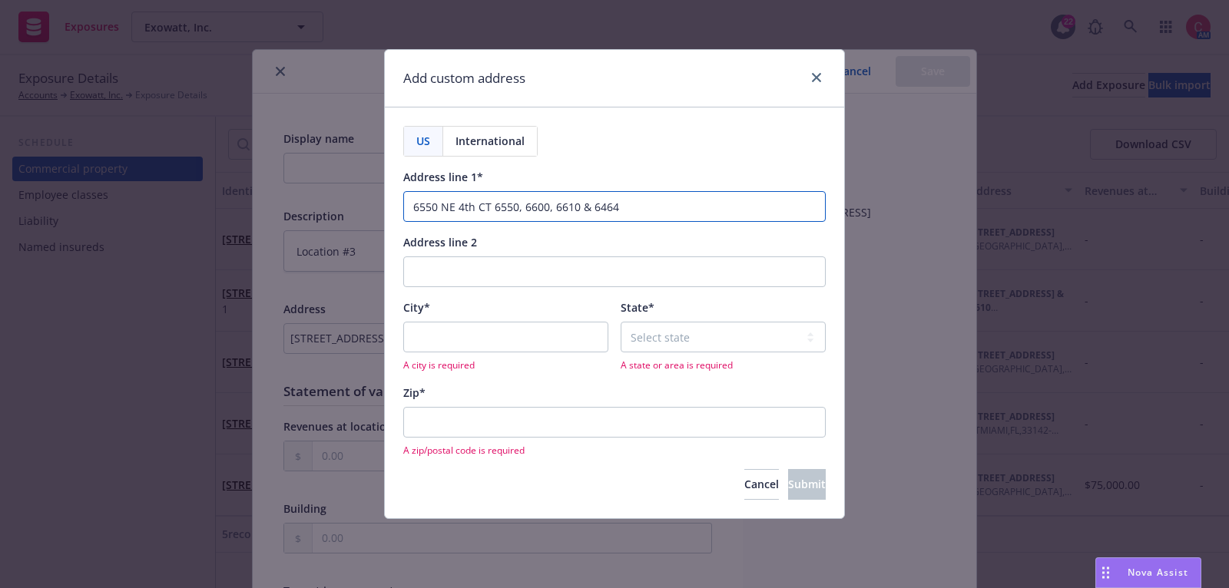
type input "6550 NE 4th CT 6550, 6600, 6610 & 6464"
click at [553, 344] on input "City*" at bounding box center [505, 337] width 205 height 31
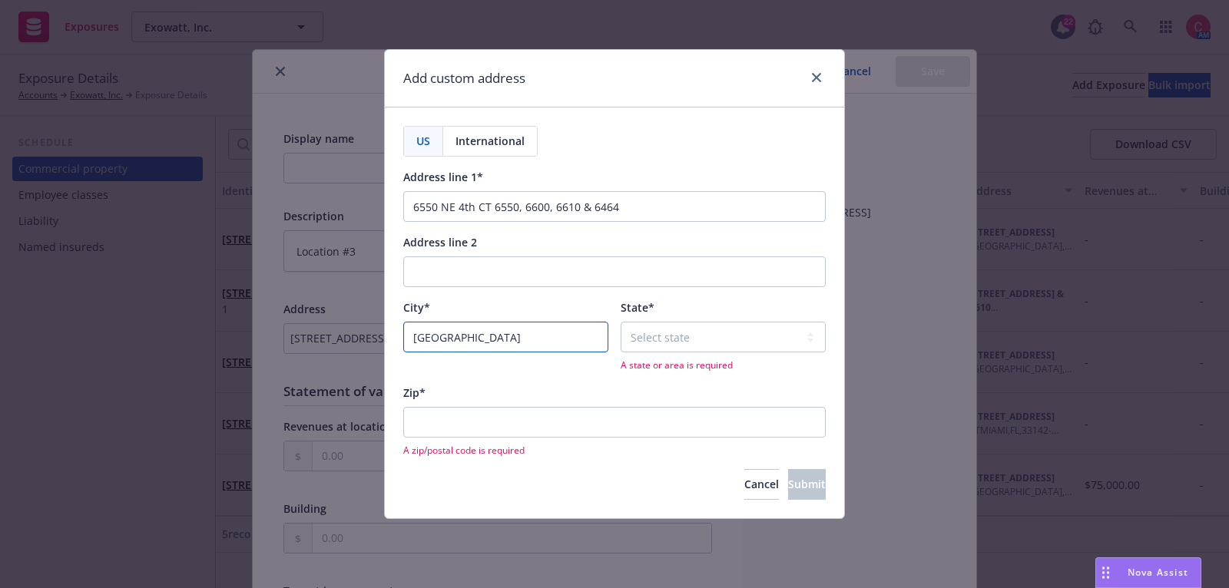
type input "[GEOGRAPHIC_DATA]"
click at [708, 319] on div "State* Select state Alabama Alaska American Samoa Arizona Arkansas Baker Island…" at bounding box center [723, 336] width 205 height 72
click at [708, 332] on select "Select state Alabama Alaska American Samoa Arizona Arkansas Baker Island Califo…" at bounding box center [723, 337] width 205 height 31
select select "FL"
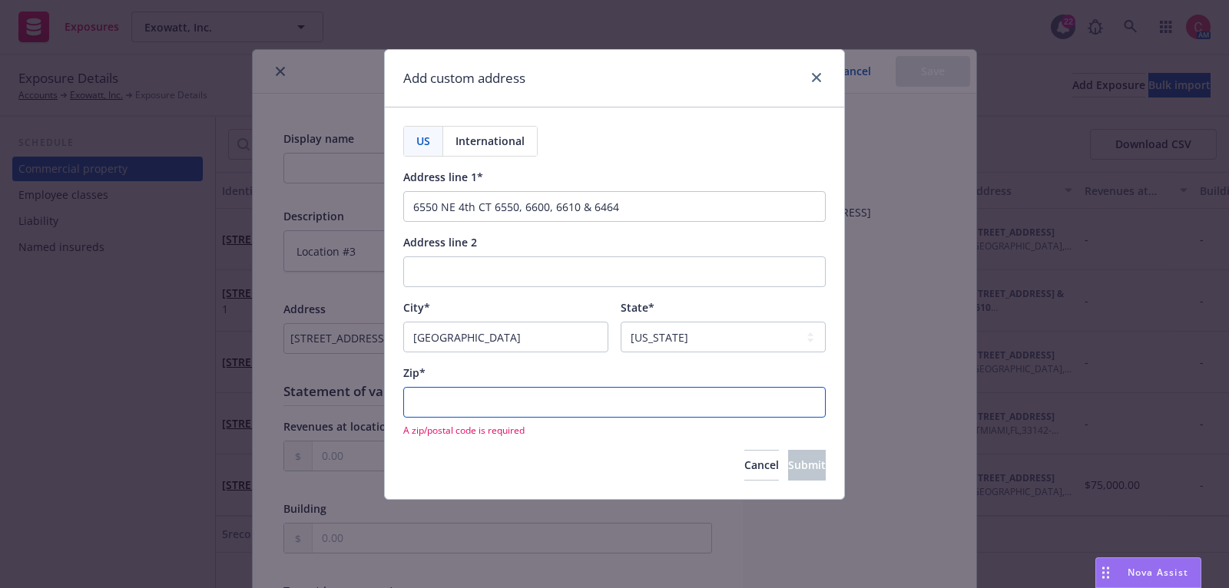
click at [561, 404] on input "Zip*" at bounding box center [614, 402] width 422 height 31
paste input "33138"
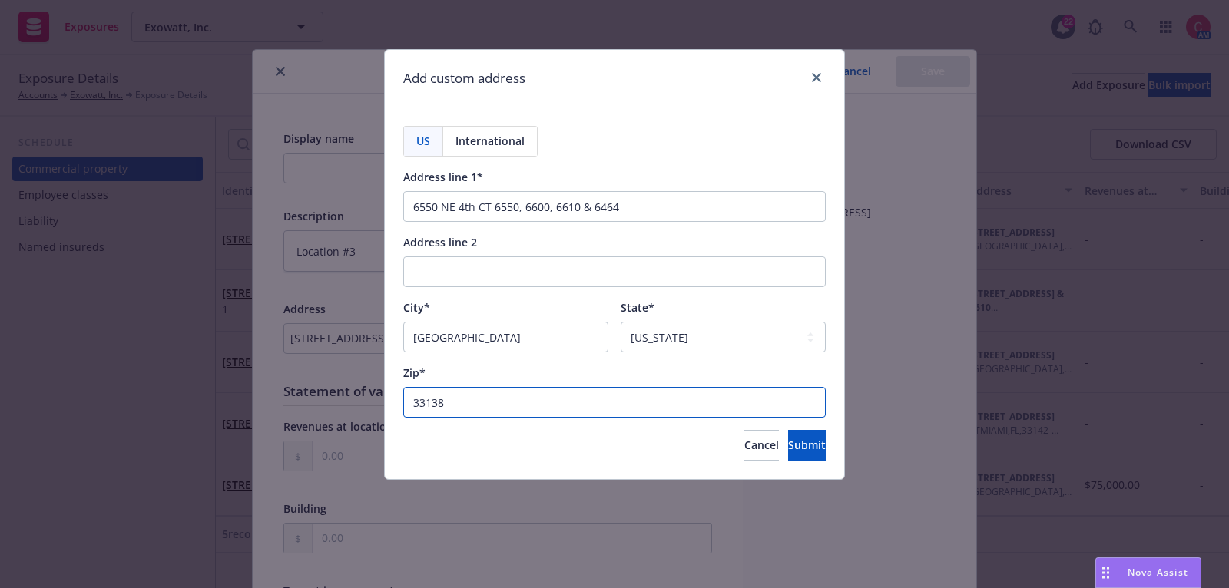
type input "33138"
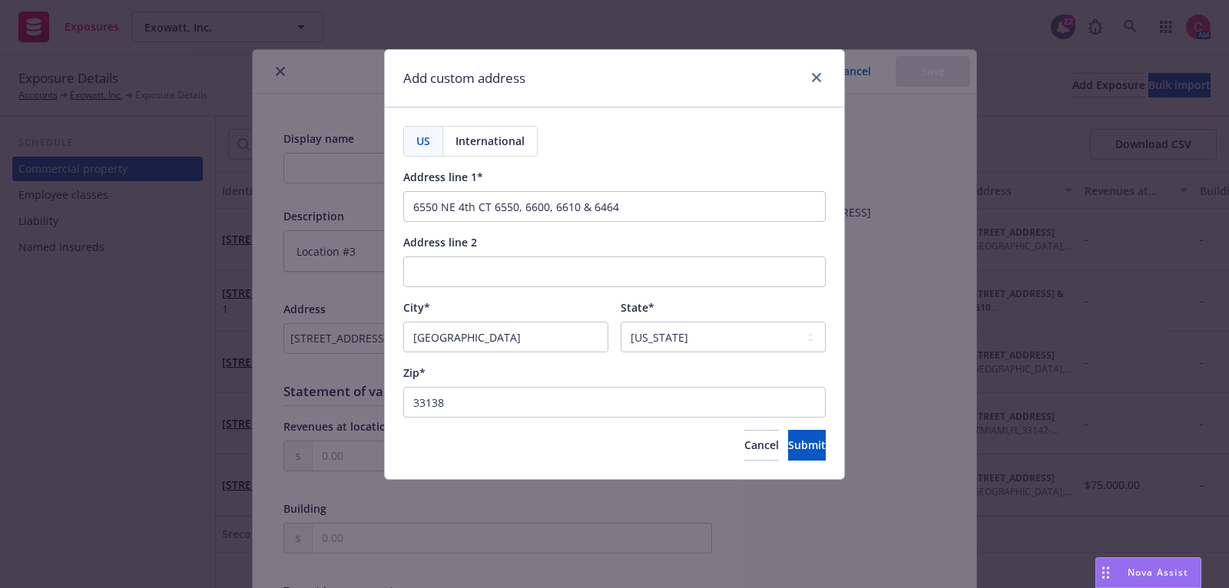
click at [833, 450] on div "US International Address line 1* 6550 NE 4th CT 6550, 6600, 6610 & 6464 Address…" at bounding box center [614, 294] width 459 height 372
click at [814, 449] on button "Submit" at bounding box center [807, 445] width 38 height 31
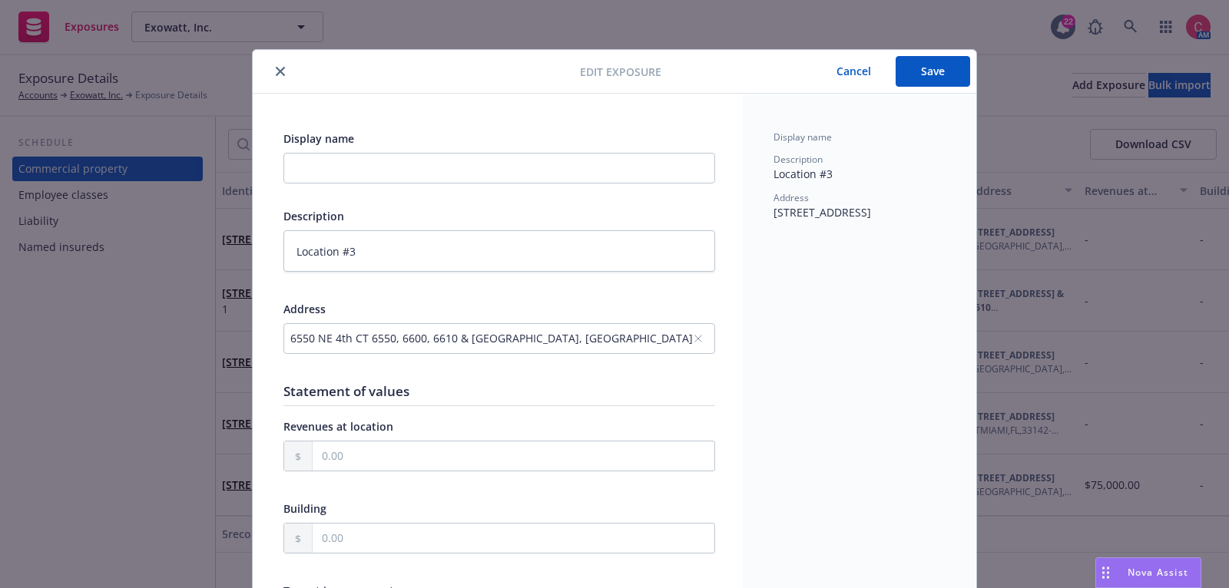
type textarea "x"
click at [920, 78] on button "Save" at bounding box center [932, 71] width 74 height 31
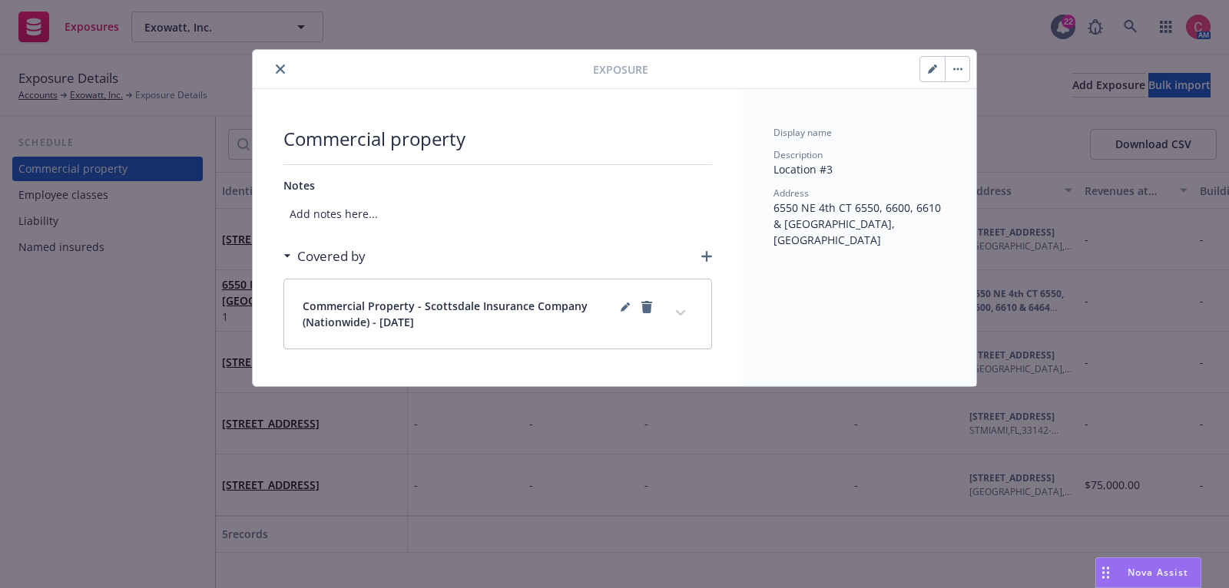
click at [280, 69] on icon "close" at bounding box center [280, 69] width 9 height 9
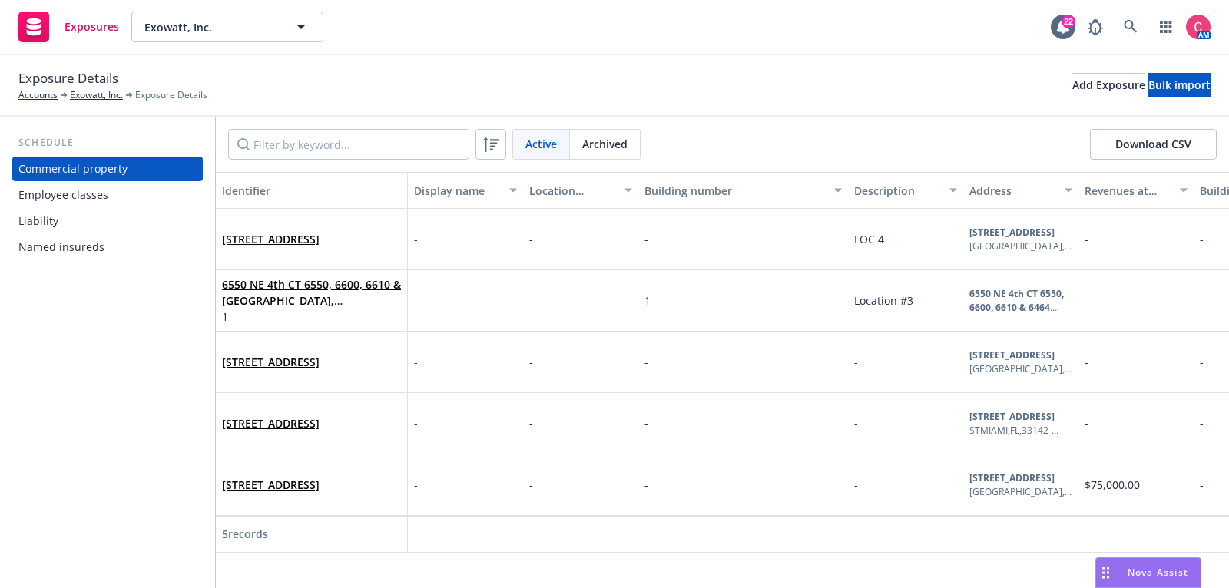
click at [495, 159] on div at bounding box center [490, 144] width 31 height 31
click at [495, 154] on div at bounding box center [490, 144] width 25 height 25
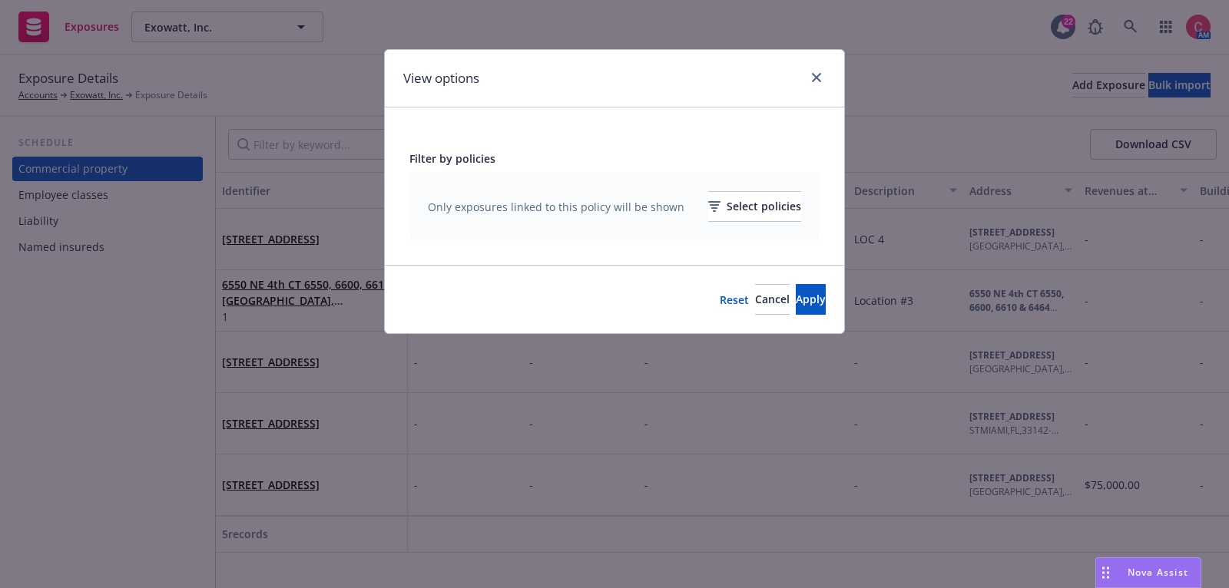
click at [700, 227] on div "Only exposures linked to this policy will be shown Select policies" at bounding box center [614, 207] width 410 height 68
click at [708, 219] on div "Select policies" at bounding box center [754, 206] width 93 height 29
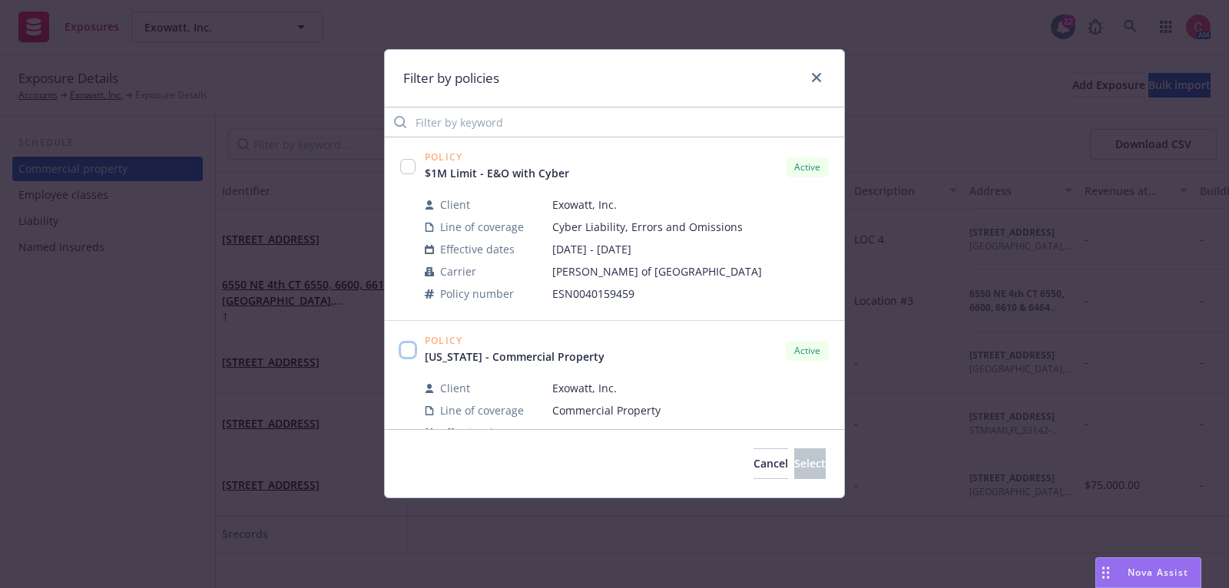
click at [412, 353] on input "checkbox" at bounding box center [407, 350] width 15 height 15
checkbox input "true"
click at [794, 468] on button "Select" at bounding box center [809, 464] width 31 height 31
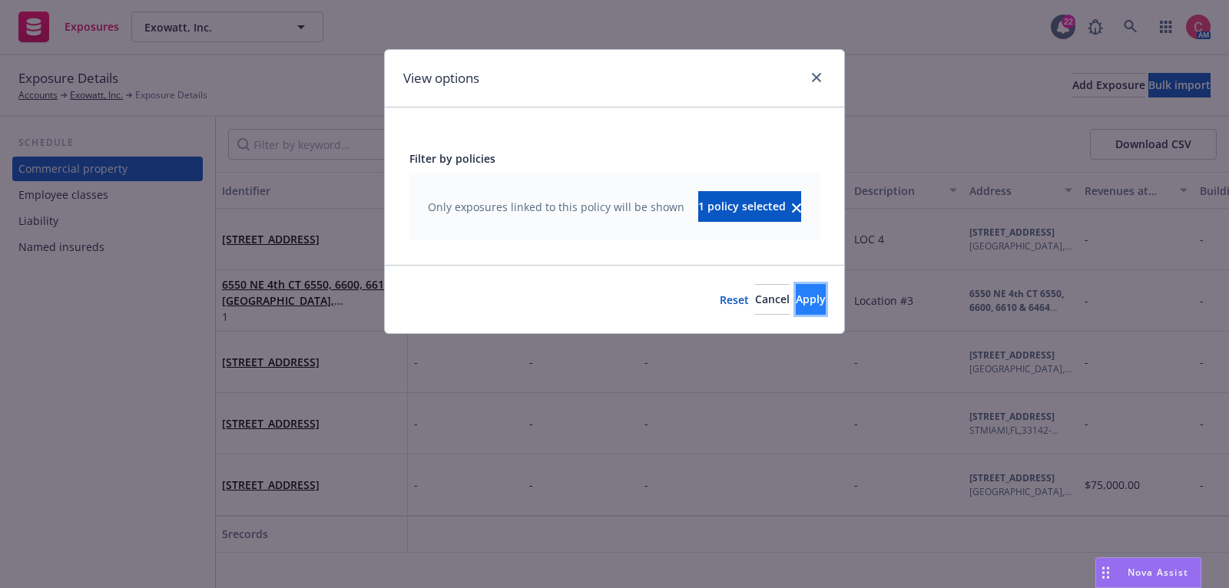
click at [796, 306] on span "Apply" at bounding box center [811, 299] width 30 height 15
